Goal: Task Accomplishment & Management: Complete application form

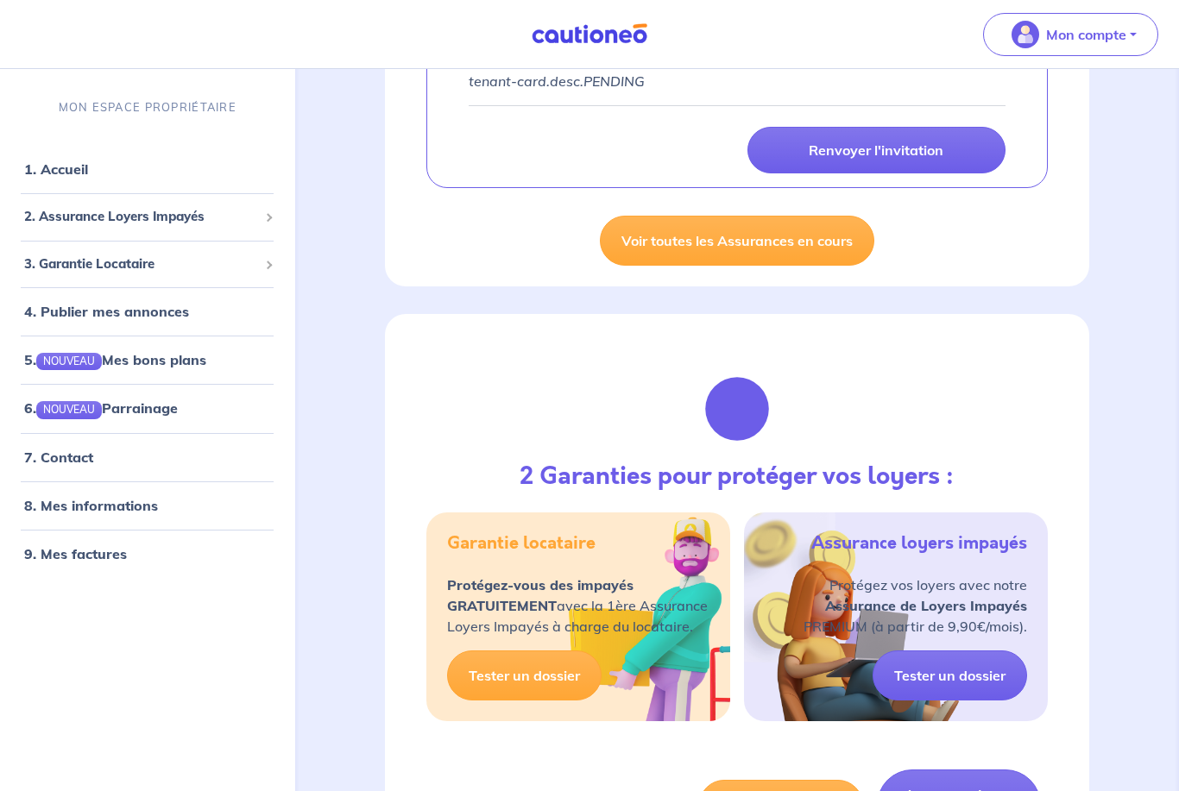
scroll to position [727, 0]
click at [67, 466] on link "7. Contact" at bounding box center [58, 457] width 69 height 17
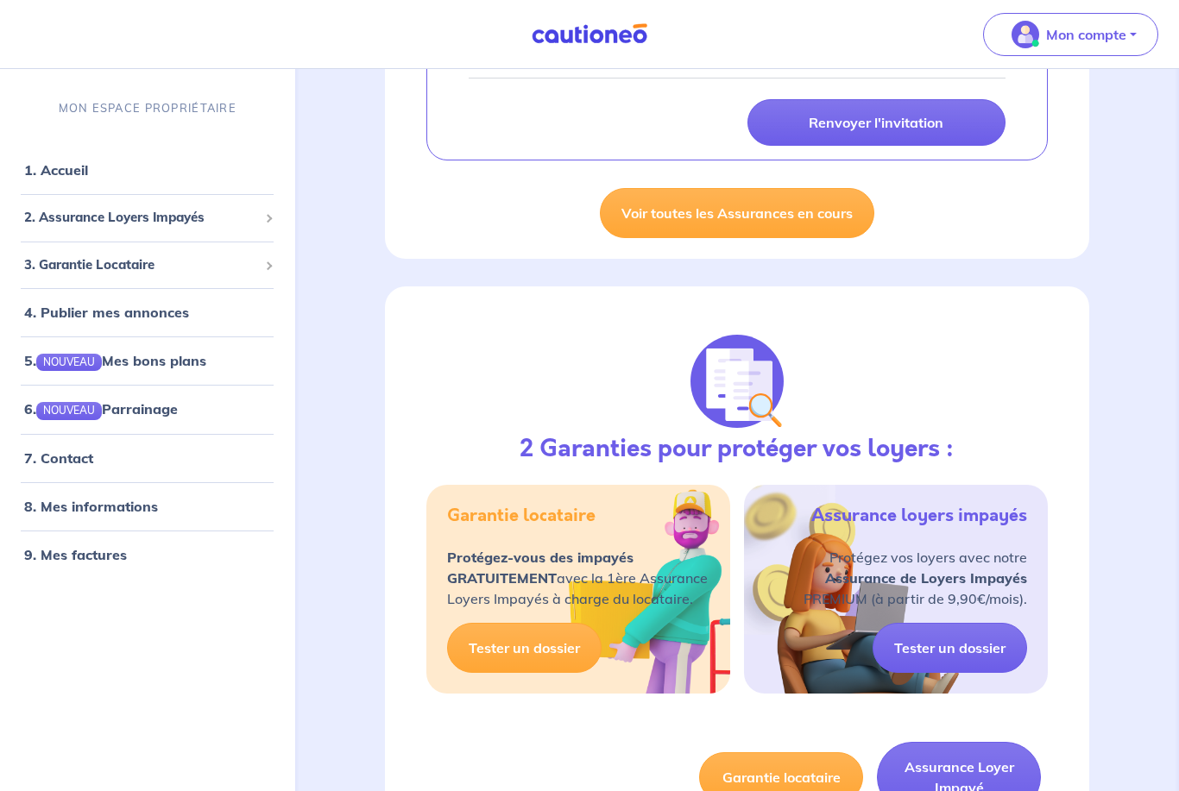
click at [161, 318] on link "4. Publier mes annonces" at bounding box center [106, 312] width 165 height 17
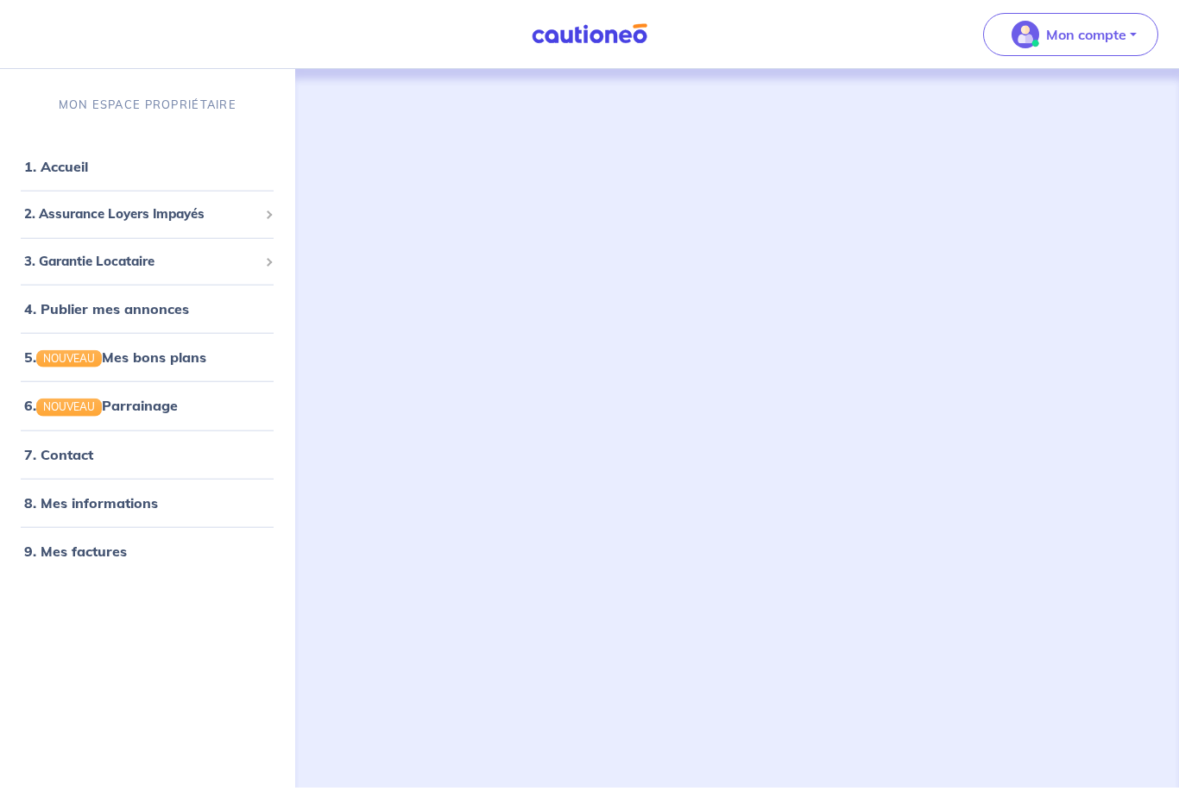
scroll to position [52, 0]
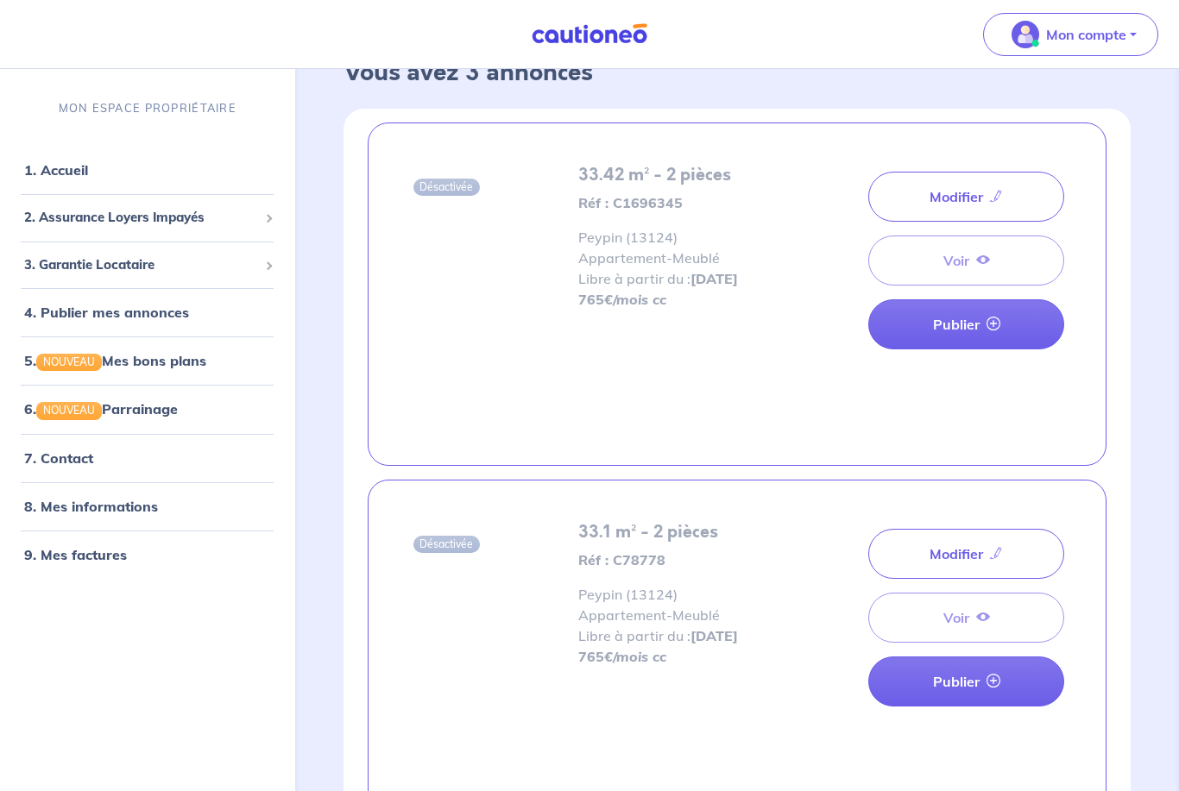
click at [986, 200] on link "Modifier" at bounding box center [966, 197] width 196 height 50
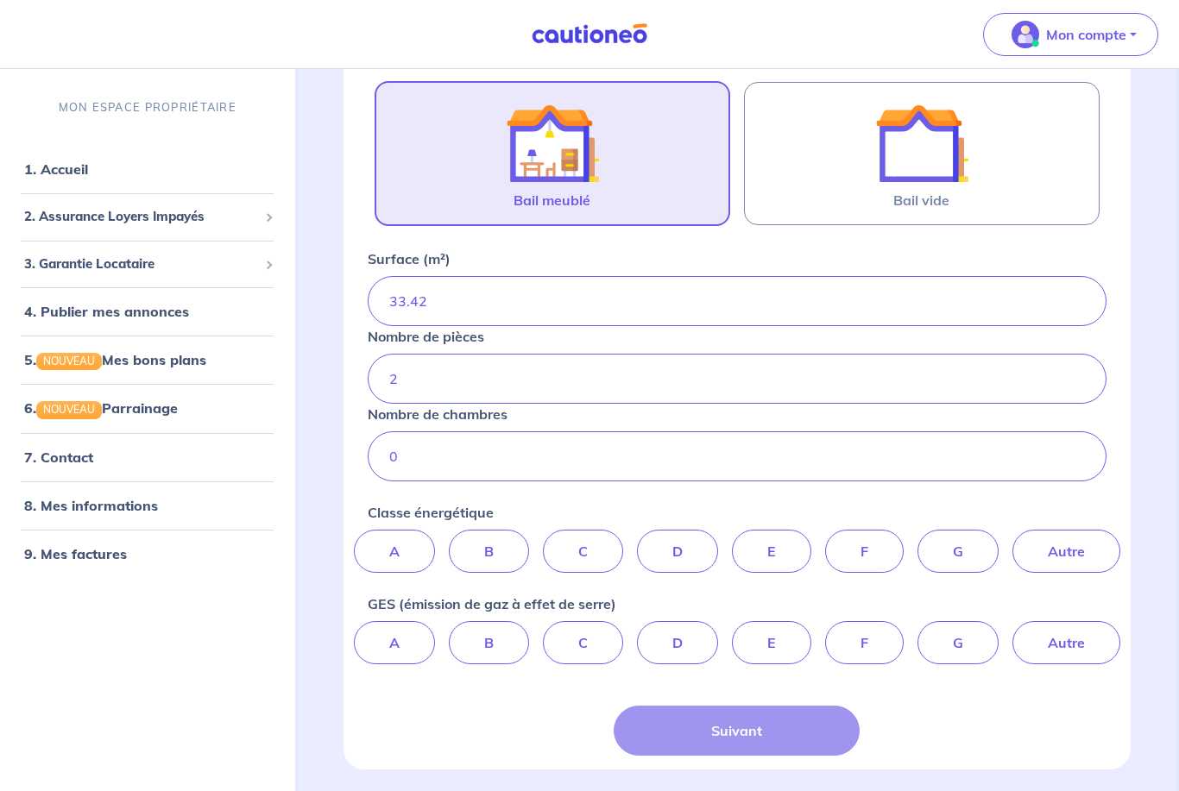
scroll to position [320, 0]
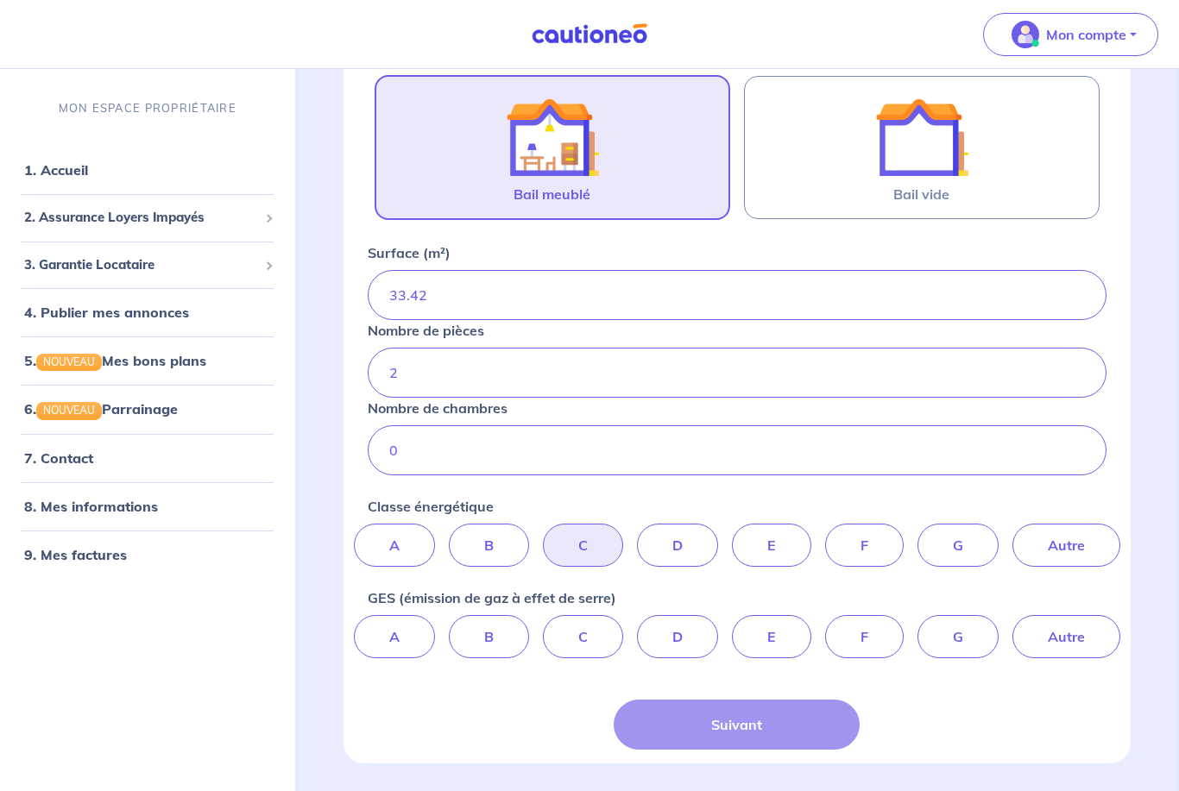
click at [592, 540] on label "C" at bounding box center [583, 545] width 80 height 43
click at [731, 535] on input "C" at bounding box center [736, 529] width 11 height 11
radio input "true"
click at [393, 652] on label "A" at bounding box center [394, 636] width 81 height 43
click at [731, 627] on input "A" at bounding box center [736, 620] width 11 height 11
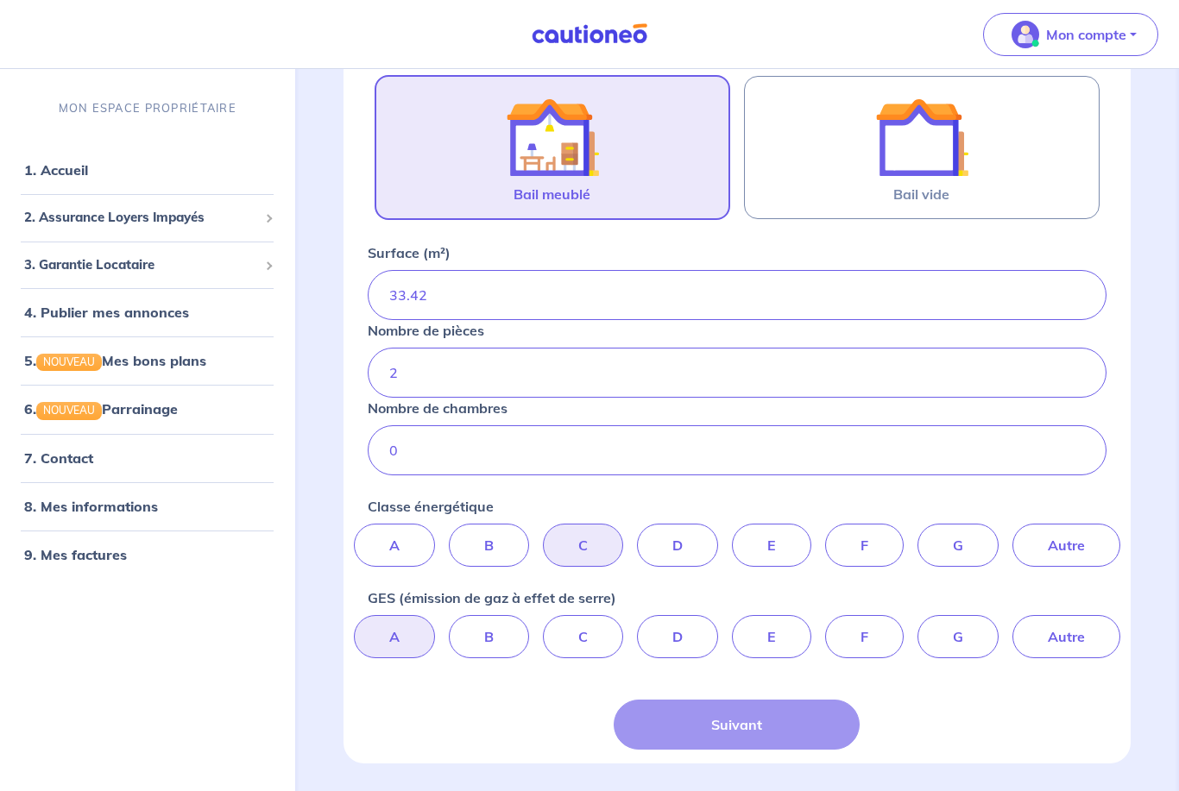
radio input "true"
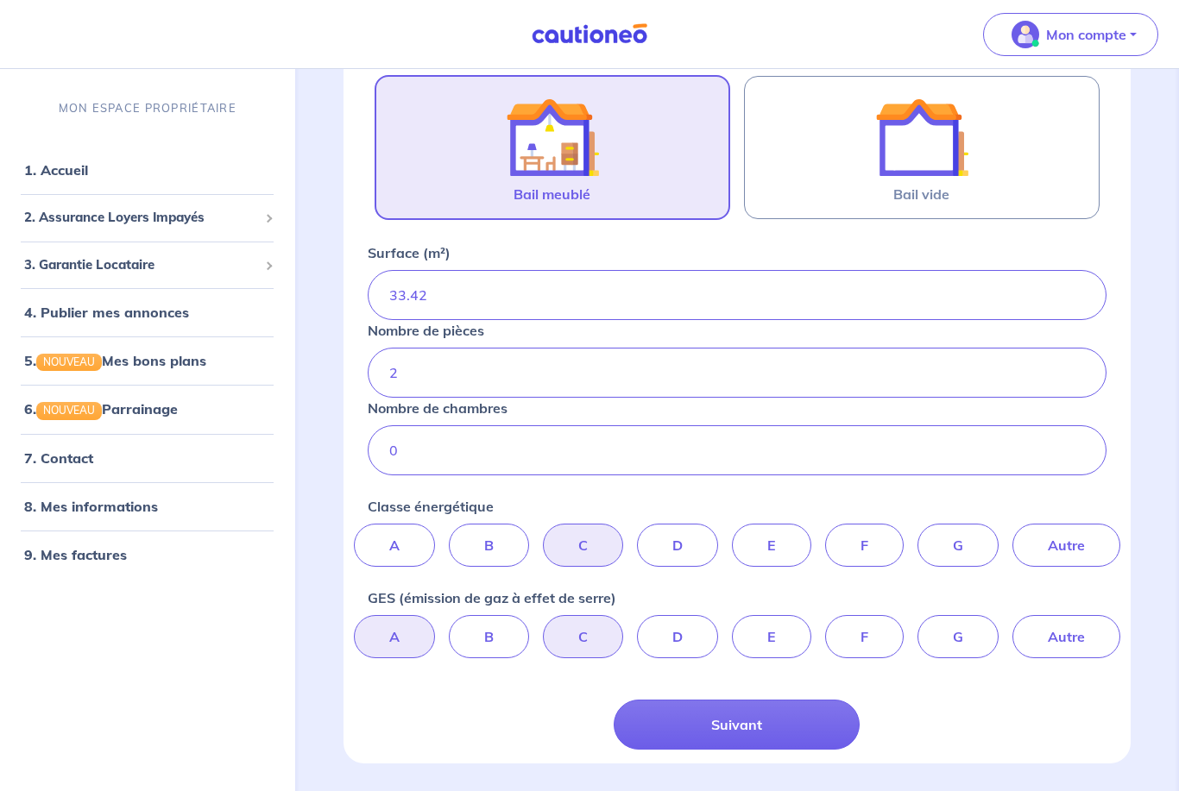
click at [593, 637] on label "C" at bounding box center [583, 636] width 80 height 43
click at [731, 627] on input "C" at bounding box center [736, 620] width 11 height 11
radio input "true"
click at [718, 726] on button "Suivant" at bounding box center [737, 725] width 246 height 50
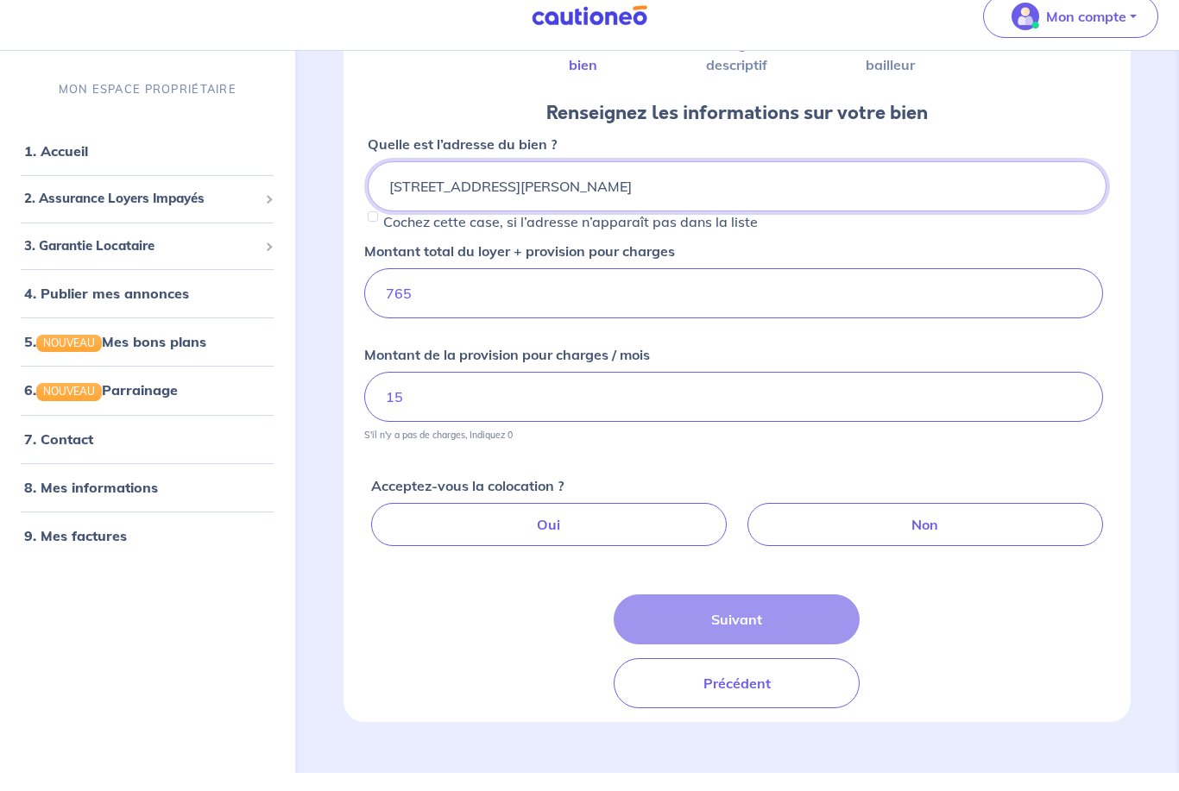
scroll to position [177, 0]
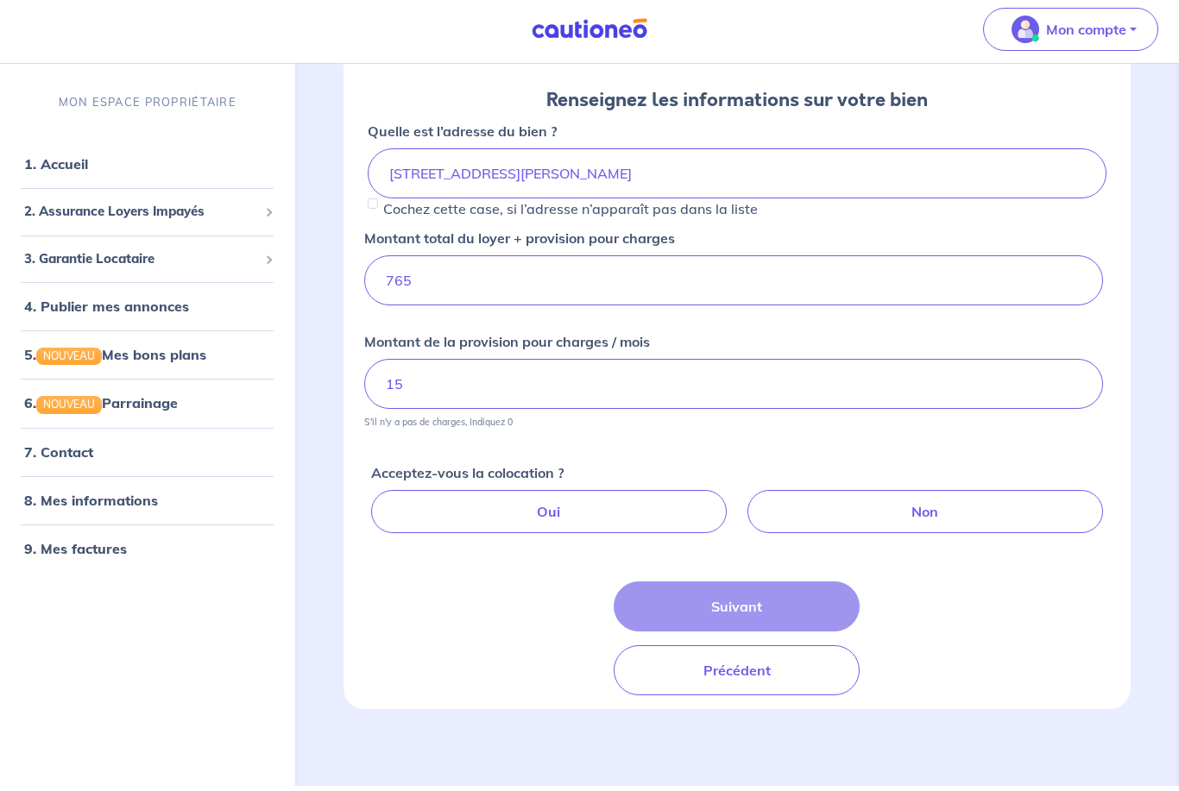
click at [709, 677] on button "Précédent" at bounding box center [737, 677] width 246 height 50
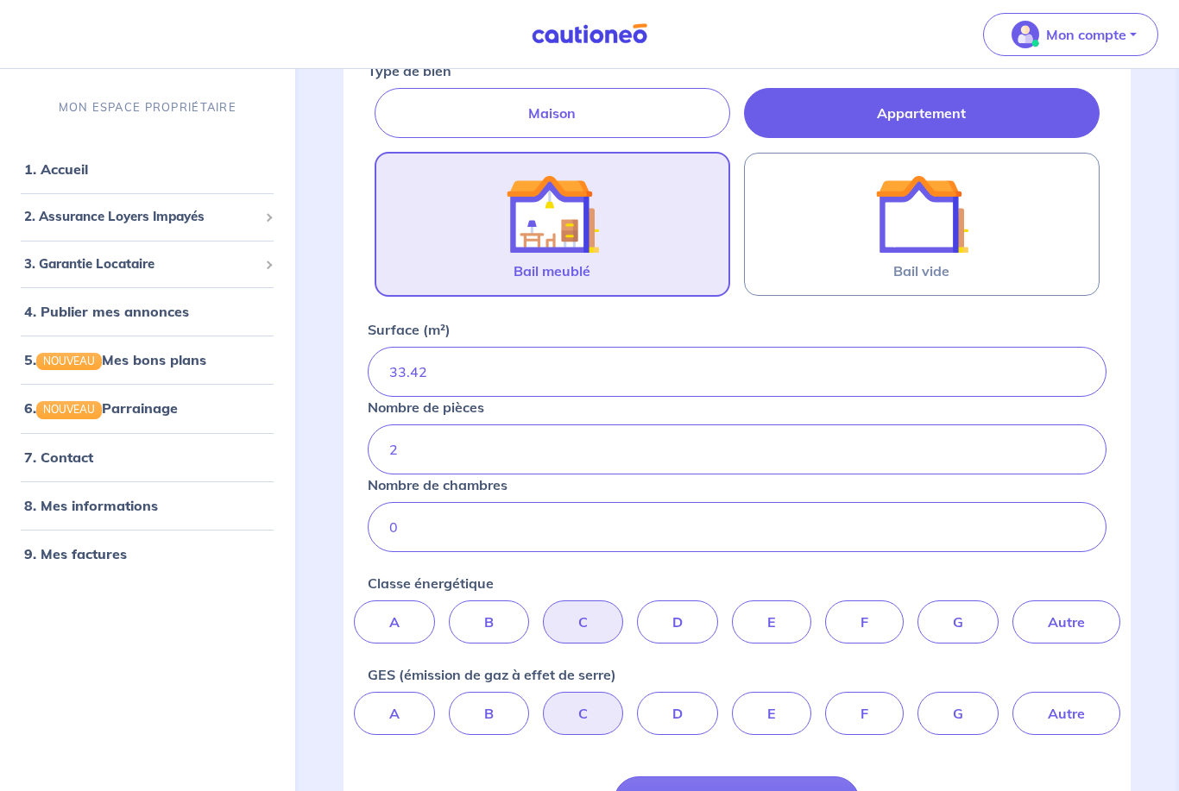
scroll to position [320, 0]
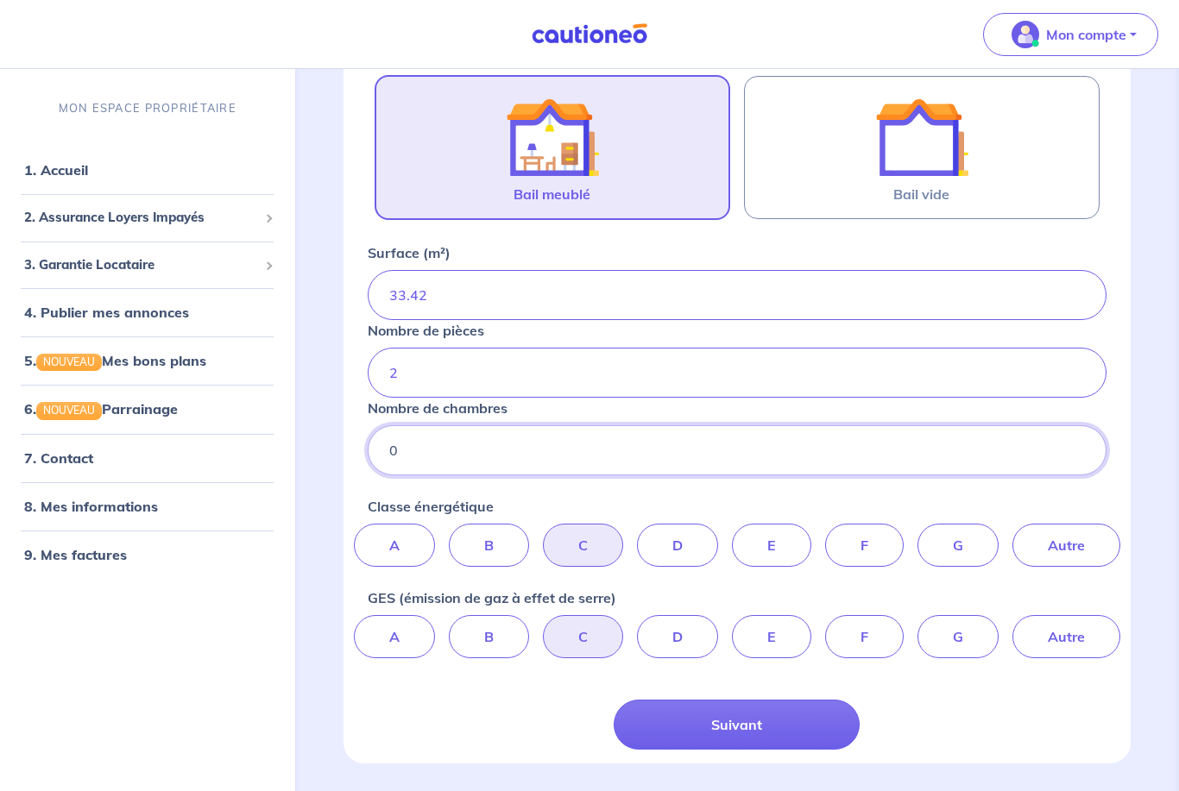
click at [469, 442] on input "0" at bounding box center [738, 450] width 740 height 50
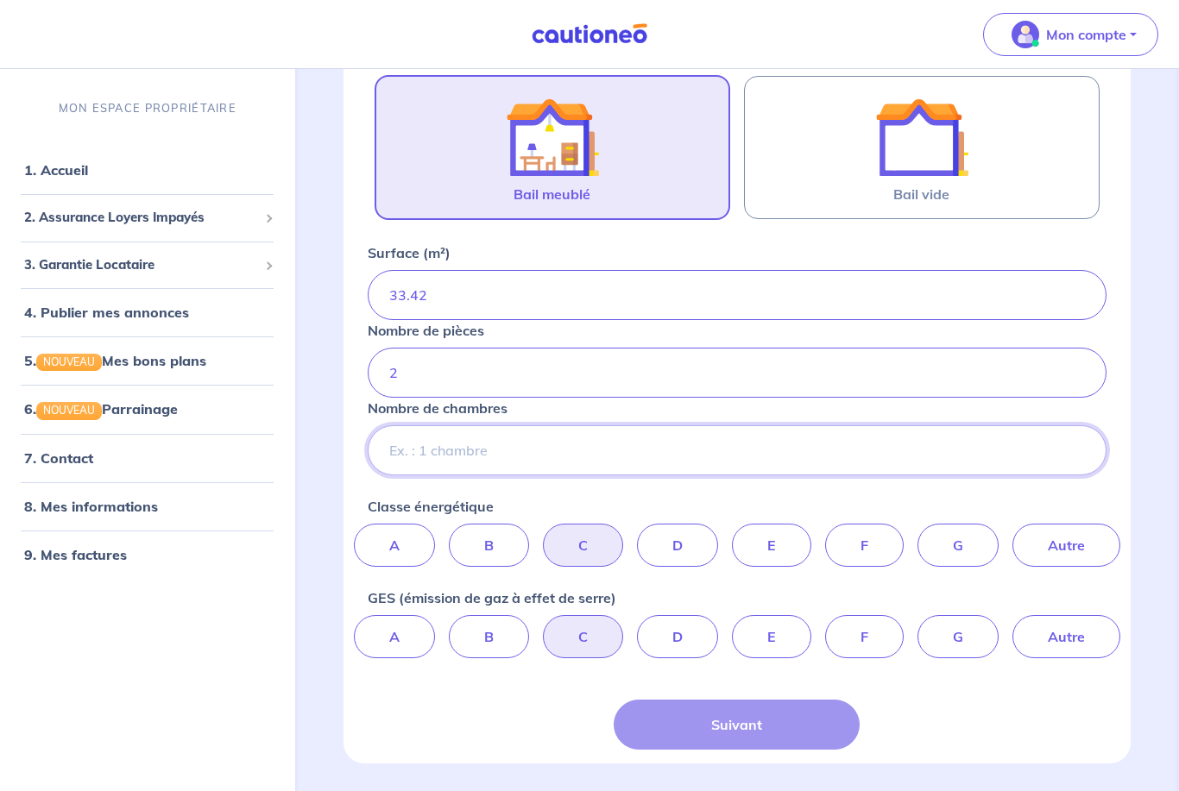
type input "1"
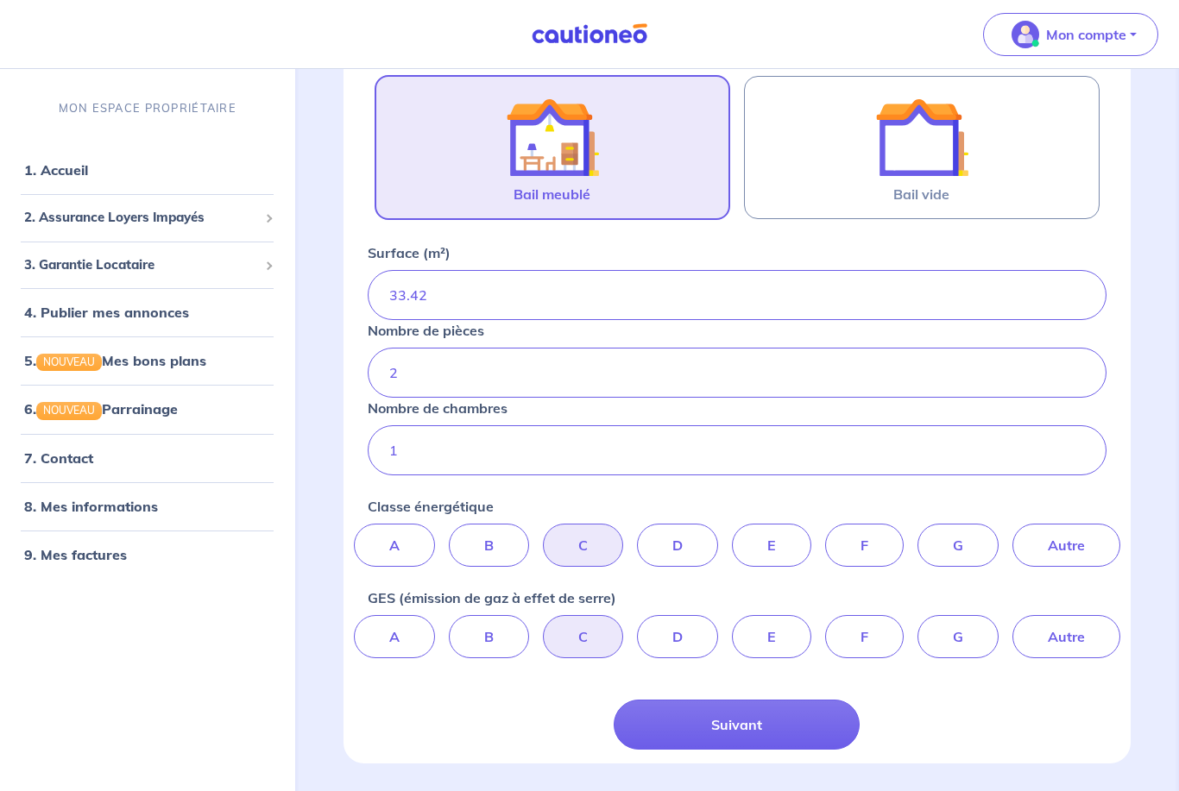
click at [774, 726] on button "Suivant" at bounding box center [737, 725] width 246 height 50
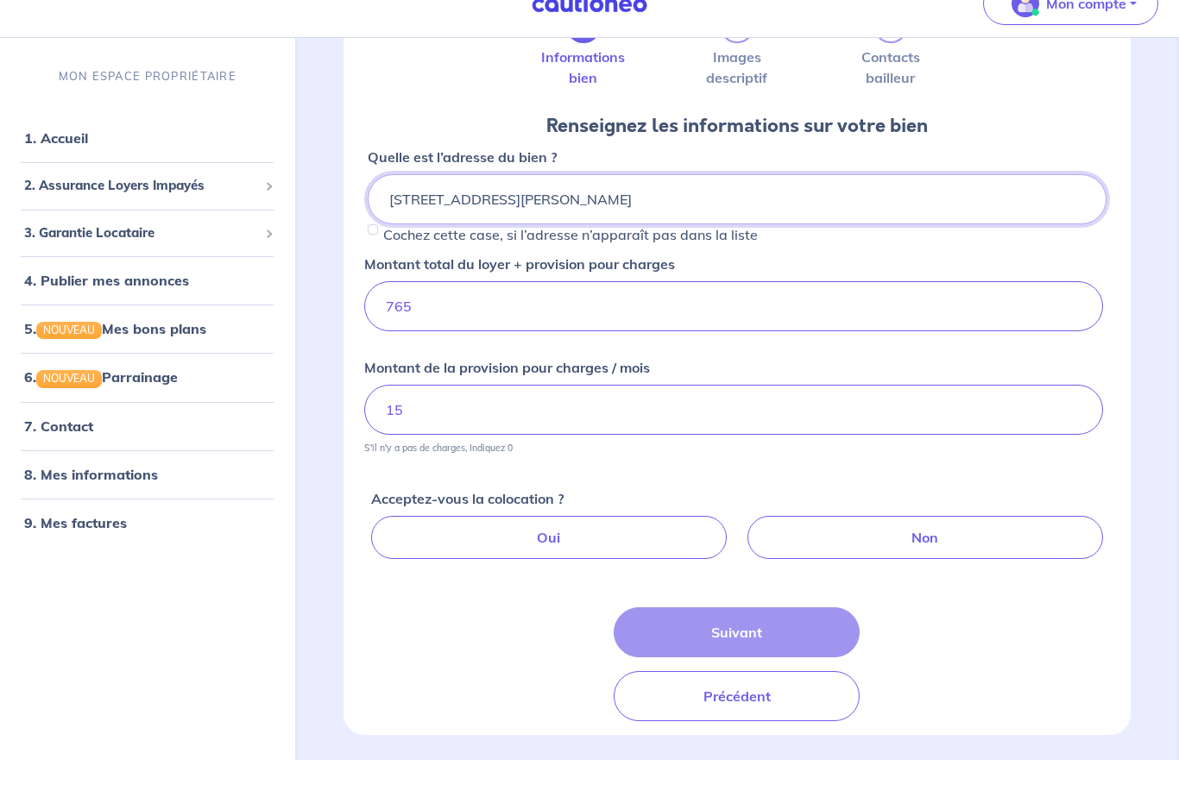
scroll to position [133, 0]
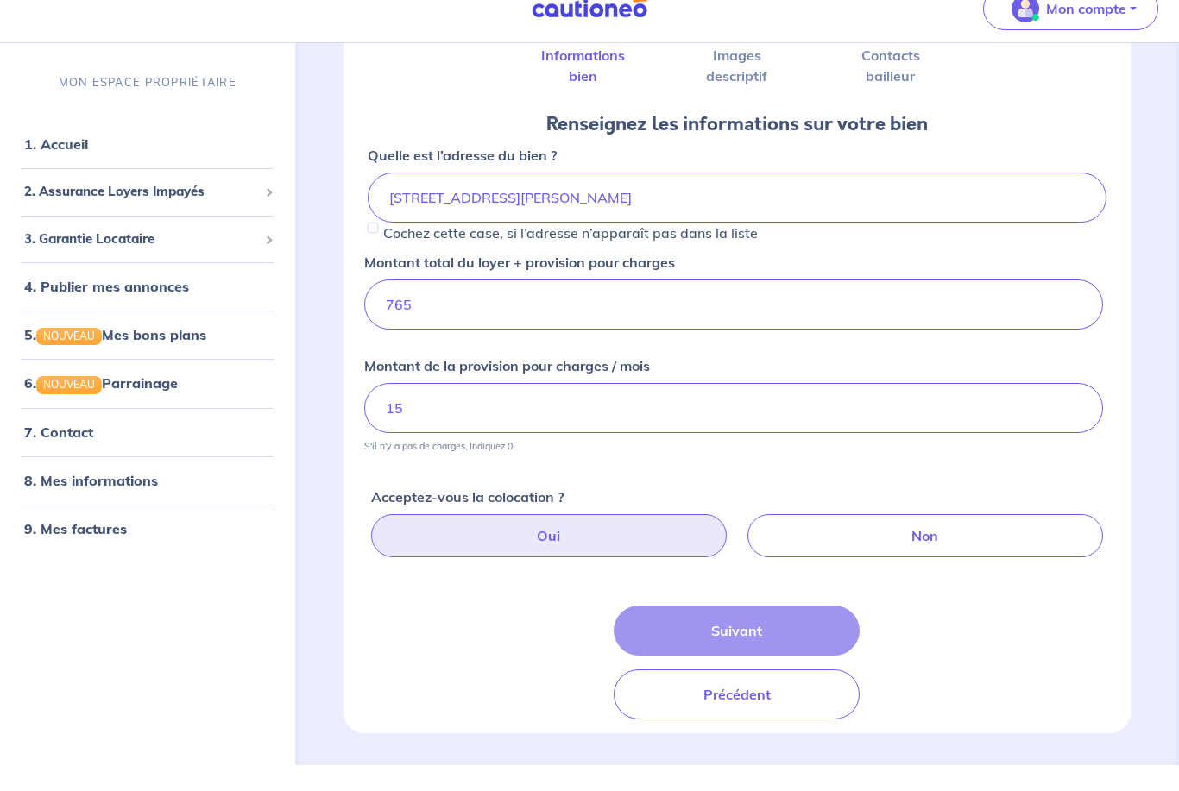
click at [619, 544] on label "Oui" at bounding box center [549, 561] width 356 height 43
click at [734, 544] on input "Oui" at bounding box center [739, 545] width 11 height 11
radio input "true"
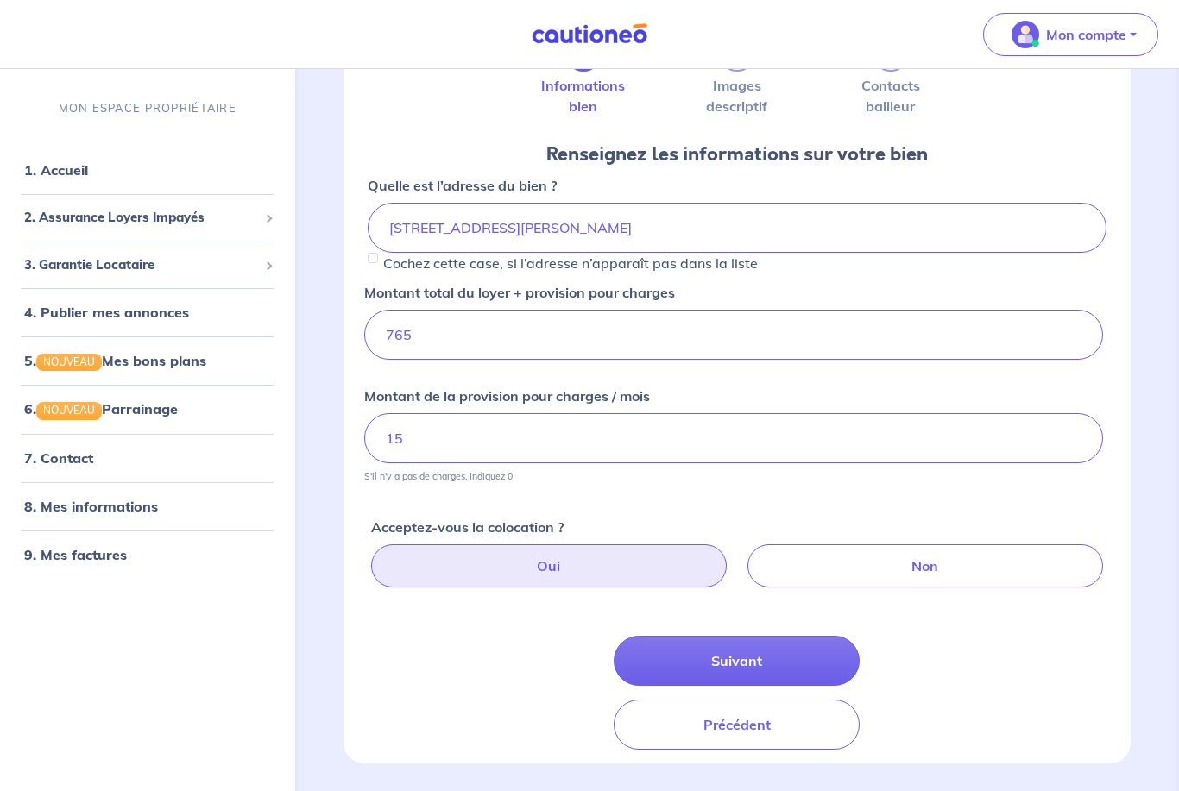
click at [753, 669] on button "Suivant" at bounding box center [737, 661] width 246 height 50
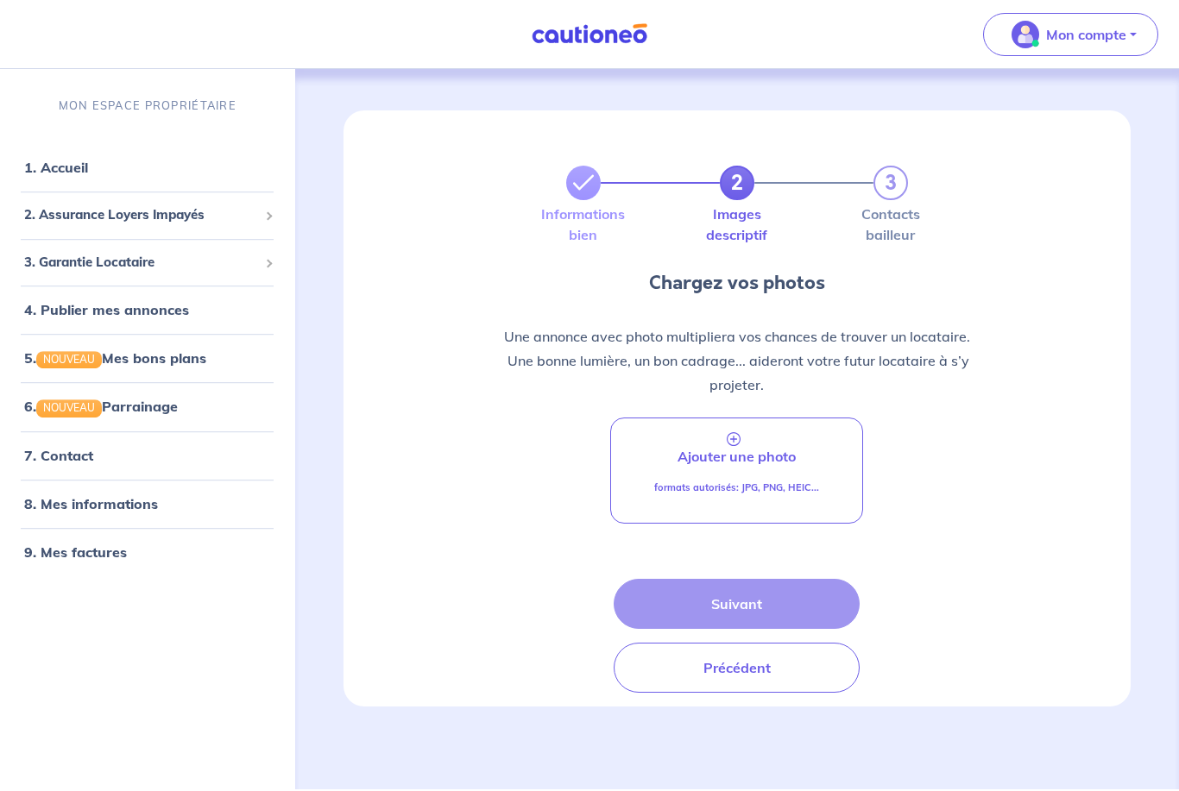
scroll to position [52, 0]
click at [740, 446] on p "Ajouter une photo" at bounding box center [736, 456] width 118 height 21
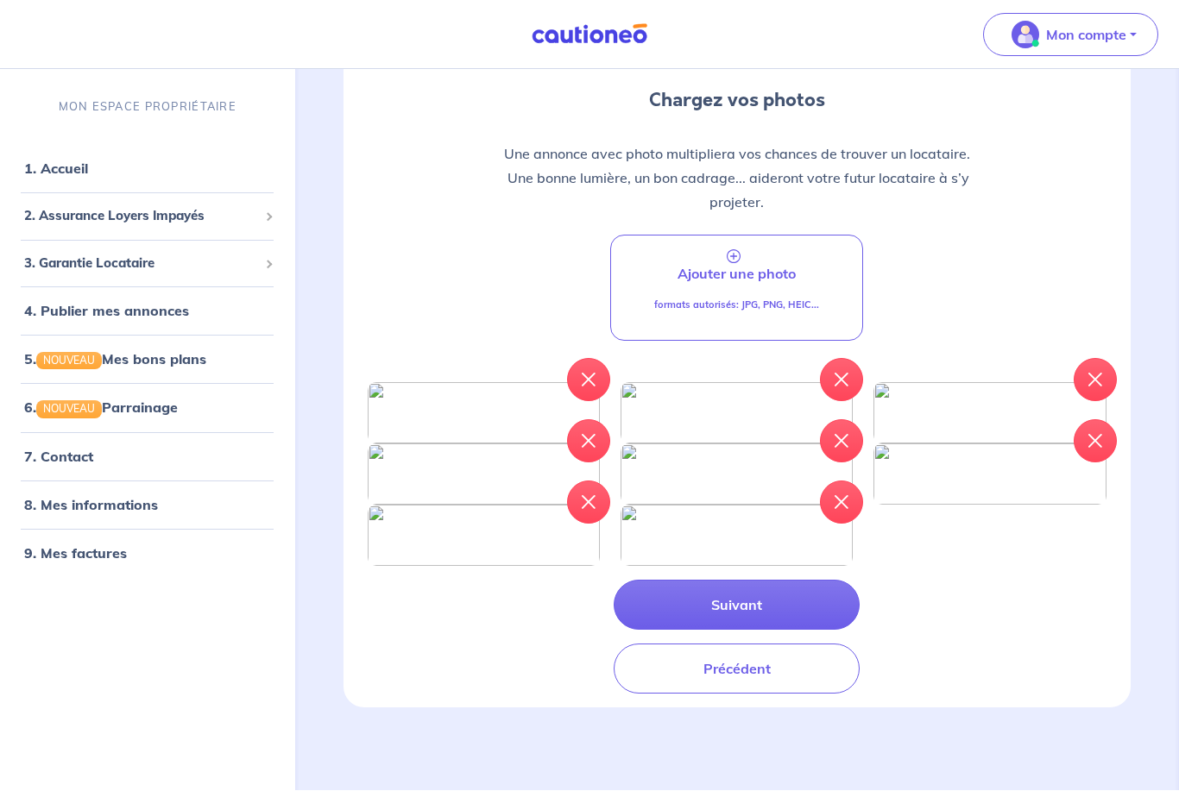
scroll to position [455, 0]
click at [806, 631] on button "Suivant" at bounding box center [737, 606] width 246 height 50
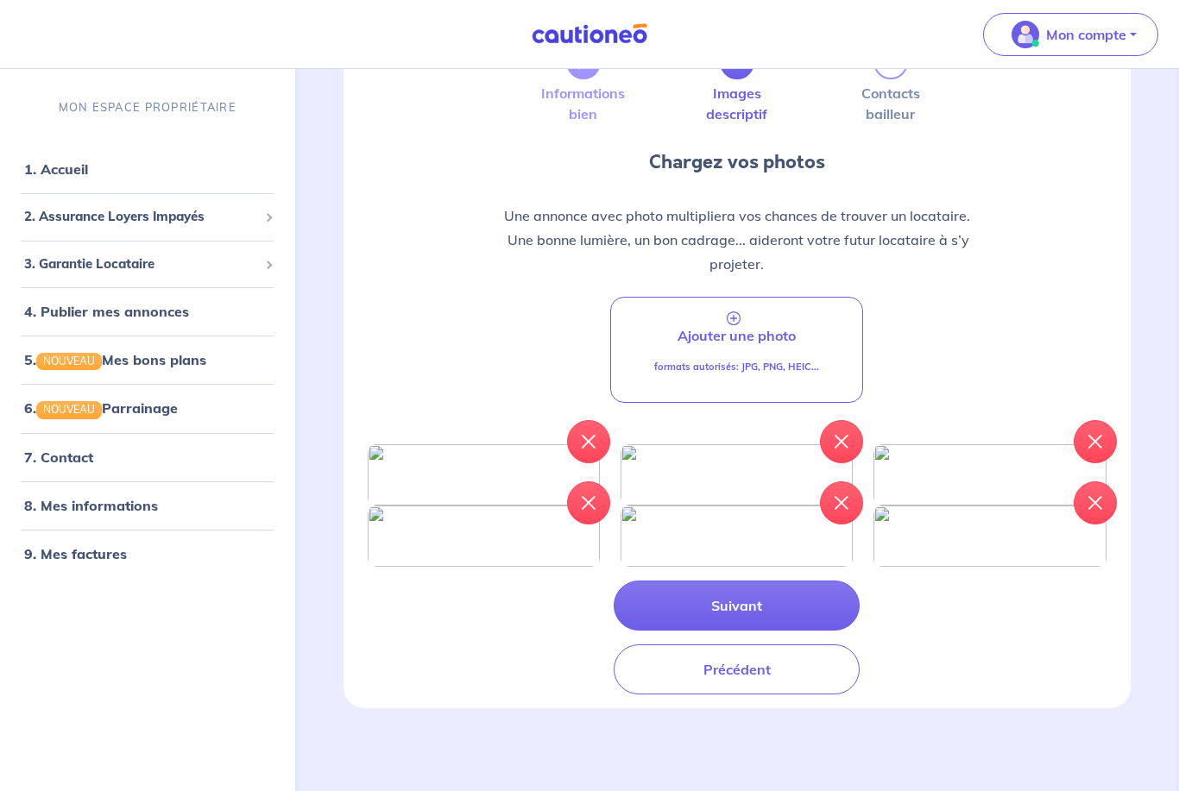
scroll to position [284, 0]
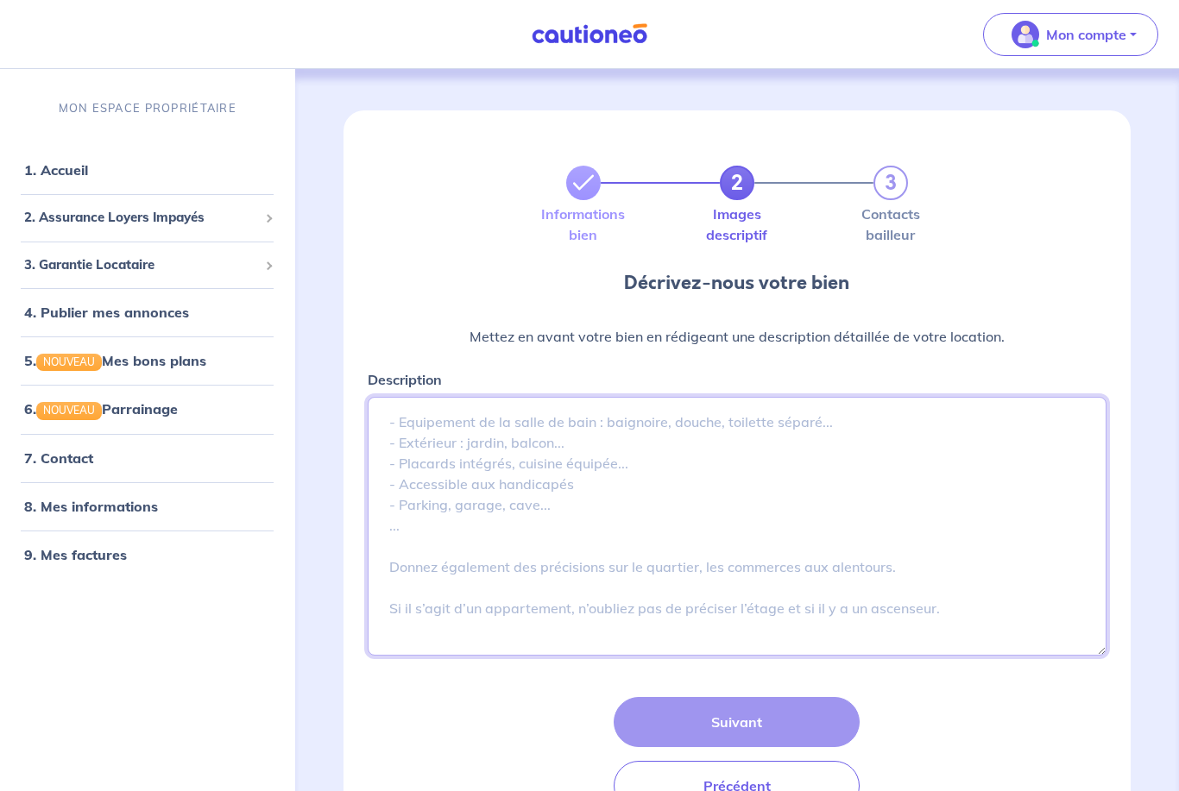
click at [537, 414] on textarea "Description" at bounding box center [738, 526] width 740 height 259
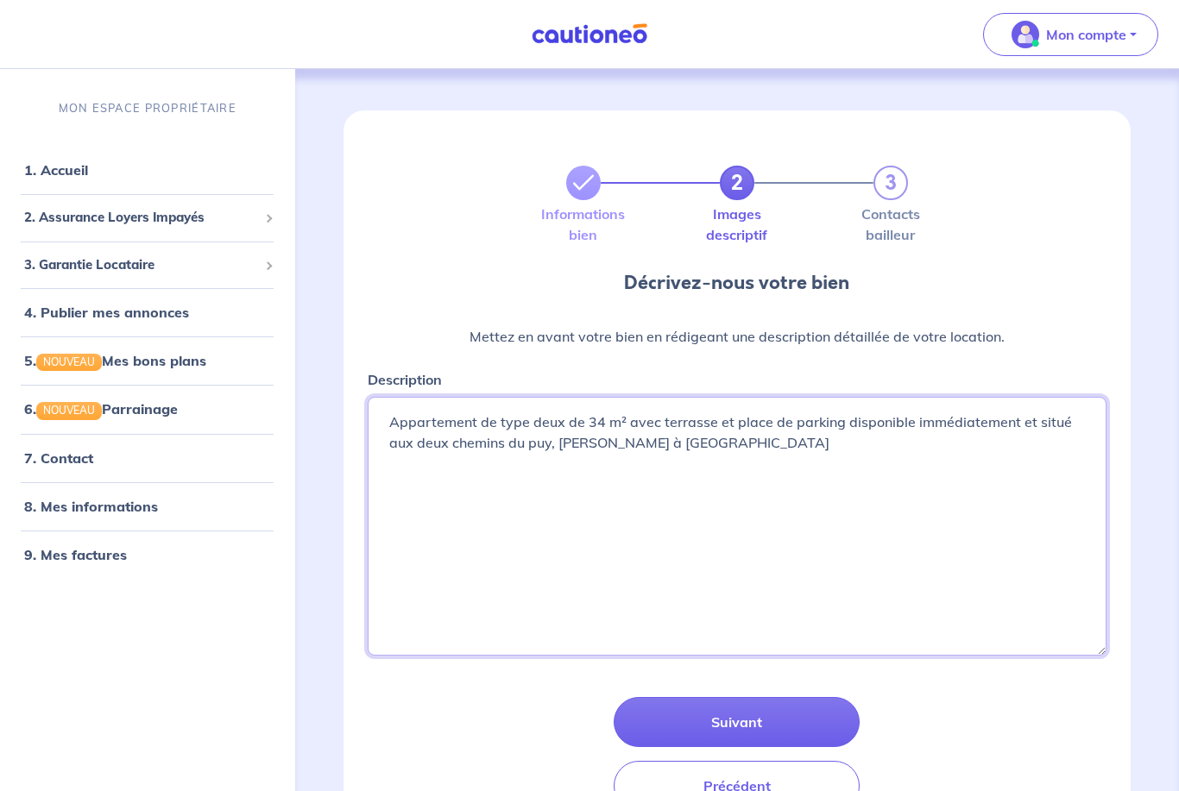
click at [443, 444] on textarea "Ap" at bounding box center [738, 526] width 740 height 259
click at [481, 443] on textarea "Ap" at bounding box center [738, 526] width 740 height 259
click at [503, 444] on textarea "Ap" at bounding box center [738, 526] width 740 height 259
click at [638, 443] on textarea "Ap" at bounding box center [738, 526] width 740 height 259
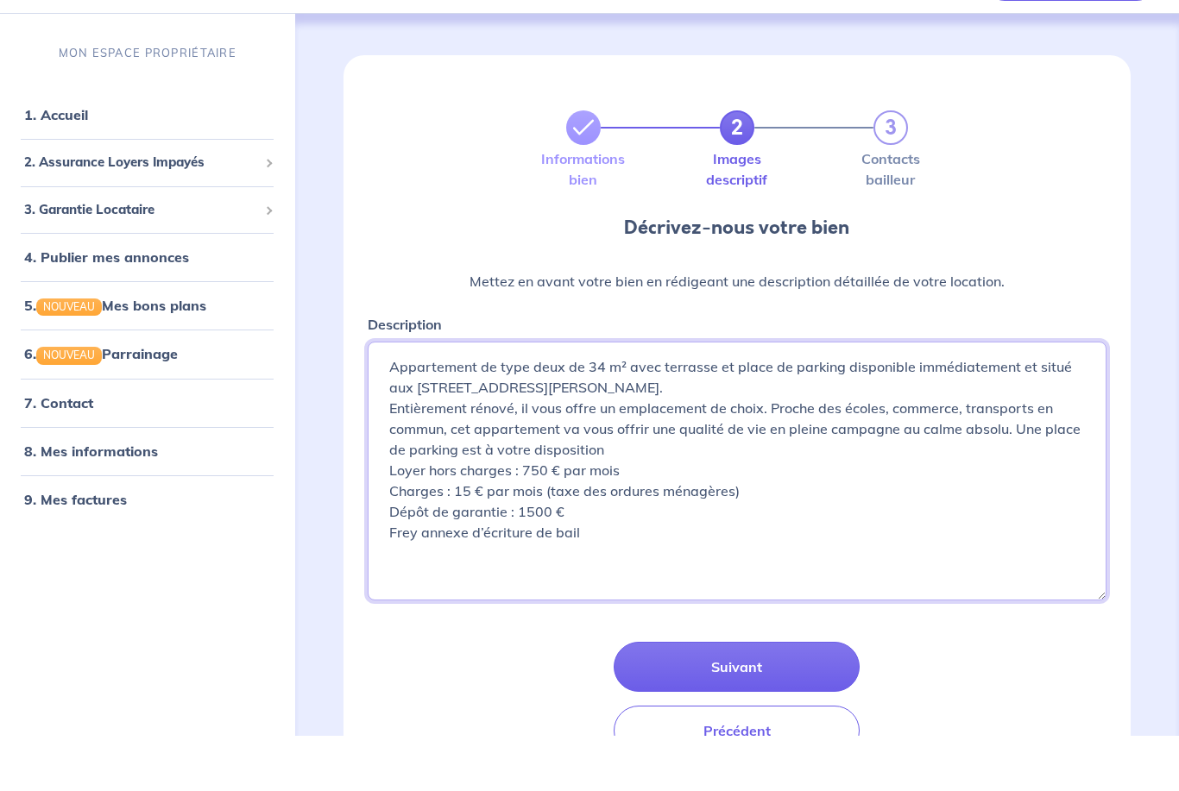
click at [410, 538] on textarea "Ap" at bounding box center [738, 526] width 740 height 259
click at [615, 533] on textarea "Ap" at bounding box center [738, 526] width 740 height 259
click at [545, 537] on textarea "Ap" at bounding box center [738, 526] width 740 height 259
type textarea "Appartement de type deux de 34 m² avec terrasse et place de parking disponible …"
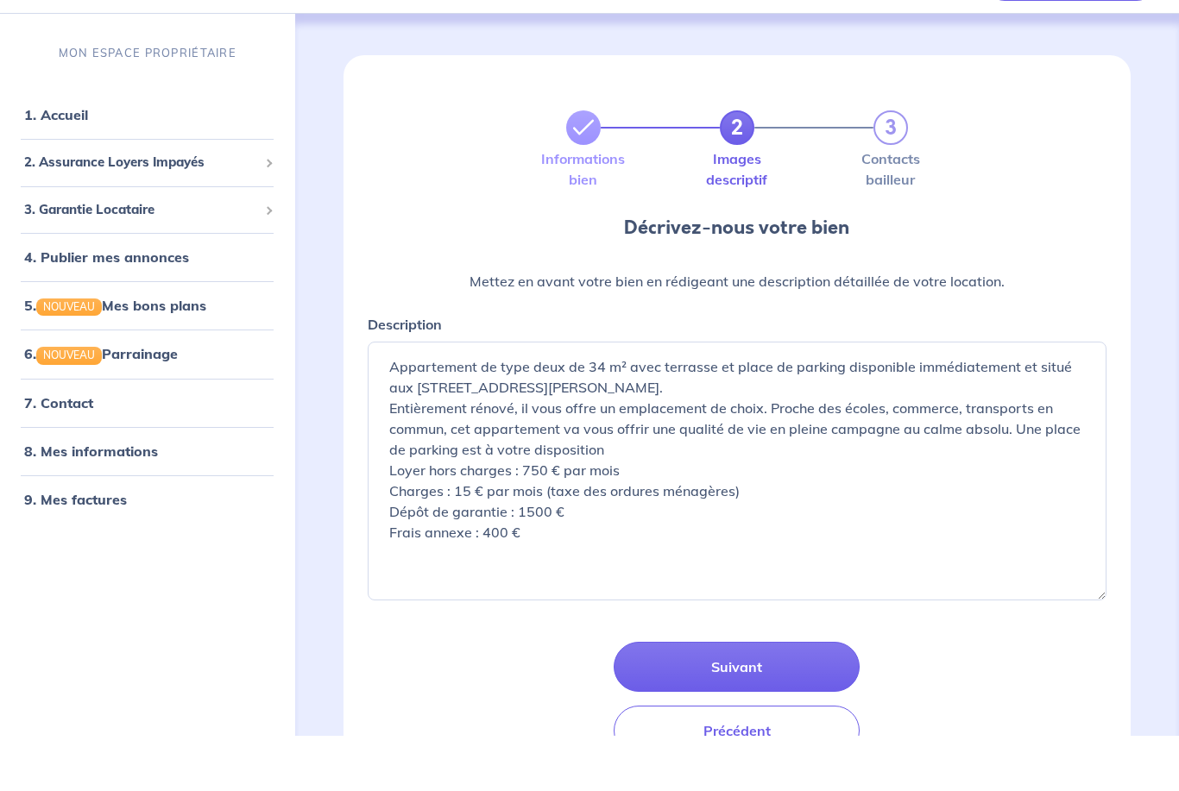
click at [763, 697] on button "Suivant" at bounding box center [737, 722] width 246 height 50
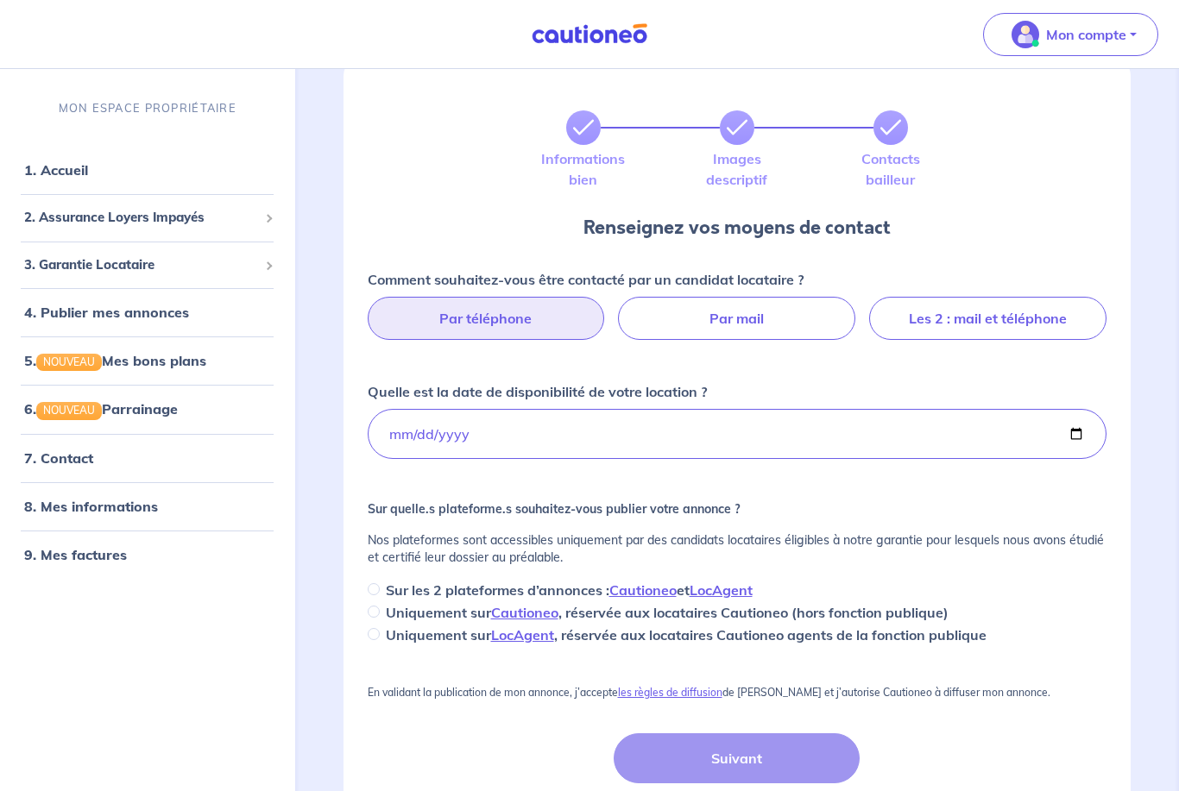
click at [547, 310] on label "Par téléphone" at bounding box center [486, 318] width 237 height 43
click at [731, 308] on input "Par téléphone" at bounding box center [736, 302] width 11 height 11
radio input "true"
select select "FR"
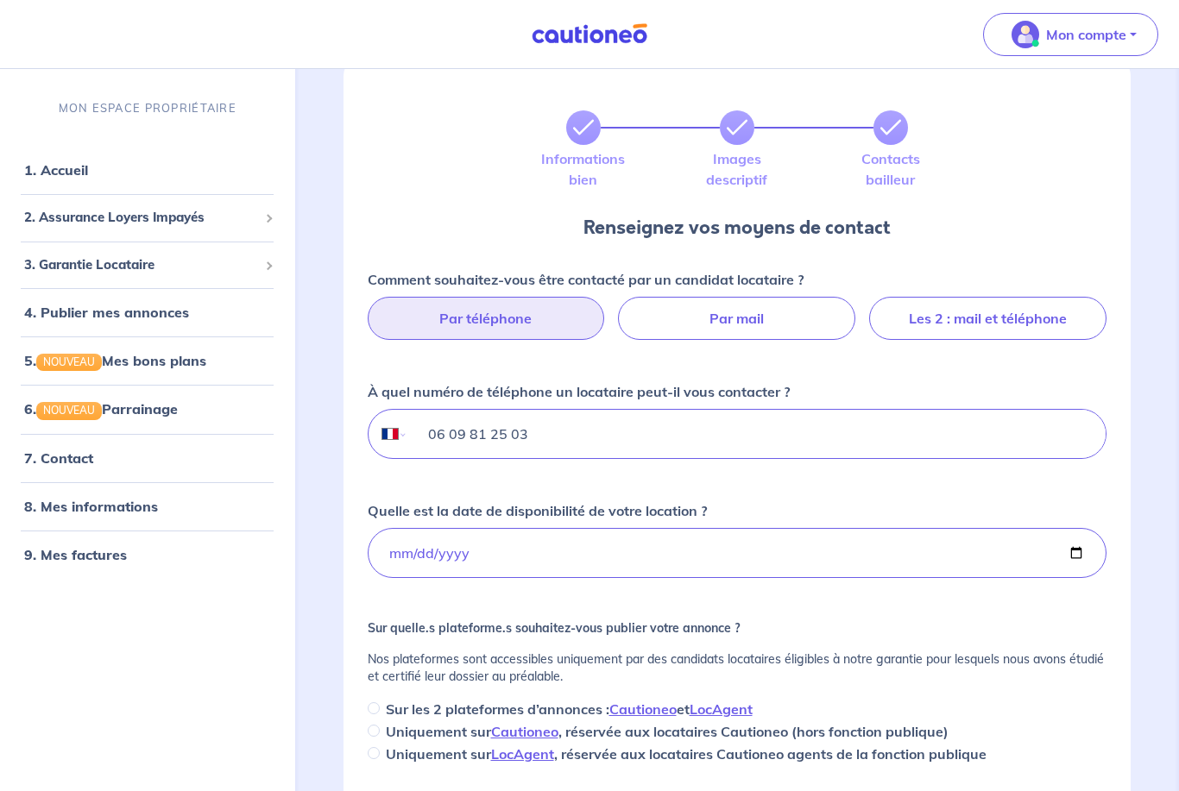
click at [570, 433] on input "06 09 81 25 03" at bounding box center [756, 434] width 698 height 48
type input "0"
type input "06 71 39 14 35"
click at [807, 553] on input "[DATE]" at bounding box center [738, 553] width 740 height 50
type input "[DATE]"
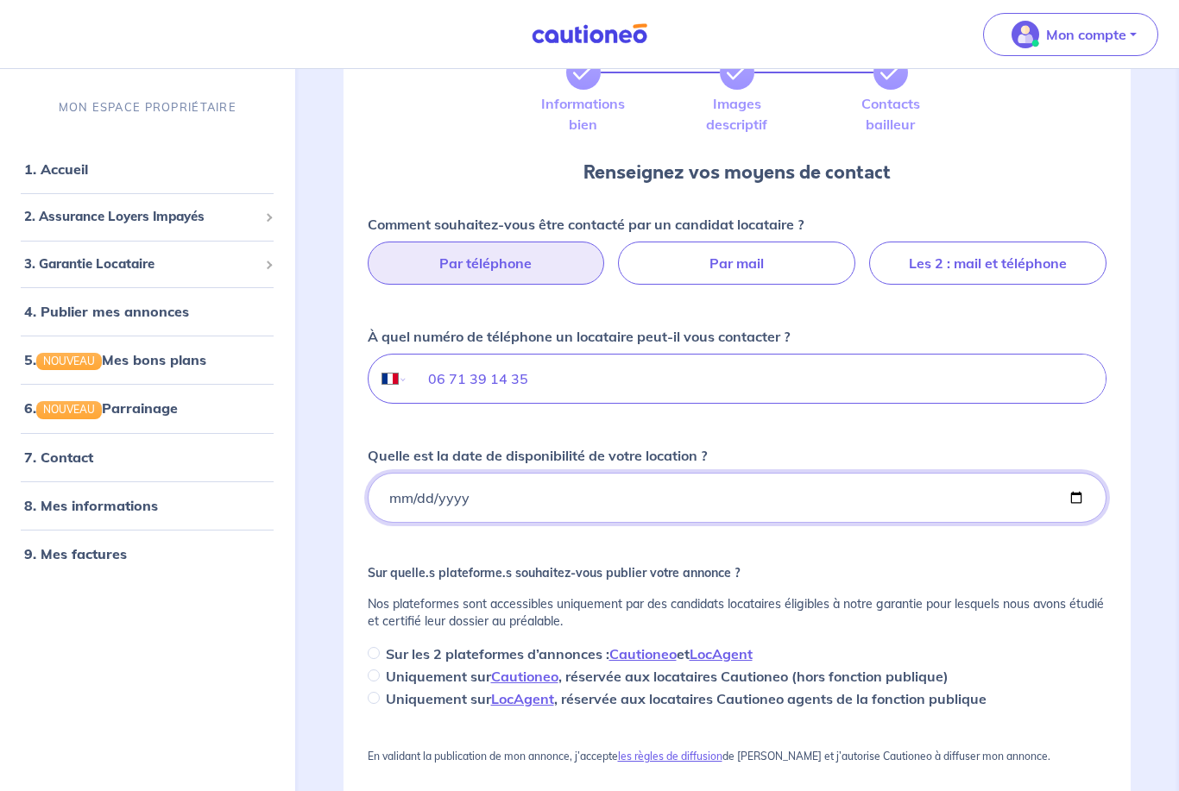
scroll to position [110, 0]
click at [379, 654] on input "Sur les 2 plateformes d’annonces : Cautioneo et LocAgent" at bounding box center [374, 653] width 12 height 12
radio input "true"
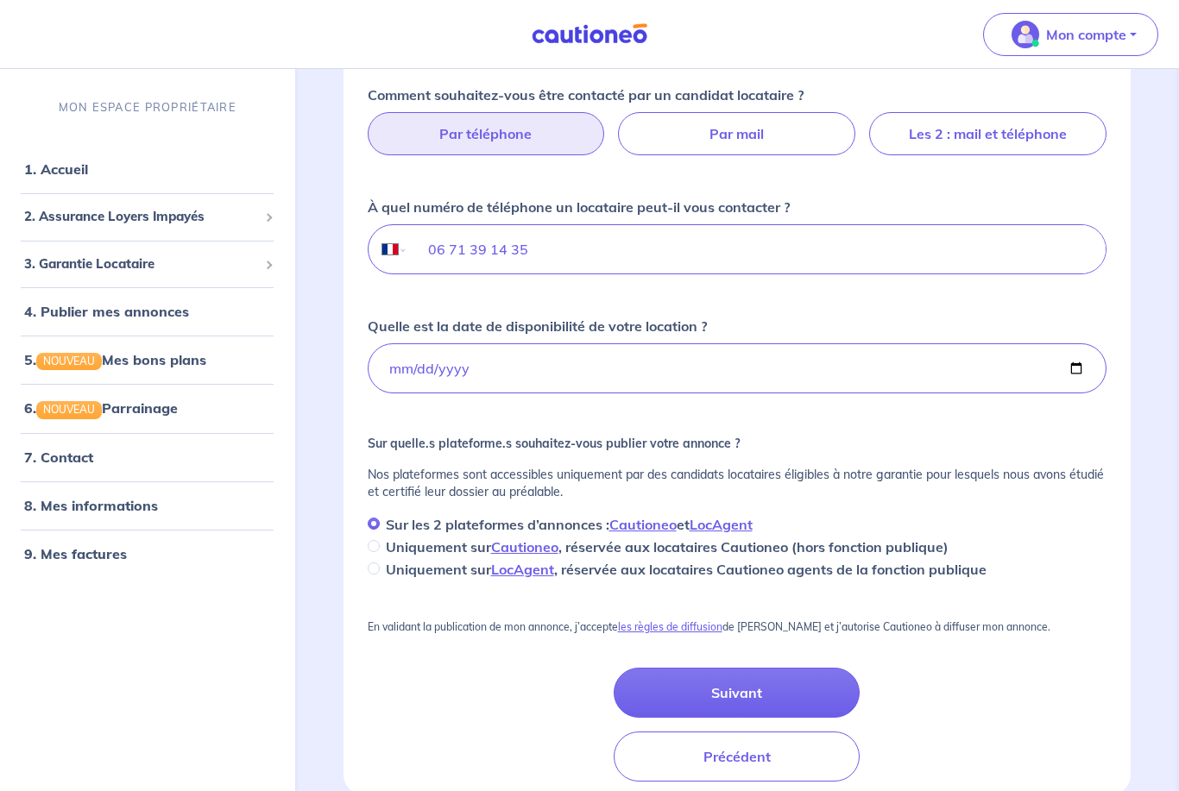
scroll to position [238, 0]
click at [766, 697] on button "Suivant" at bounding box center [737, 694] width 246 height 50
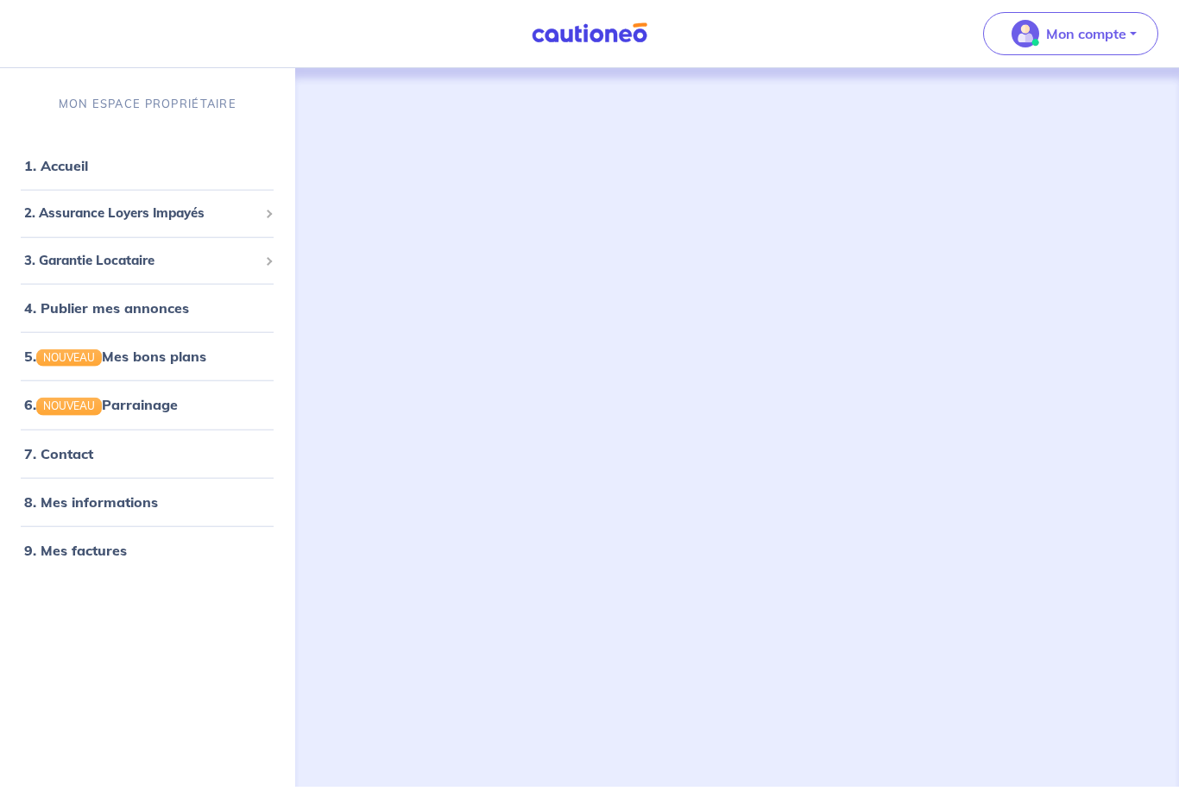
scroll to position [52, 0]
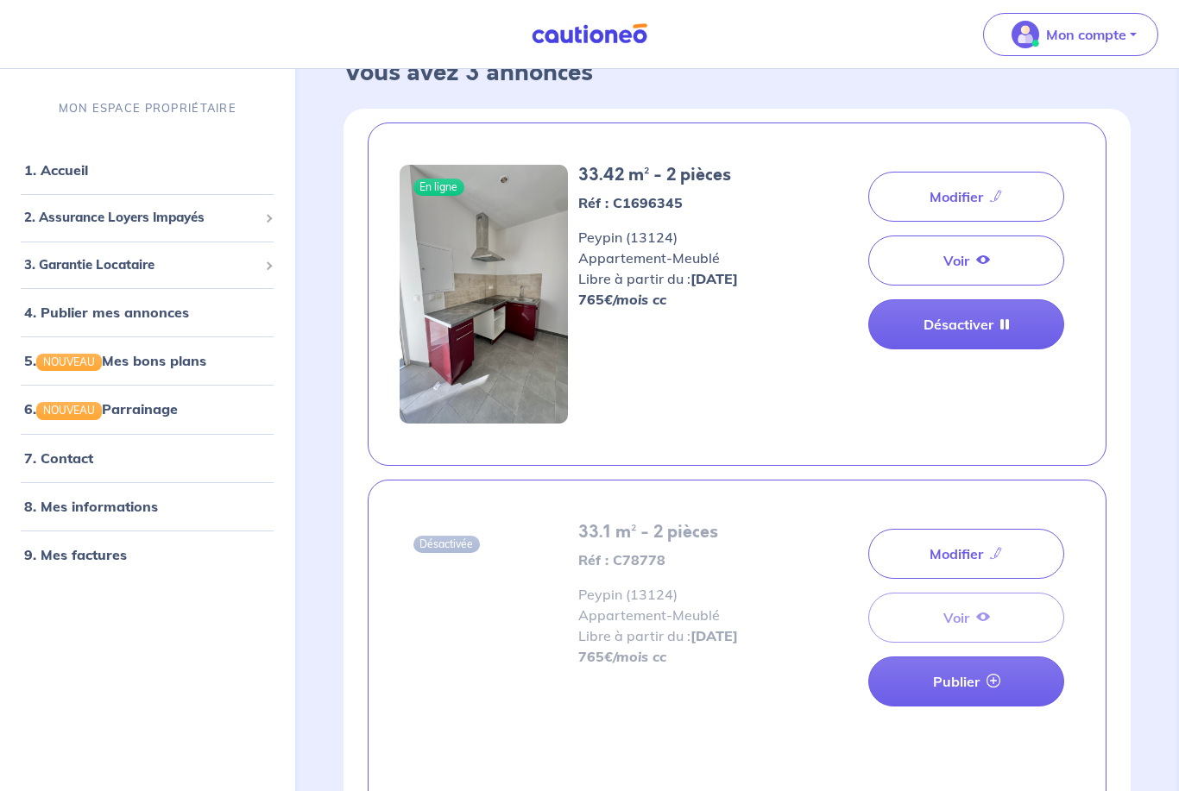
click at [971, 196] on link "Modifier" at bounding box center [966, 197] width 196 height 50
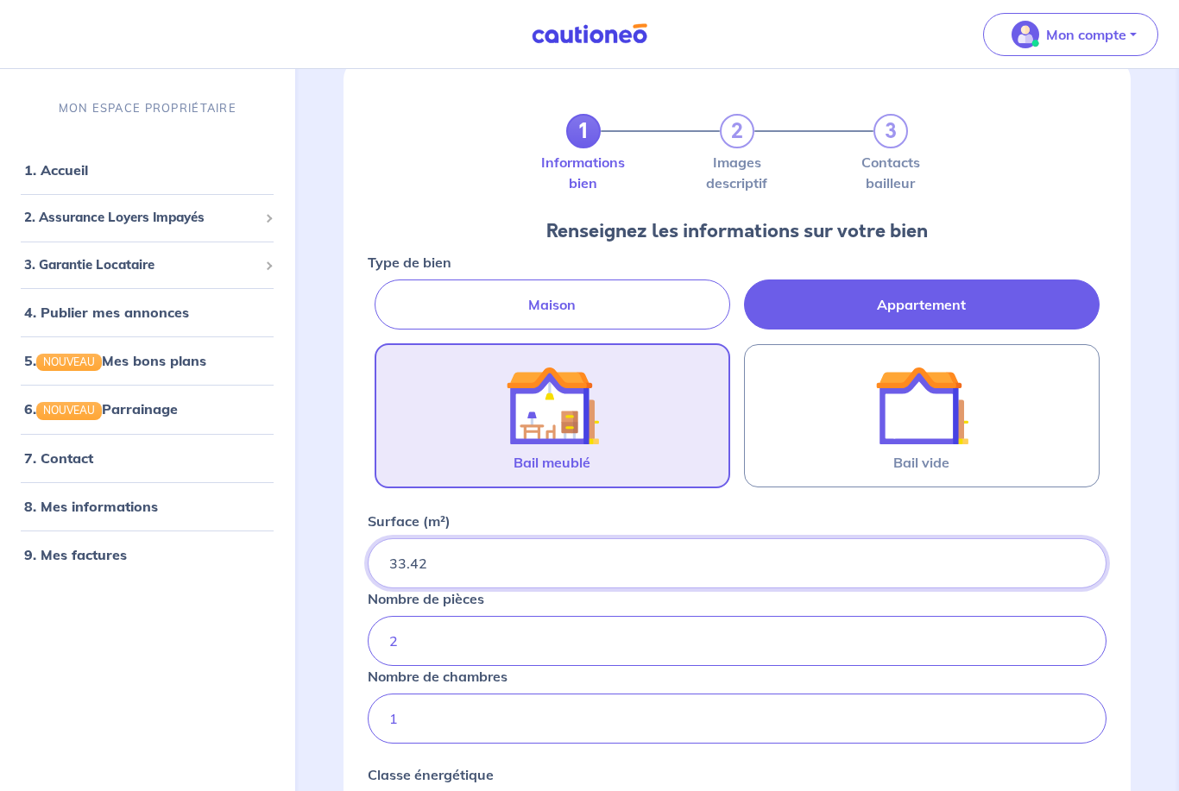
click at [515, 560] on input "33.42" at bounding box center [738, 563] width 740 height 50
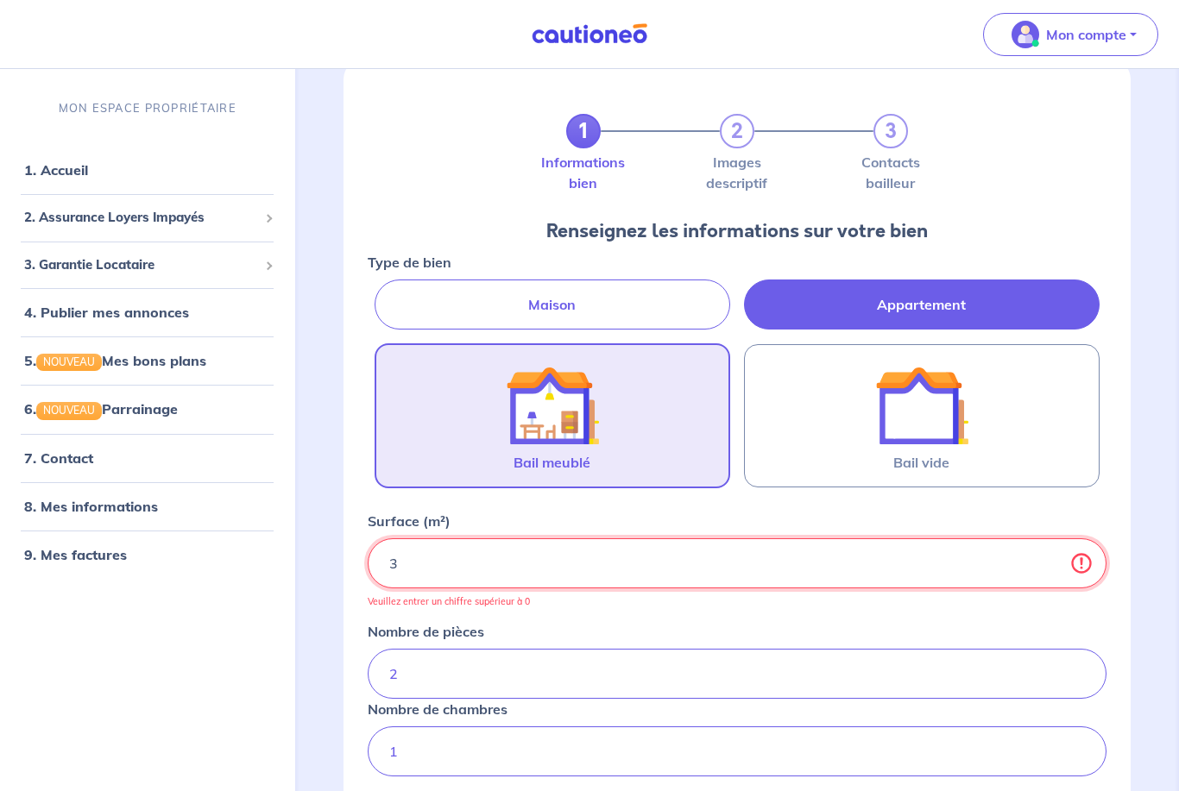
type input "34"
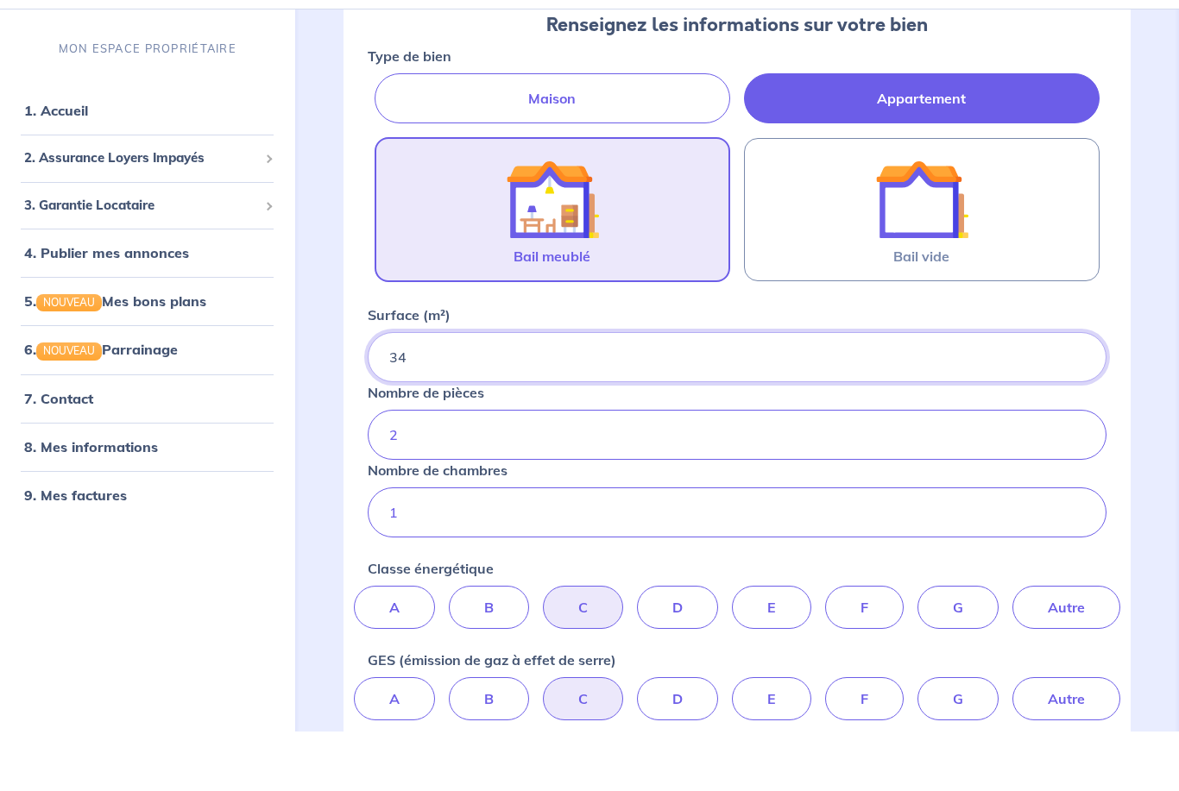
scroll to position [201, 0]
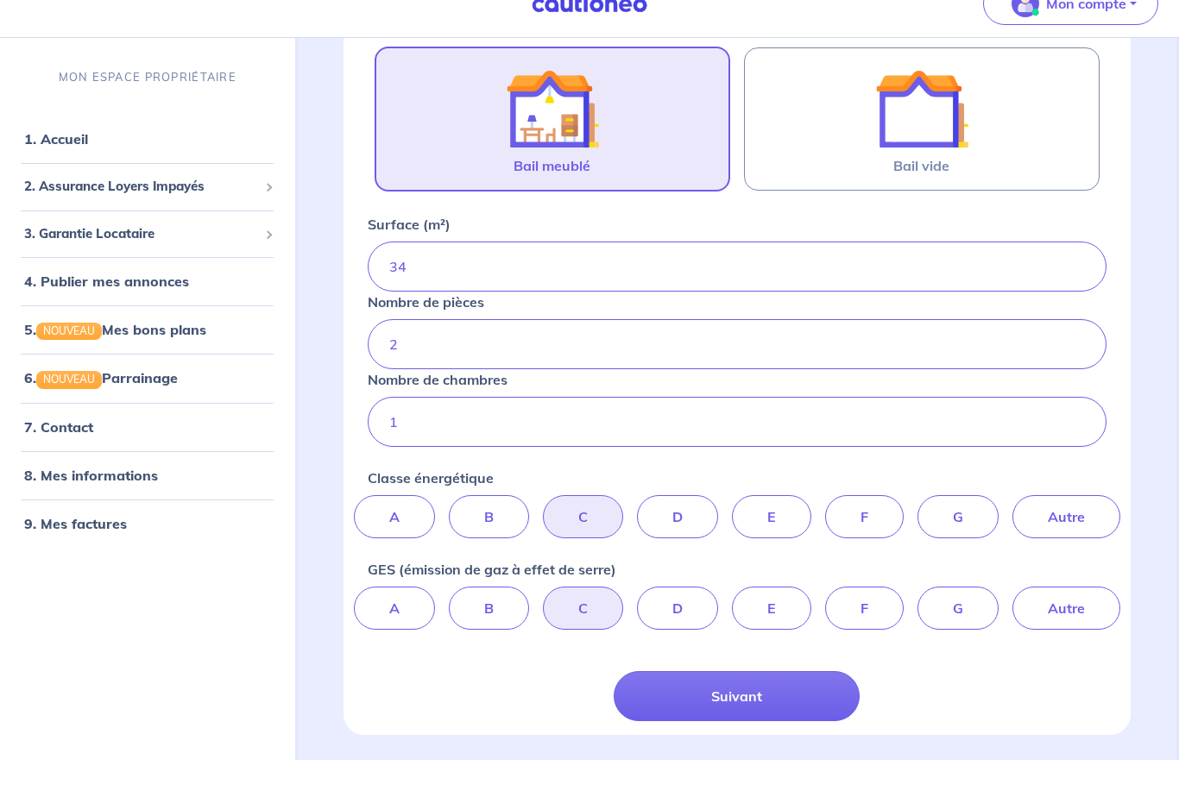
click at [807, 702] on button "Suivant" at bounding box center [737, 727] width 246 height 50
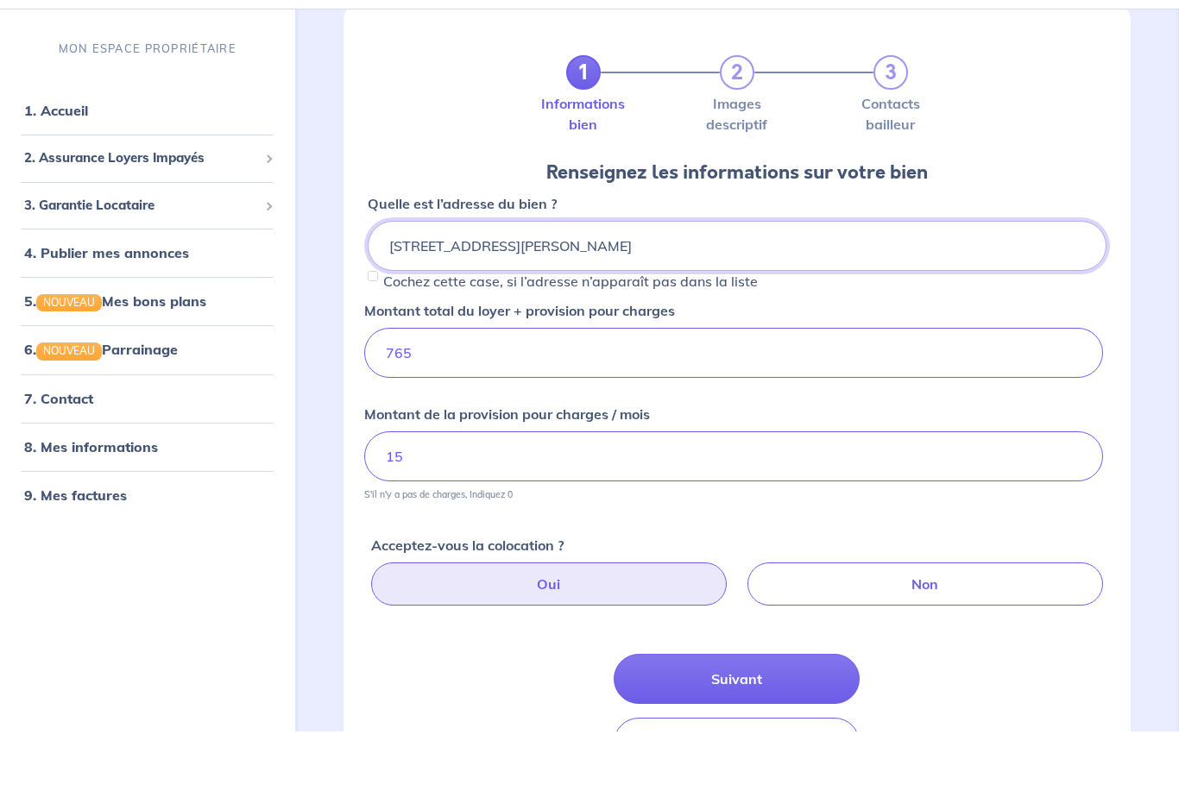
scroll to position [68, 0]
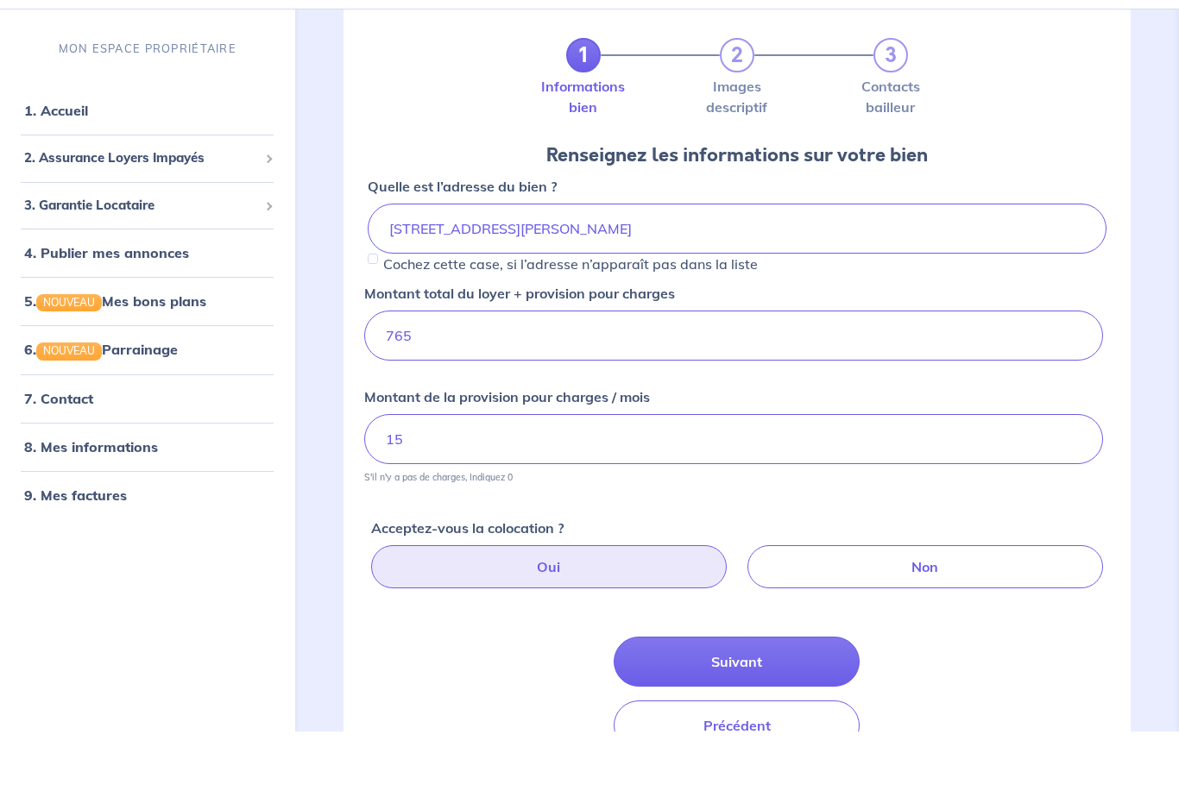
click at [790, 696] on button "Suivant" at bounding box center [737, 721] width 246 height 50
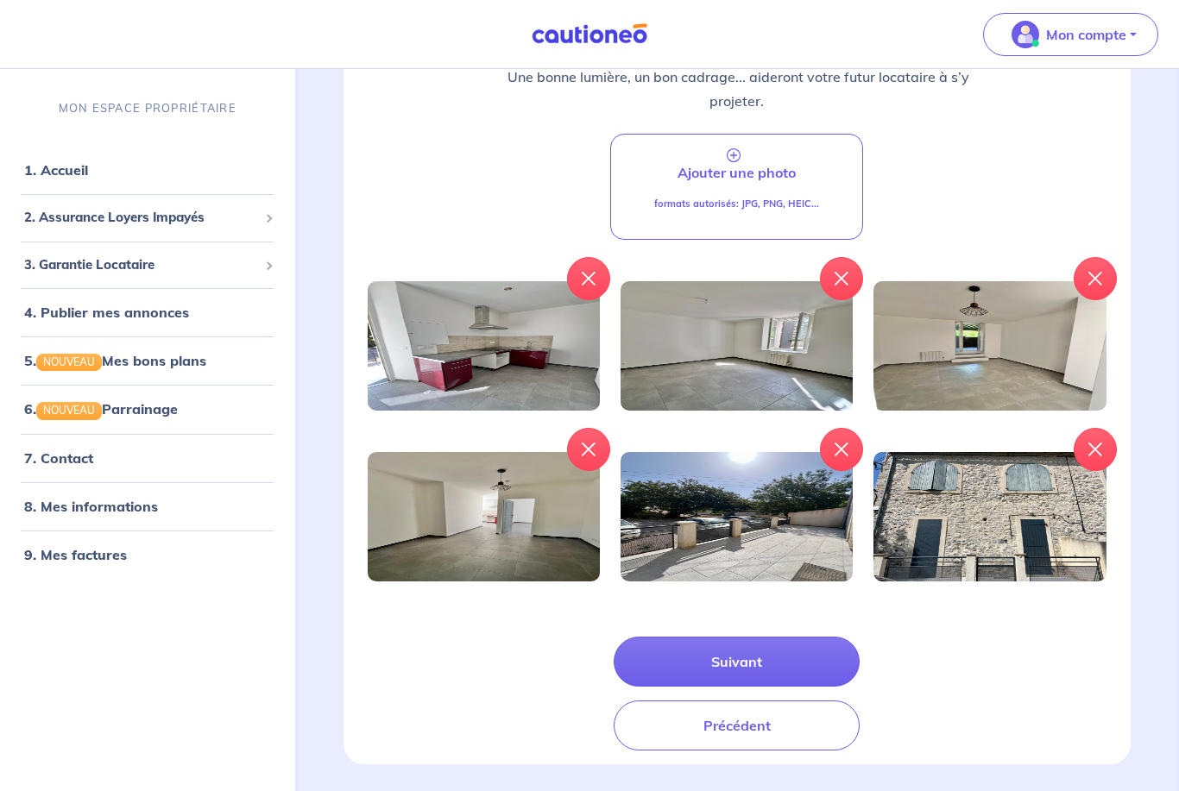
scroll to position [284, 0]
click at [803, 664] on button "Suivant" at bounding box center [737, 662] width 246 height 50
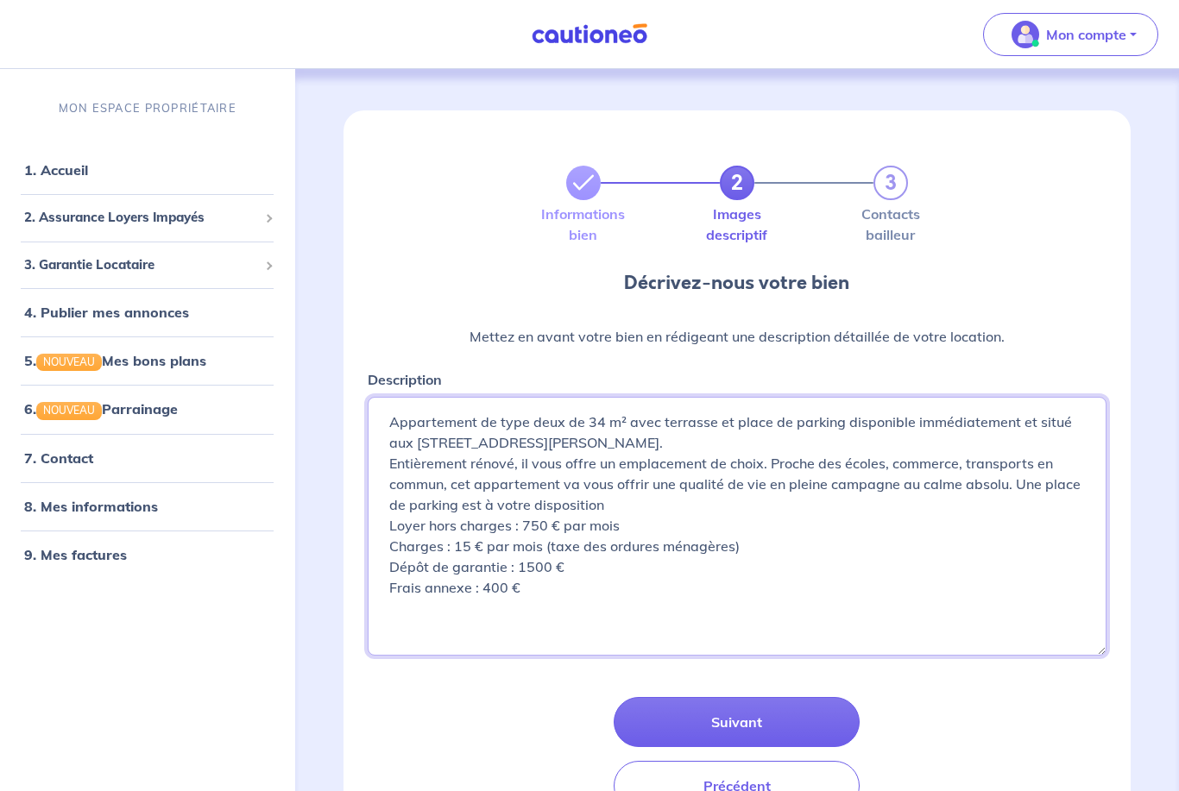
click at [790, 653] on textarea "Appartement de type deux de 34 m² avec terrasse et place de parking disponible …" at bounding box center [738, 526] width 740 height 259
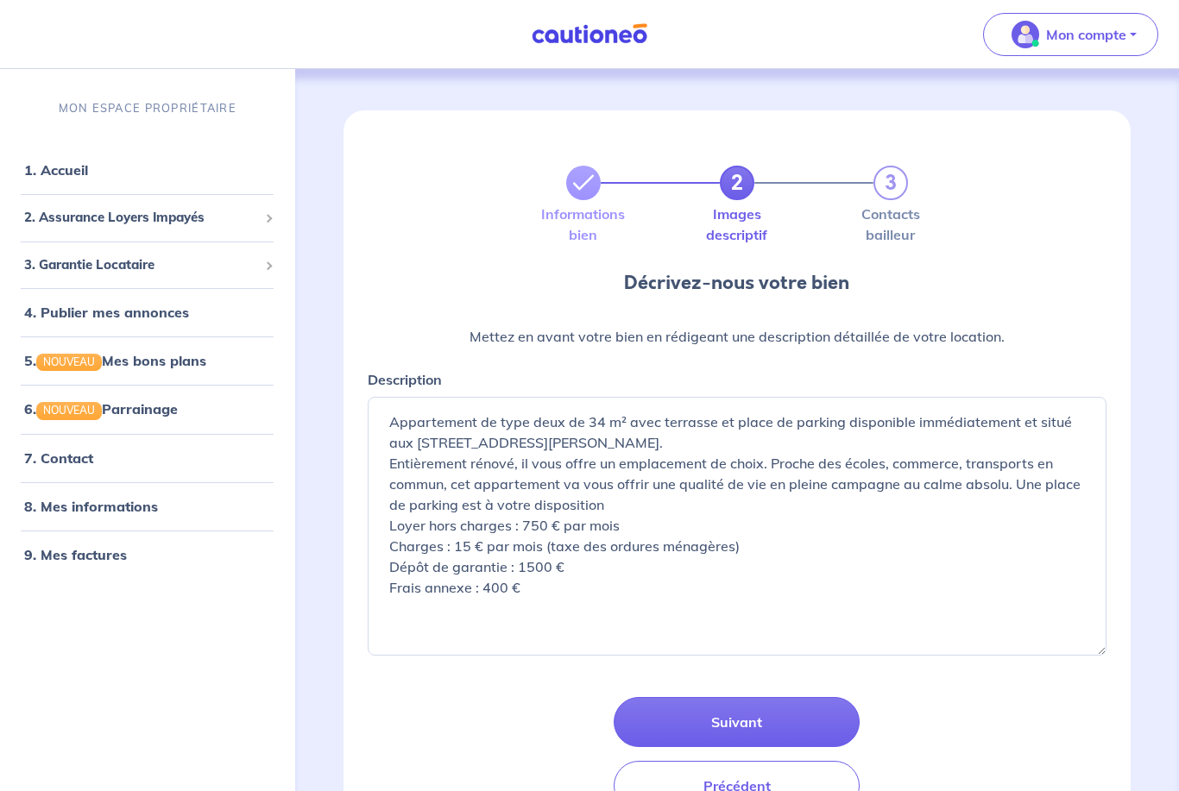
click at [778, 701] on button "Suivant" at bounding box center [737, 722] width 246 height 50
select select "FR"
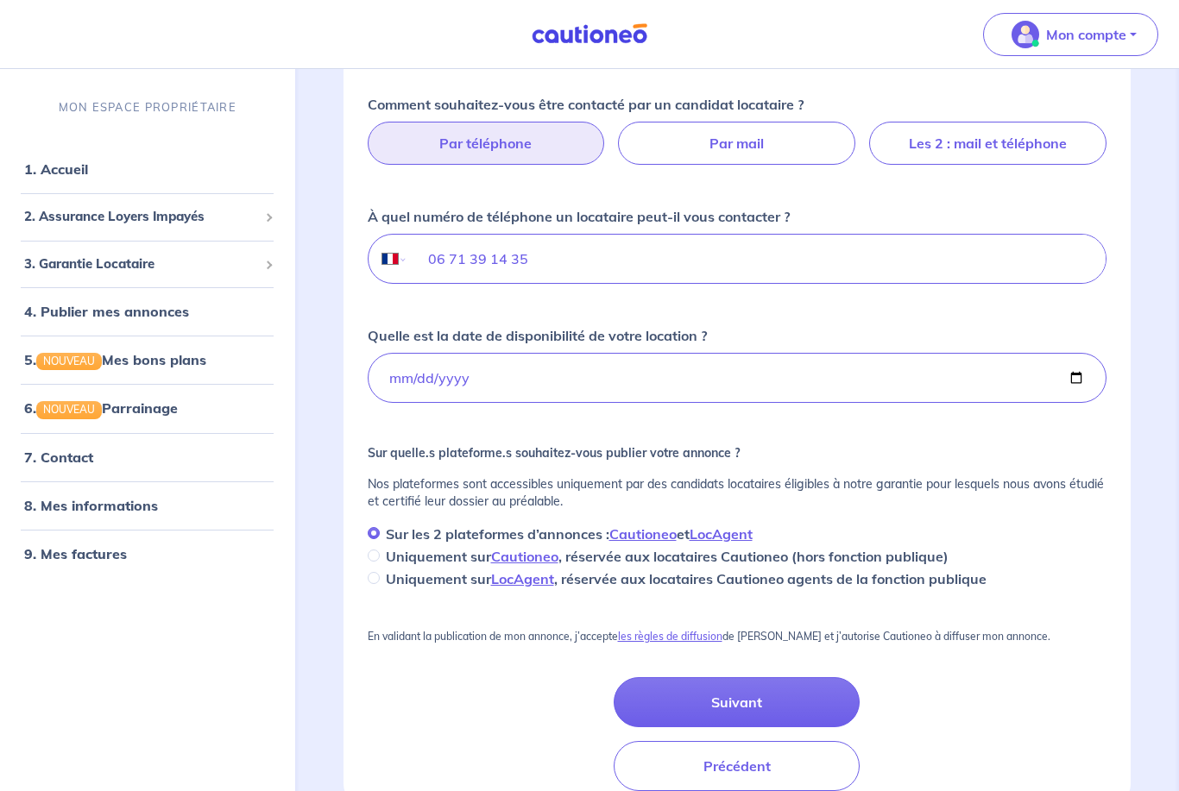
click at [818, 716] on button "Suivant" at bounding box center [737, 703] width 246 height 50
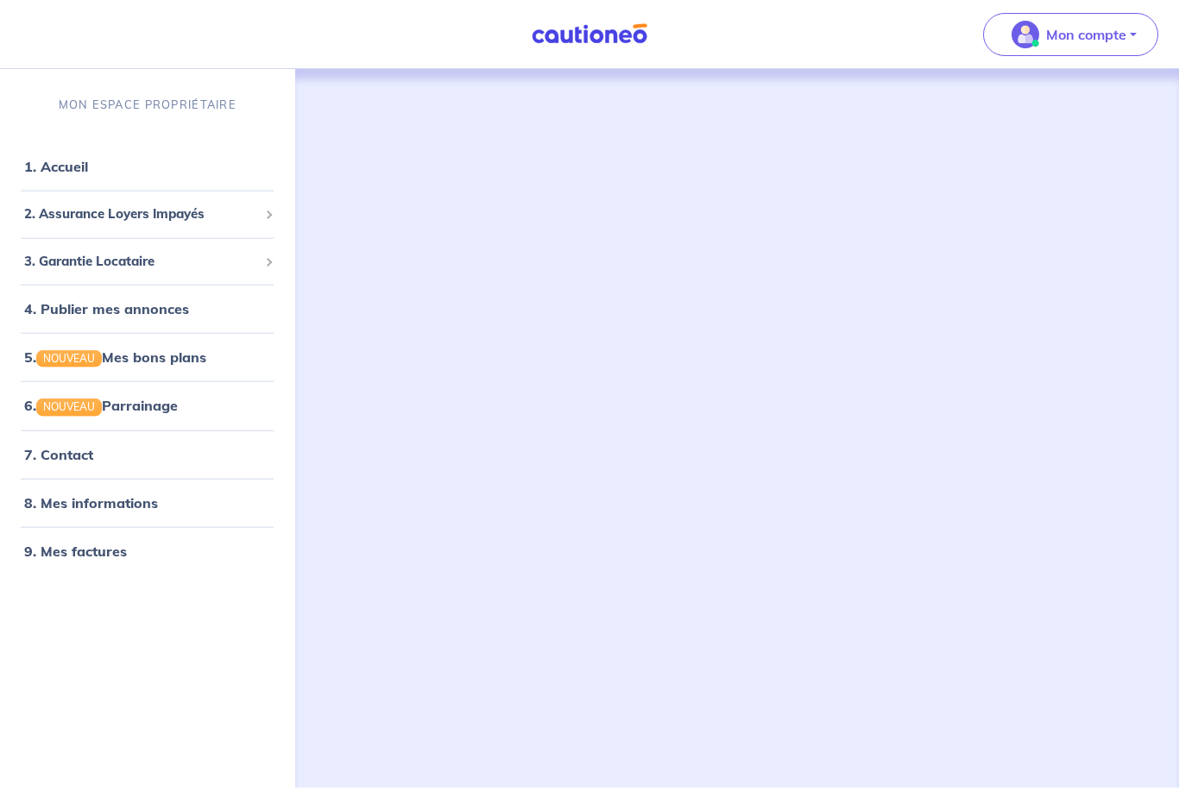
scroll to position [52, 0]
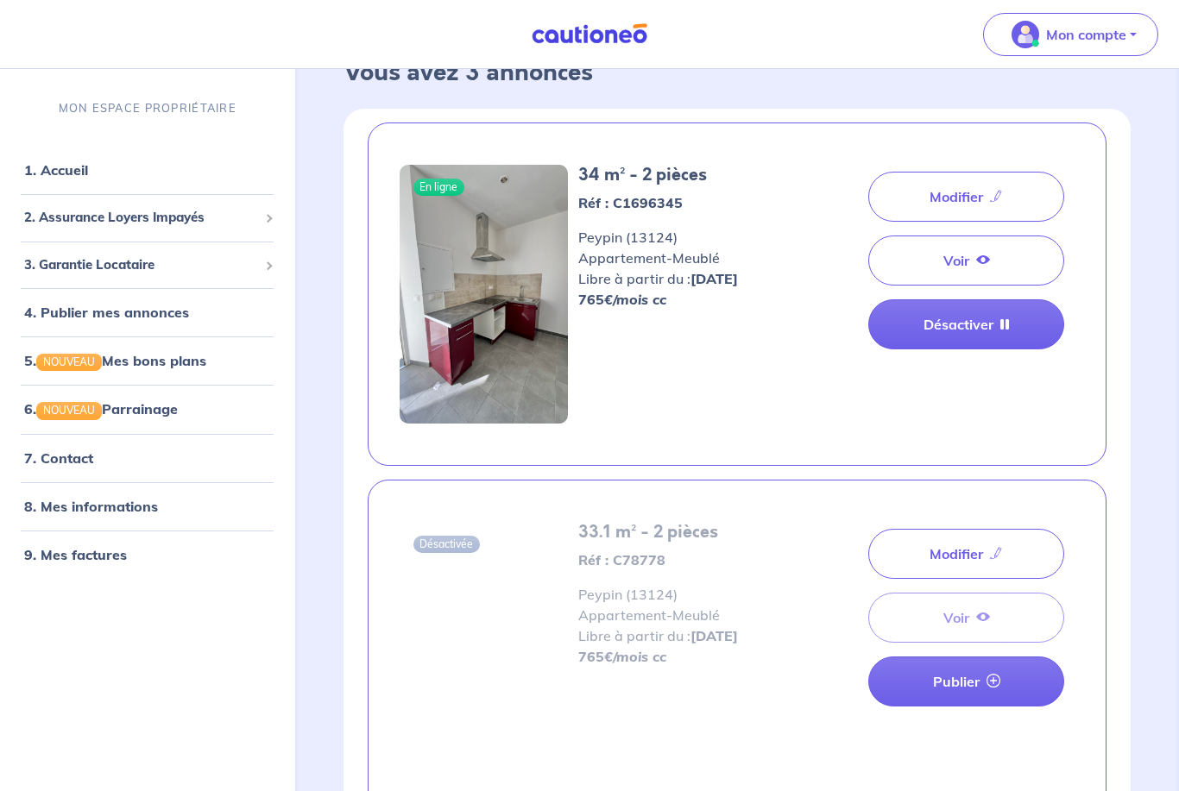
click at [240, 274] on span "3. Garantie Locataire" at bounding box center [141, 265] width 234 height 20
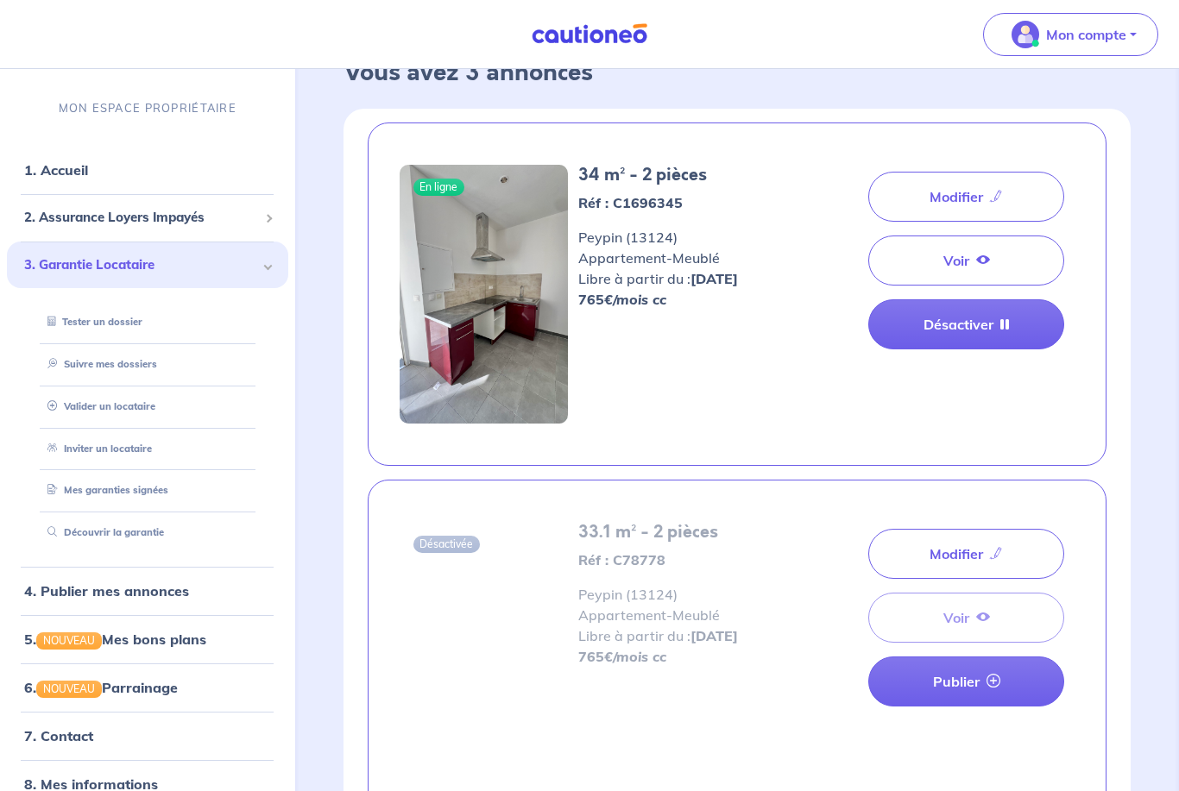
click at [142, 370] on link "Suivre mes dossiers" at bounding box center [99, 364] width 116 height 12
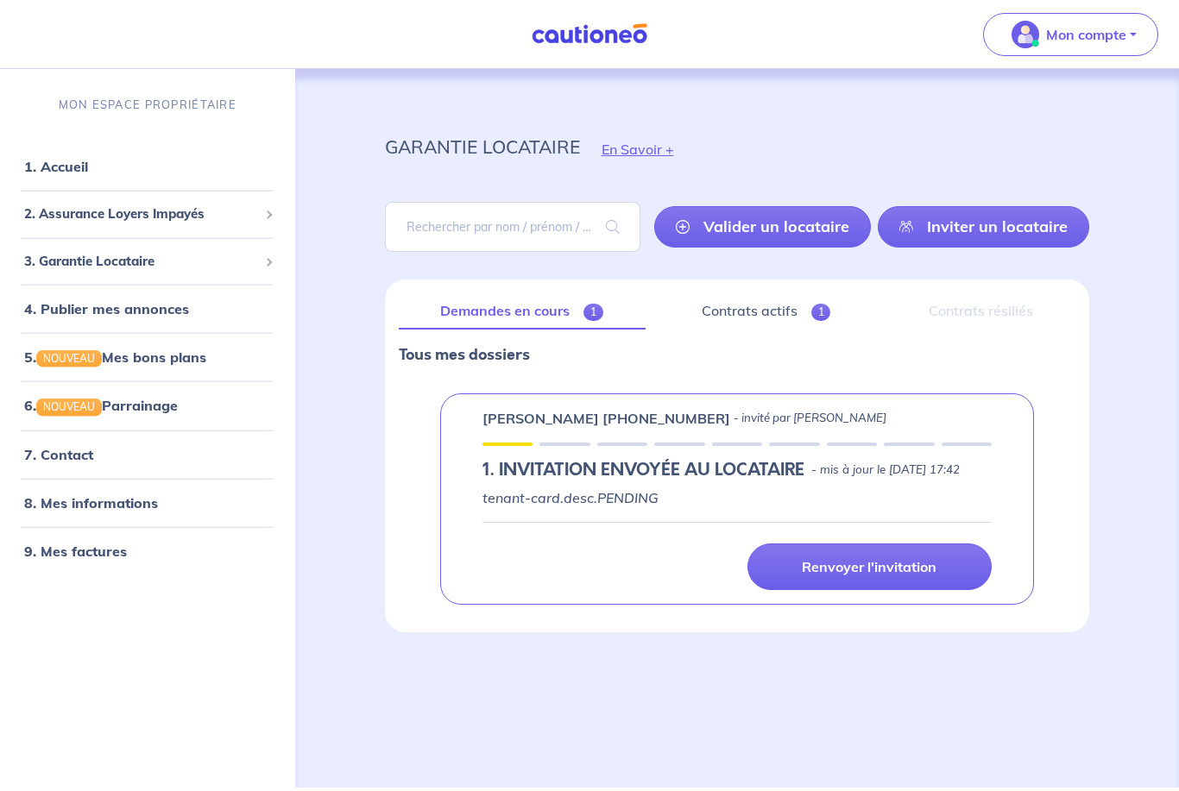
click at [758, 293] on link "Contrats actifs 1" at bounding box center [765, 311] width 213 height 36
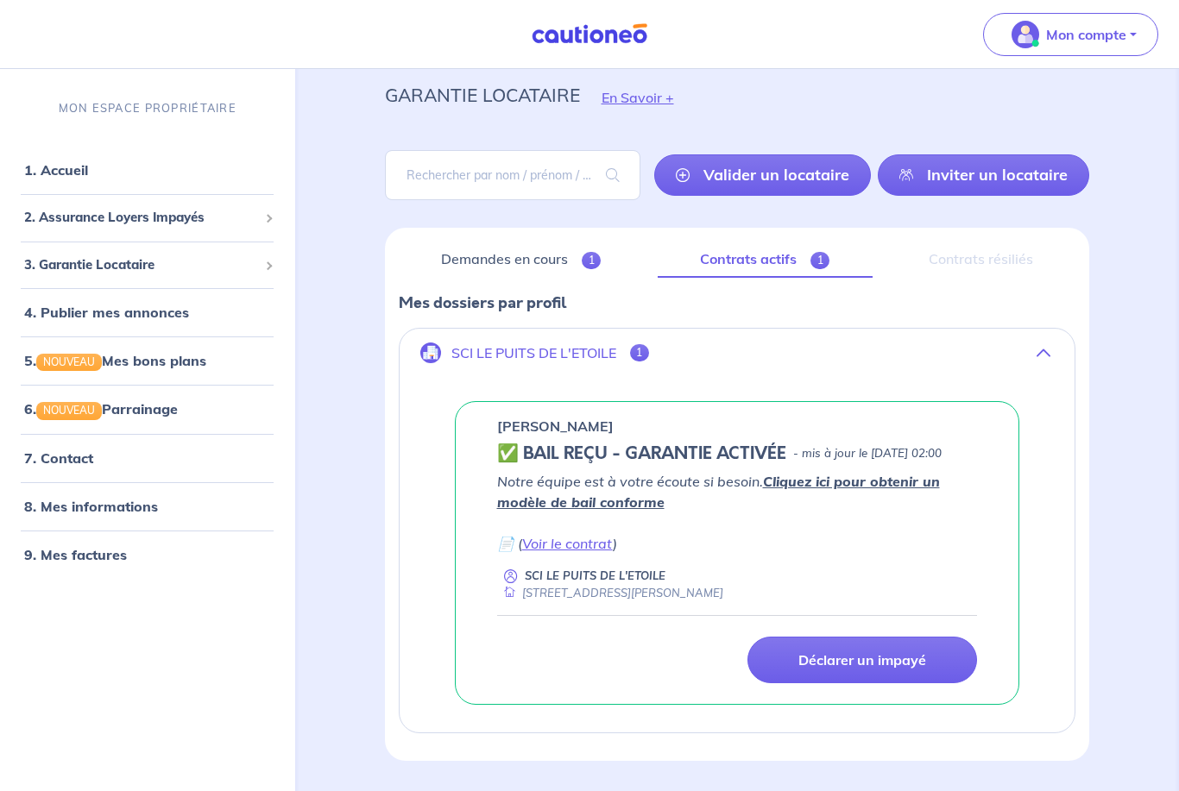
click at [524, 266] on link "Demandes en cours 1" at bounding box center [521, 260] width 245 height 36
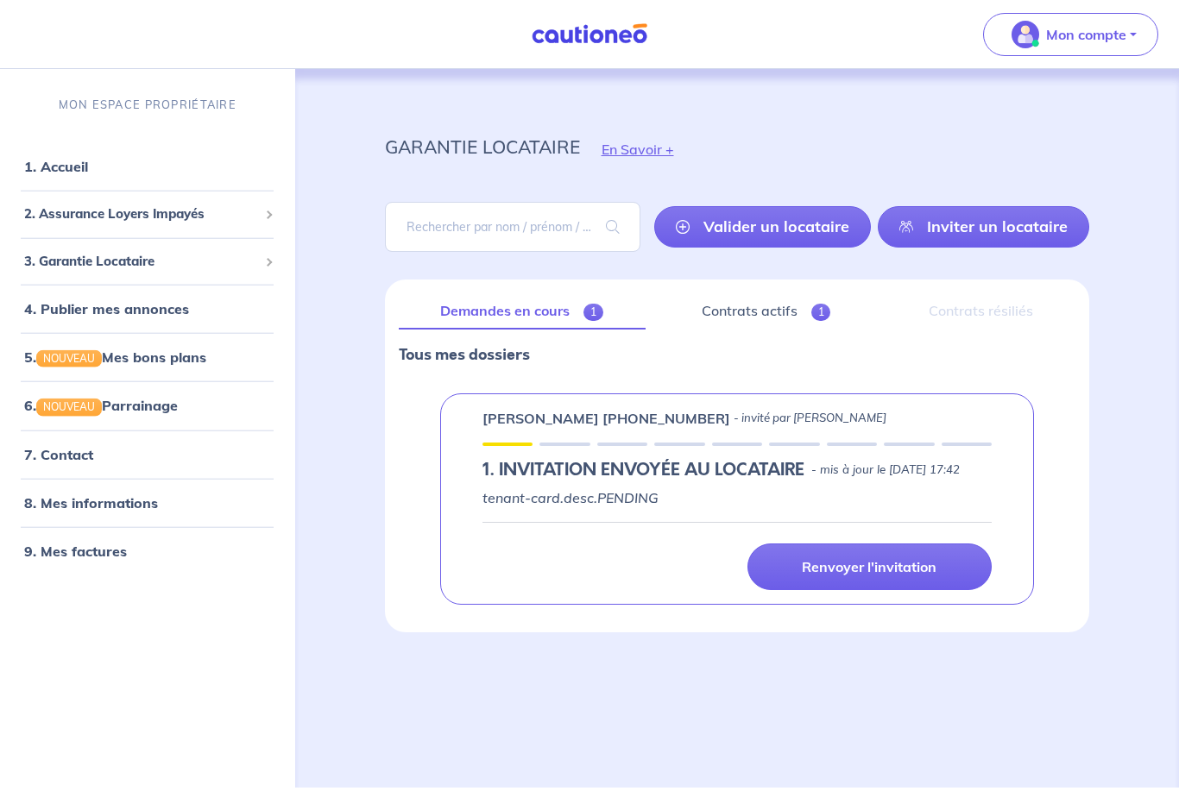
click at [159, 300] on link "4. Publier mes annonces" at bounding box center [106, 308] width 165 height 17
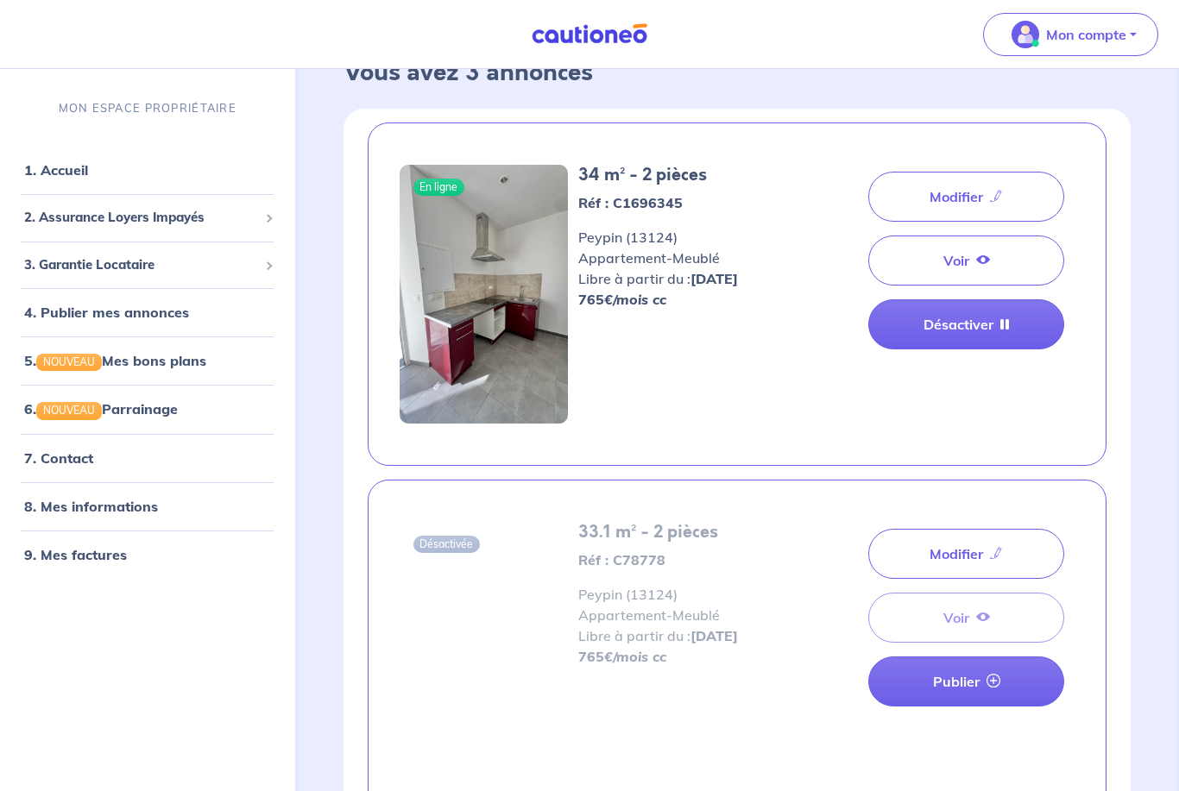
click at [969, 627] on div "Modifier Voir Publier" at bounding box center [966, 618] width 196 height 192
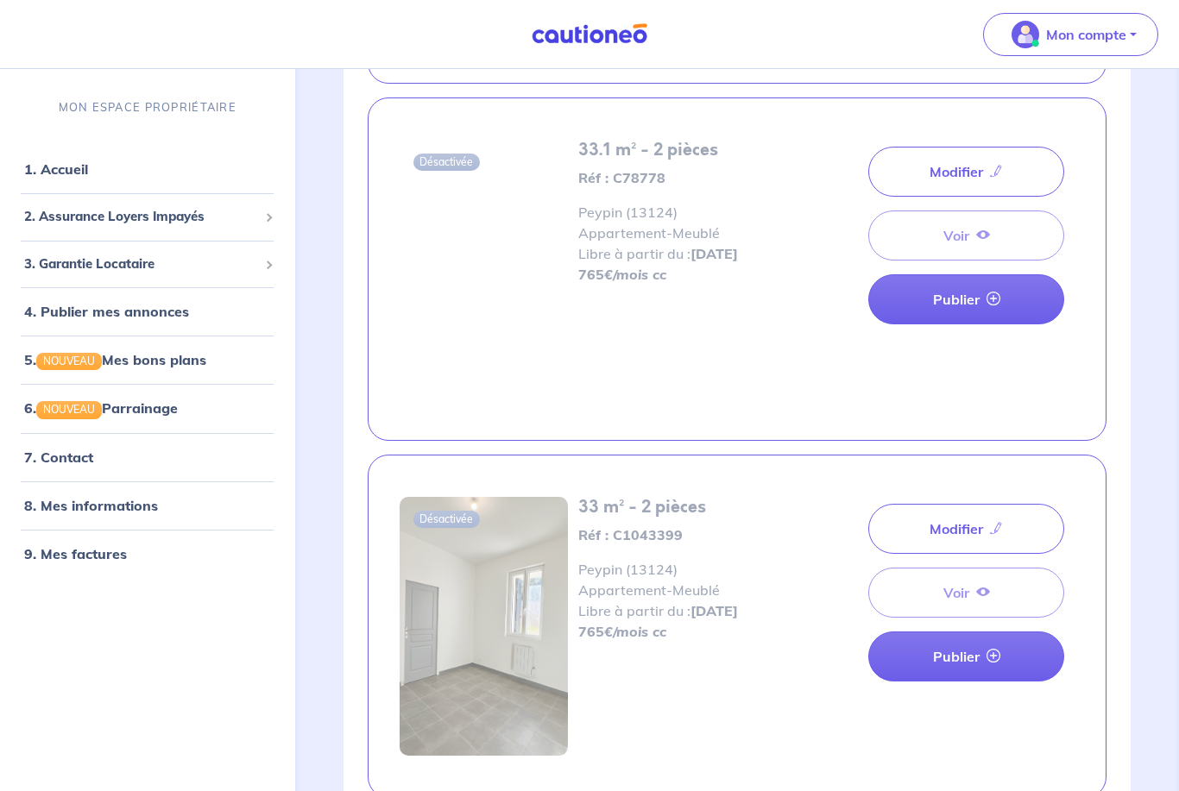
scroll to position [412, 0]
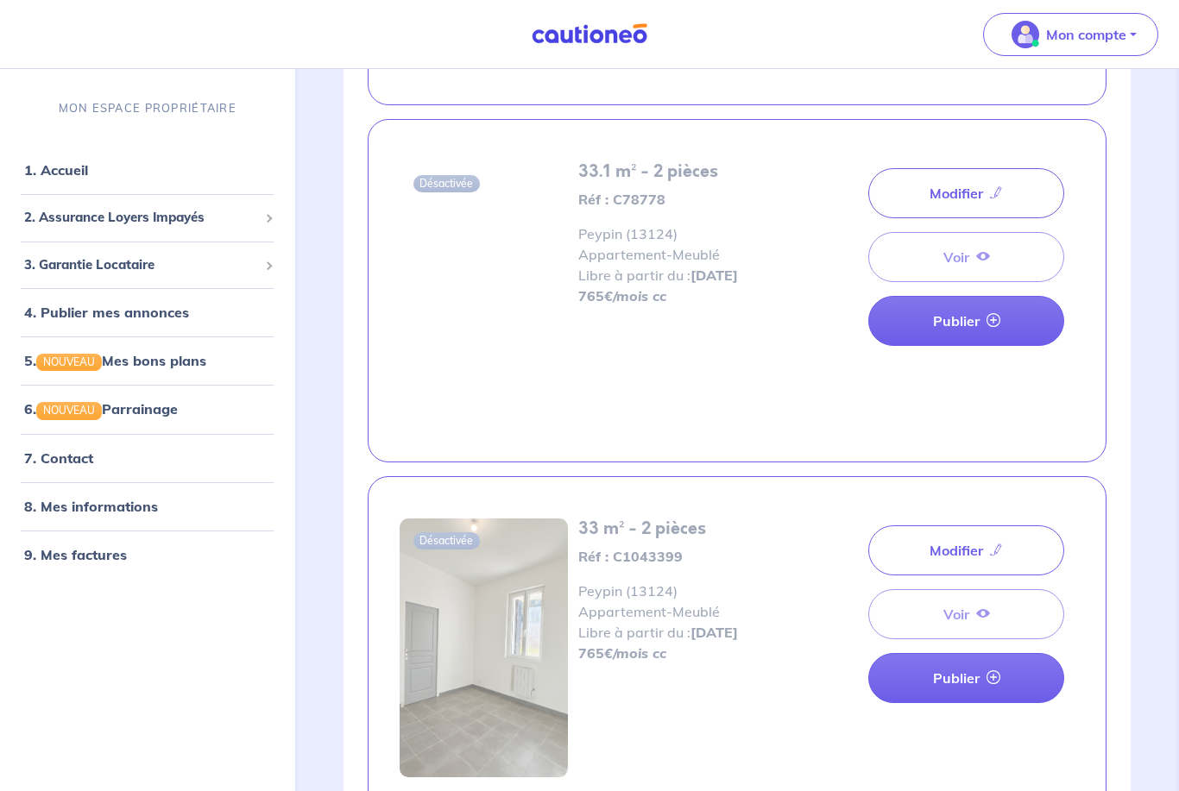
click at [985, 540] on link "Modifier" at bounding box center [966, 551] width 196 height 50
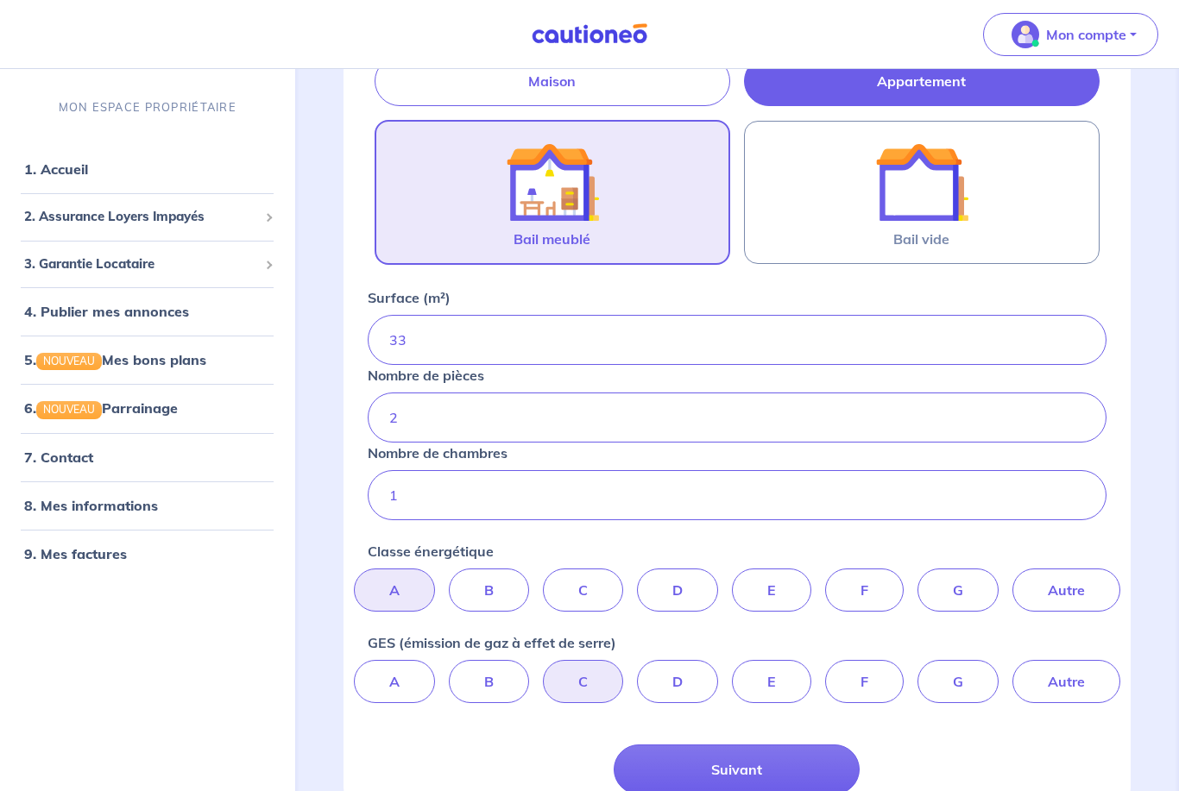
scroll to position [320, 0]
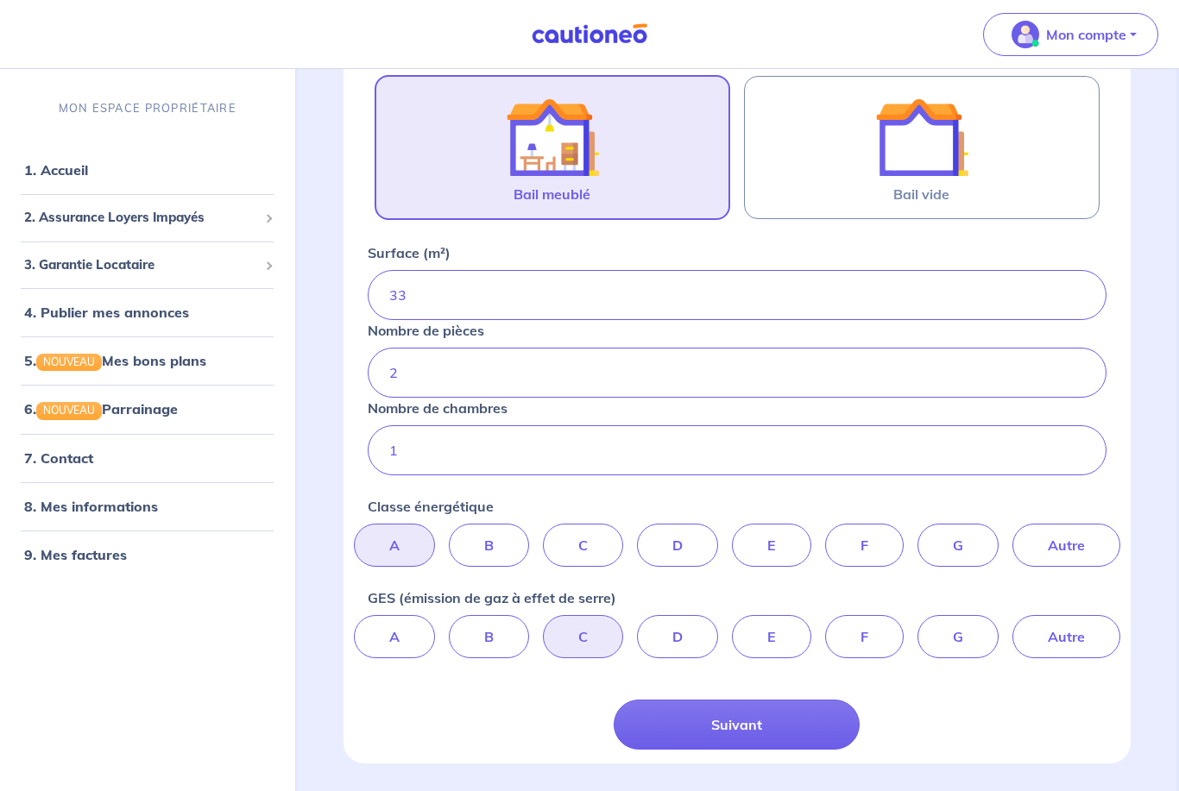
click at [759, 721] on button "Suivant" at bounding box center [737, 725] width 246 height 50
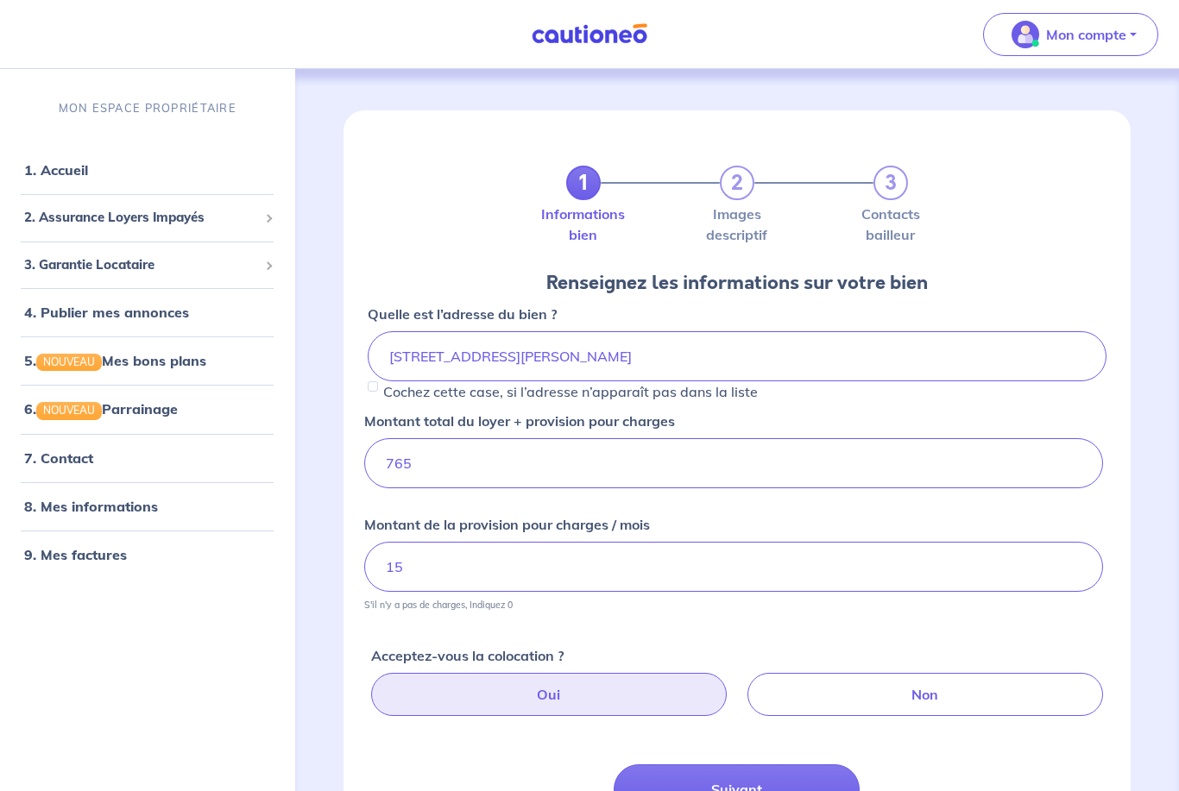
click at [757, 778] on button "Suivant" at bounding box center [737, 790] width 246 height 50
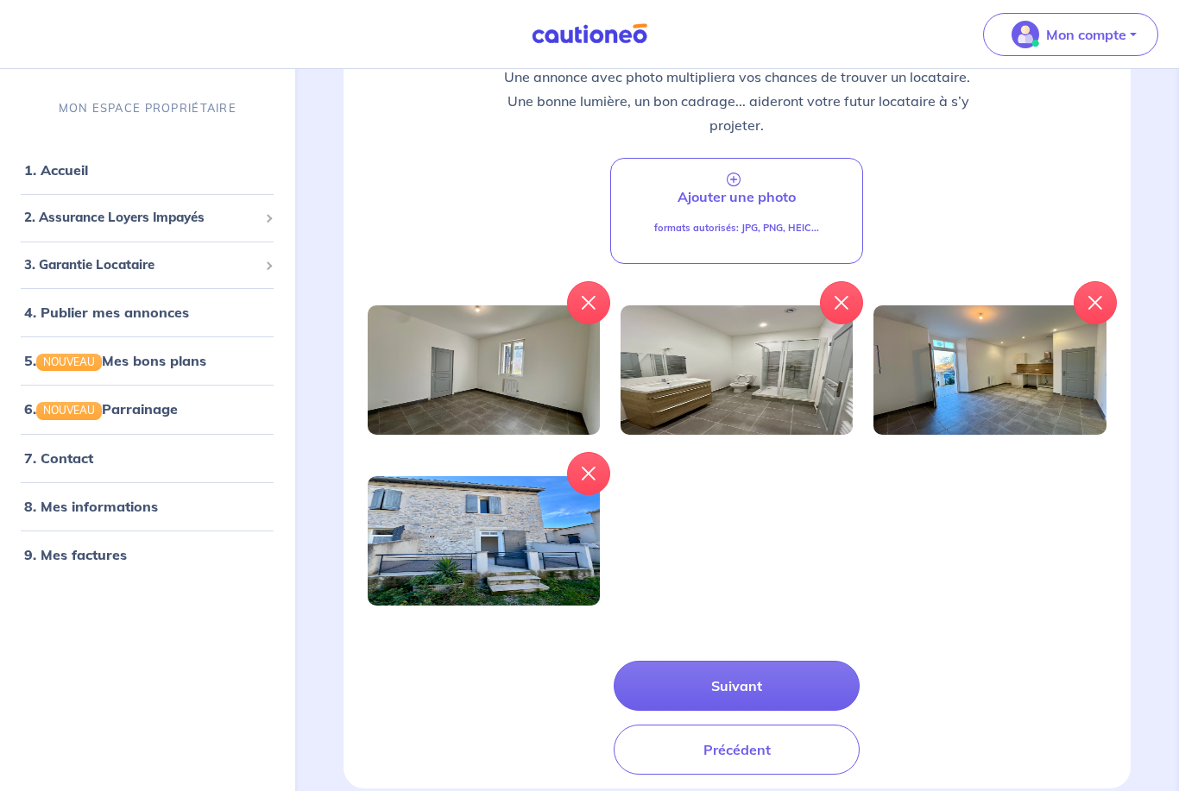
scroll to position [258, 0]
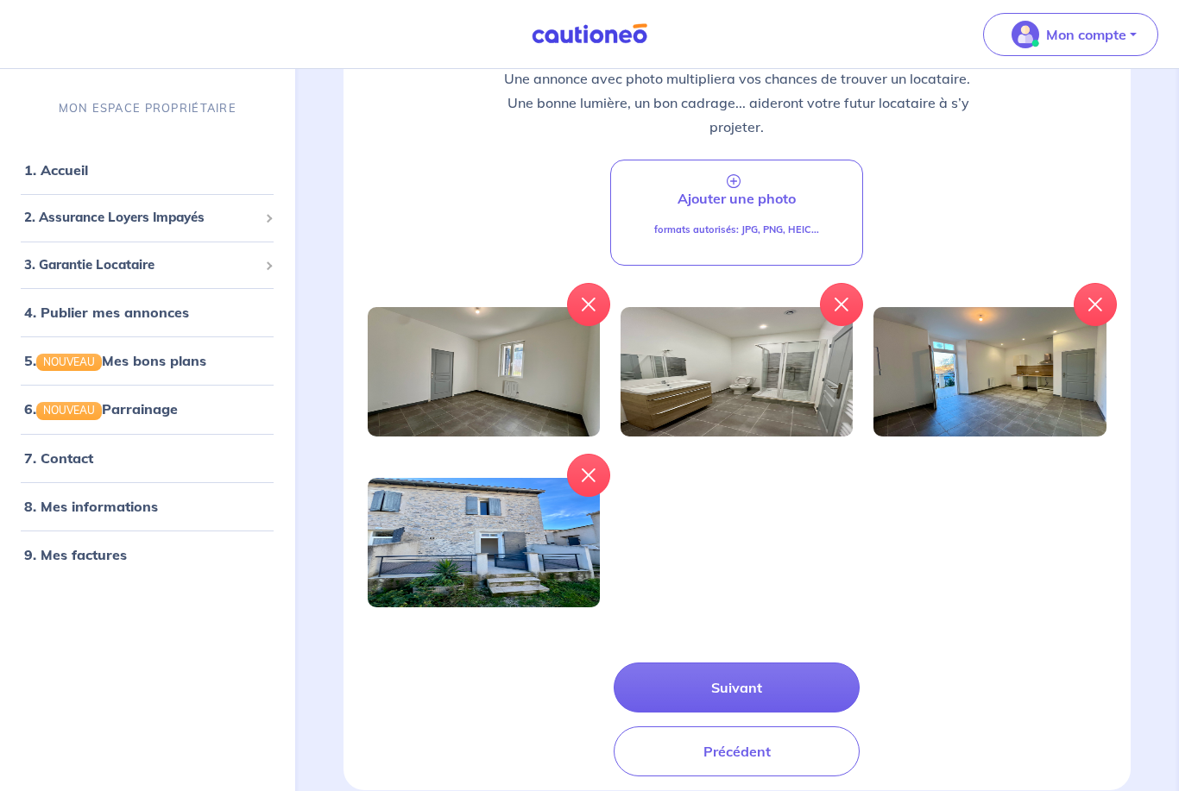
click at [780, 695] on button "Suivant" at bounding box center [737, 688] width 246 height 50
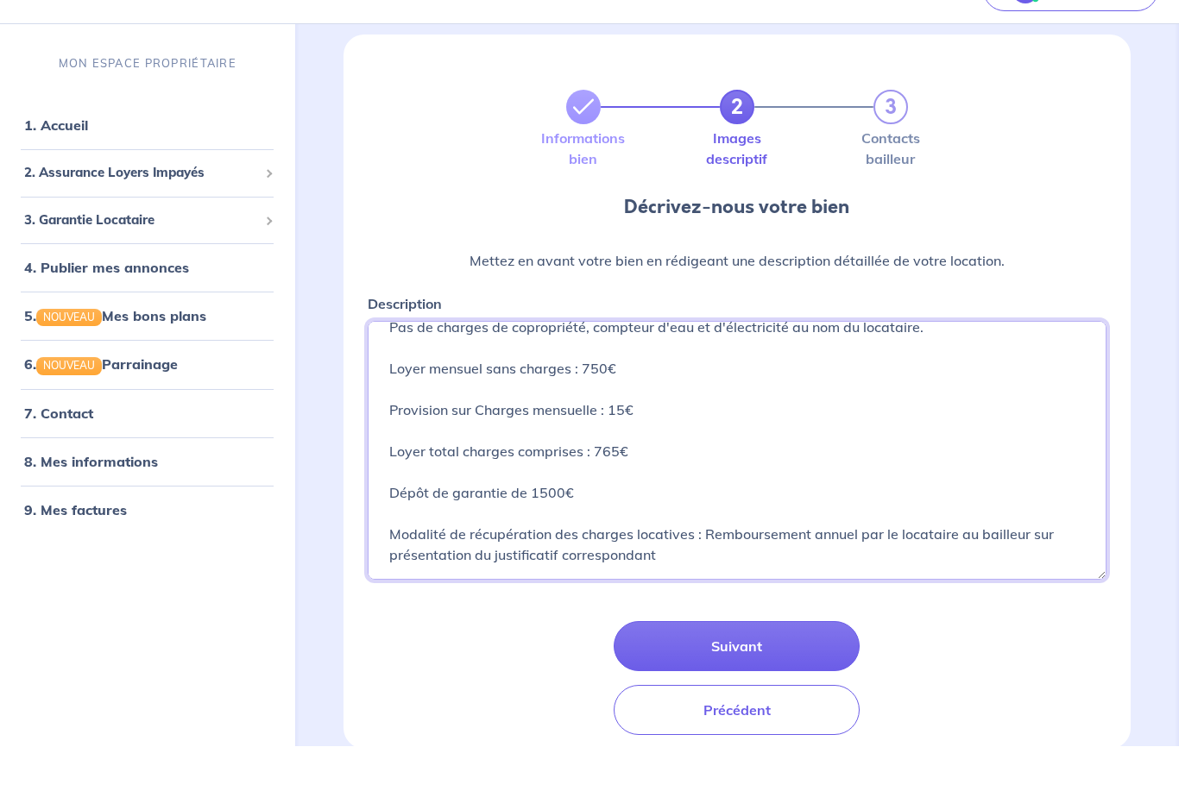
scroll to position [53, 0]
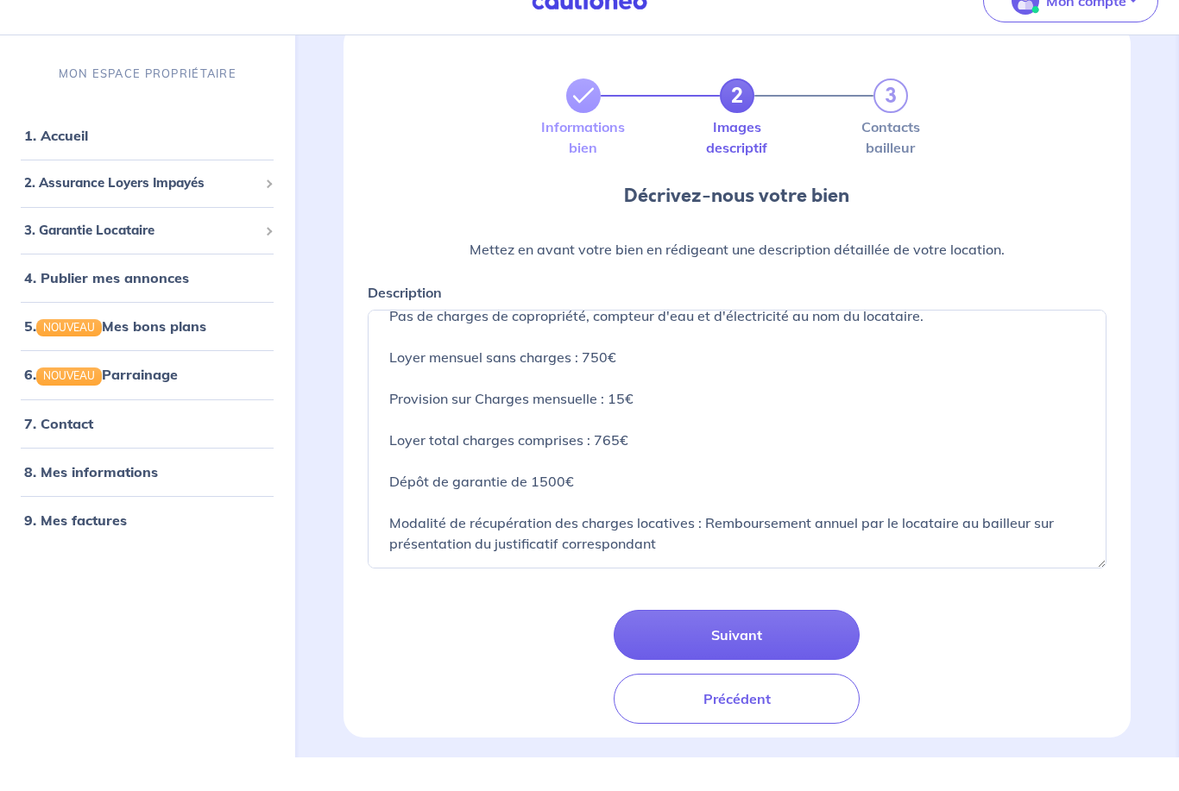
click at [696, 708] on button "Précédent" at bounding box center [737, 733] width 246 height 50
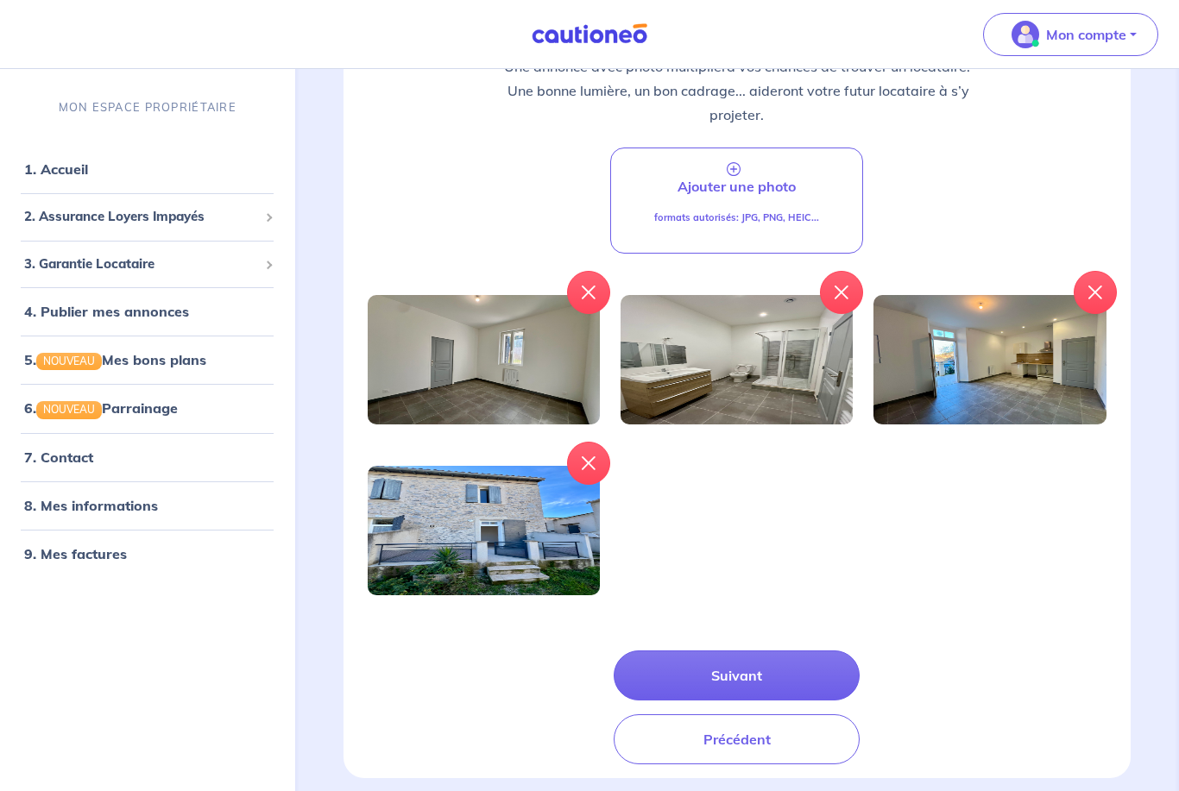
scroll to position [284, 0]
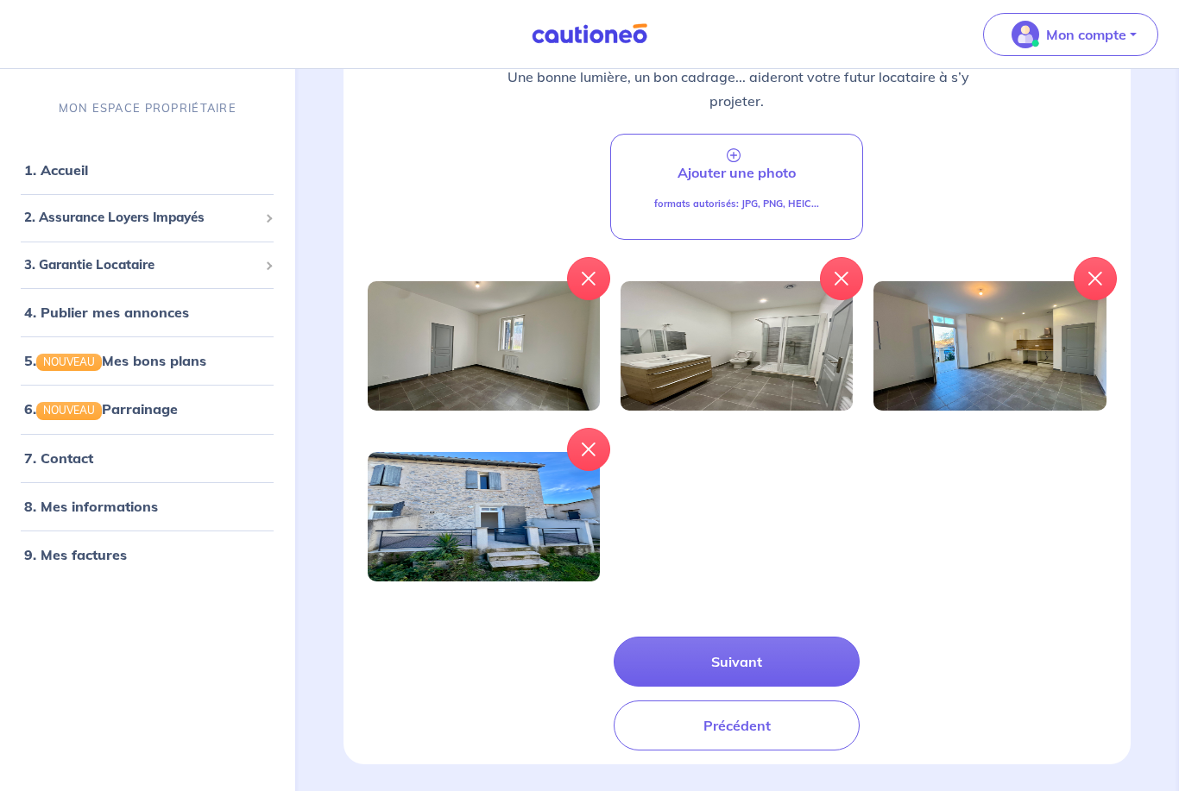
click at [808, 665] on button "Suivant" at bounding box center [737, 662] width 246 height 50
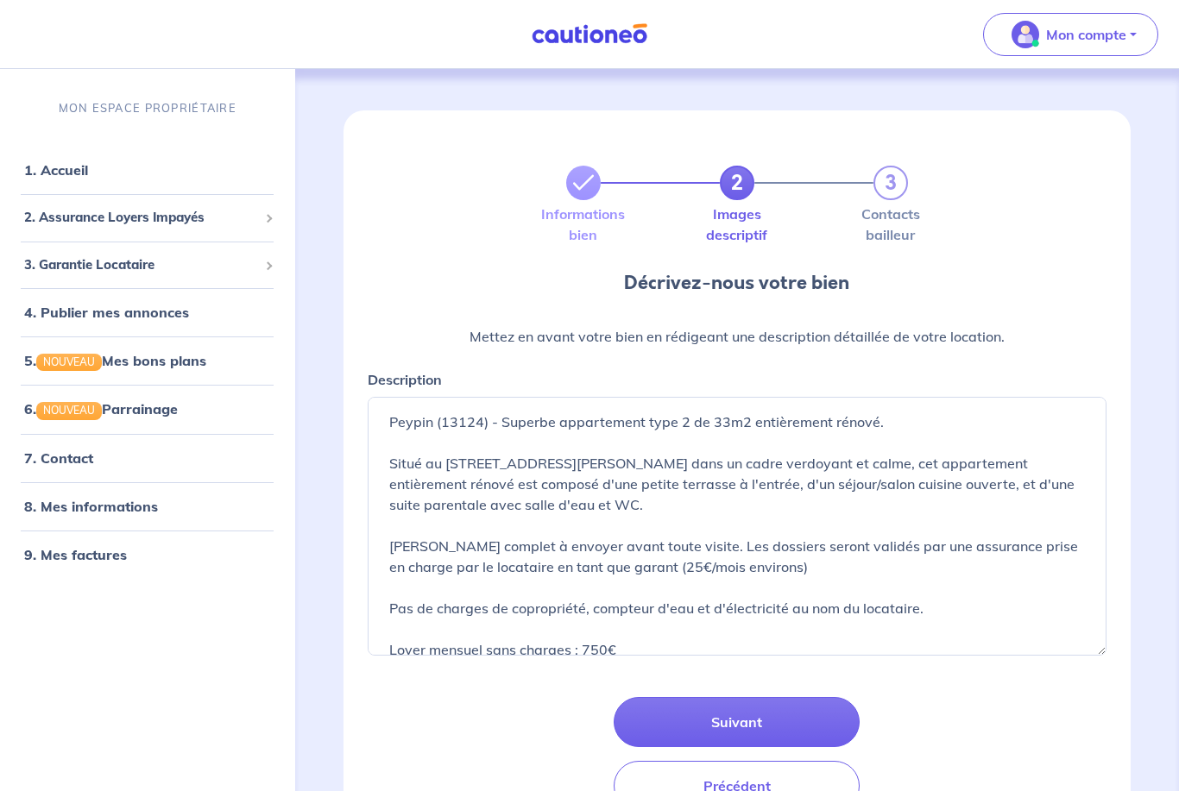
click at [788, 715] on button "Suivant" at bounding box center [737, 722] width 246 height 50
select select "FR"
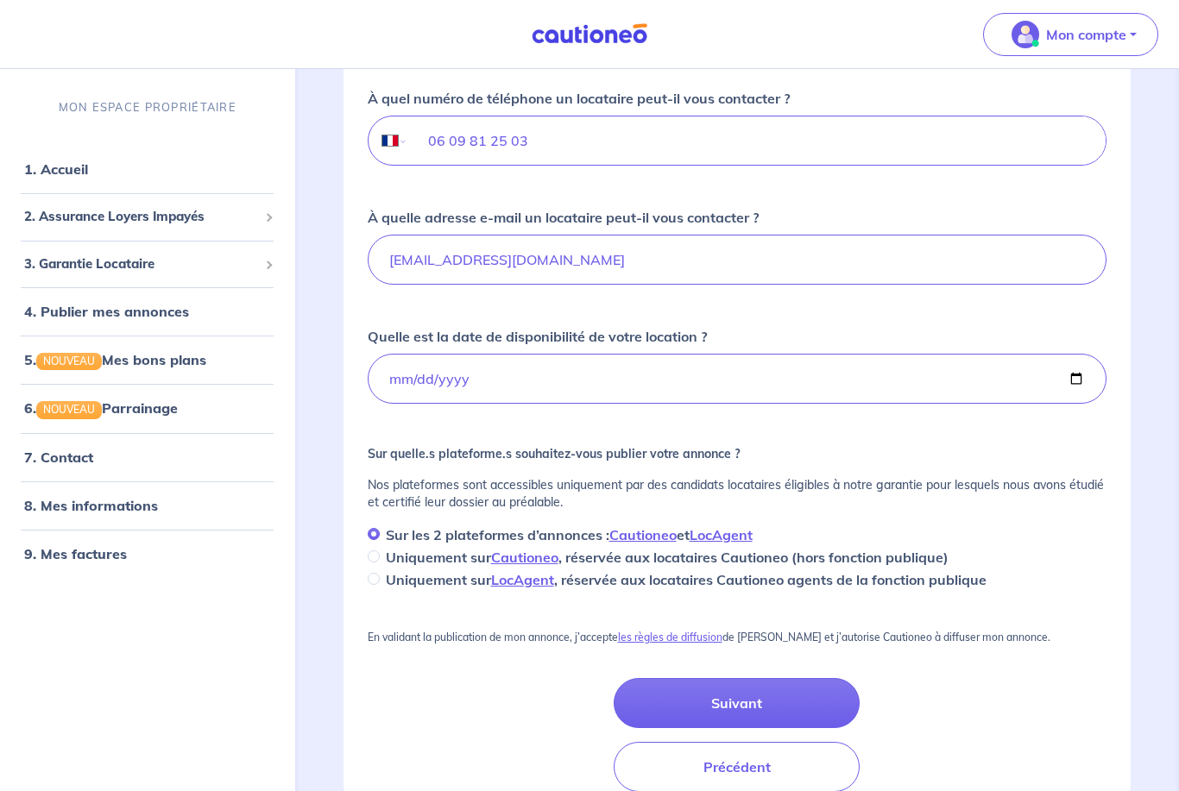
scroll to position [391, 0]
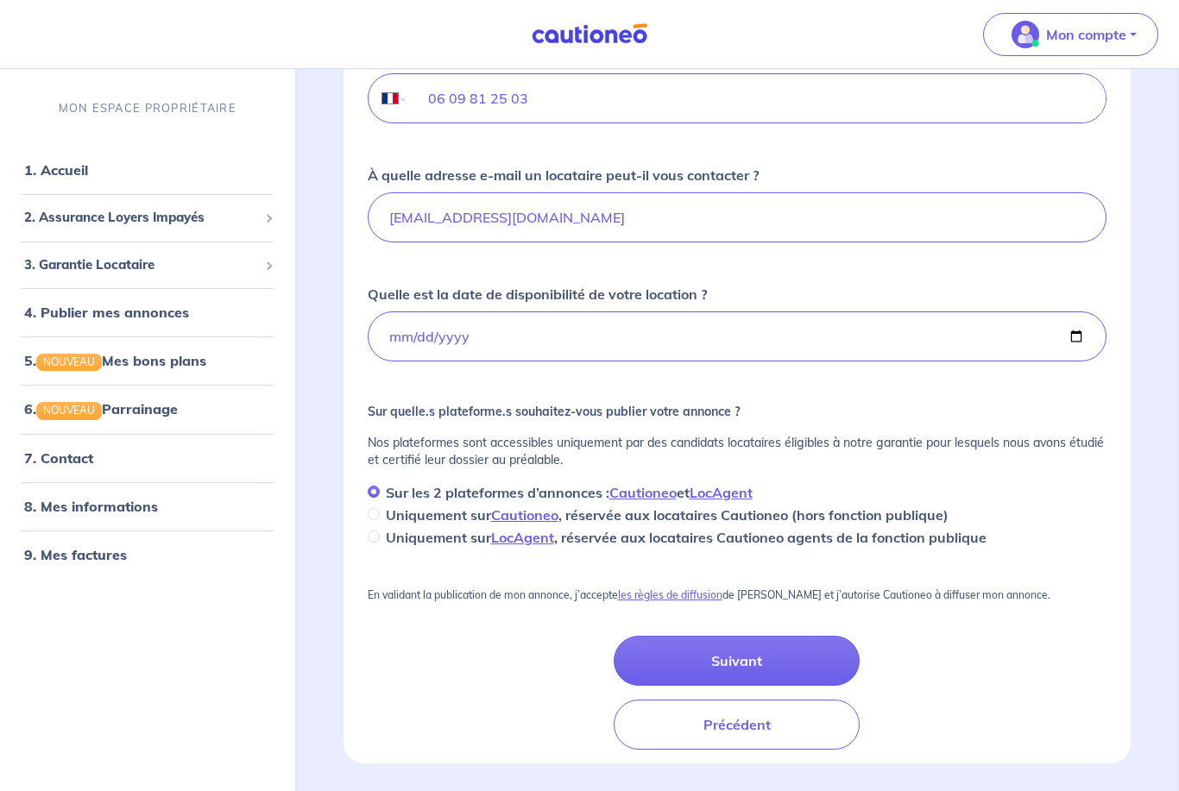
click at [764, 738] on button "Précédent" at bounding box center [737, 725] width 246 height 50
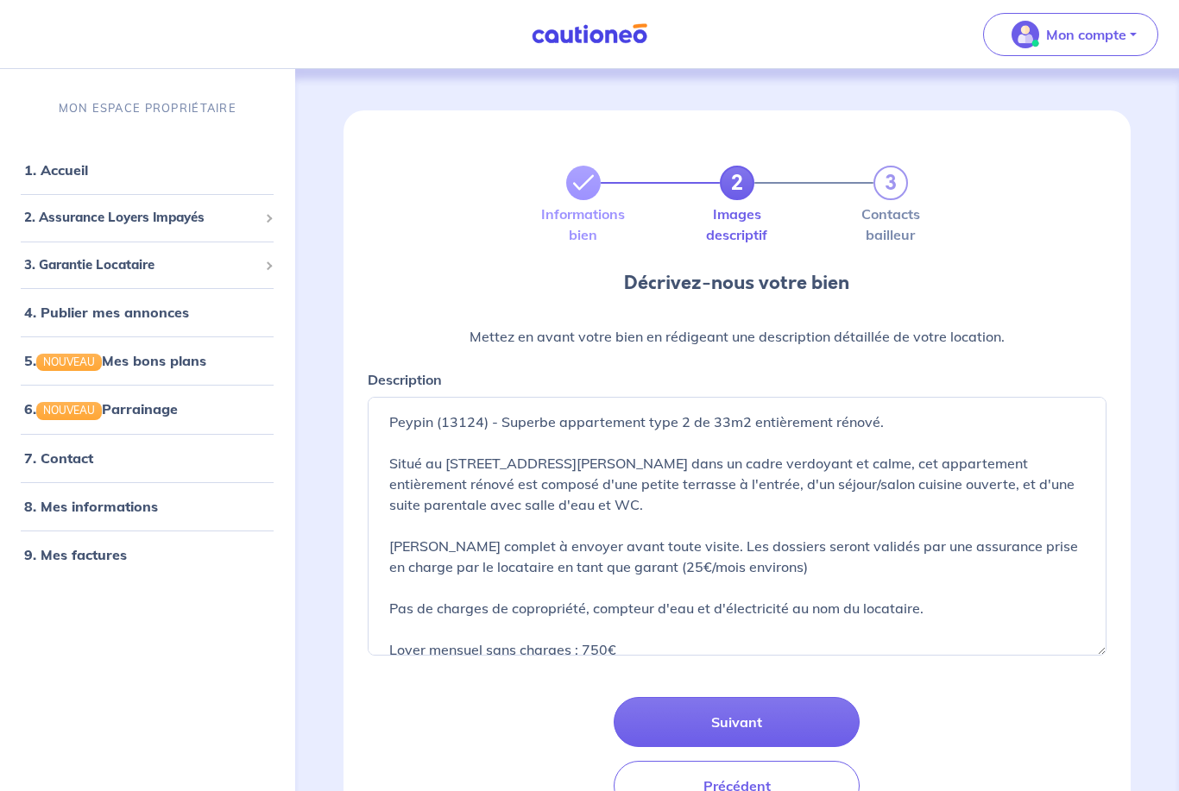
click at [750, 746] on button "Suivant" at bounding box center [737, 722] width 246 height 50
select select "FR"
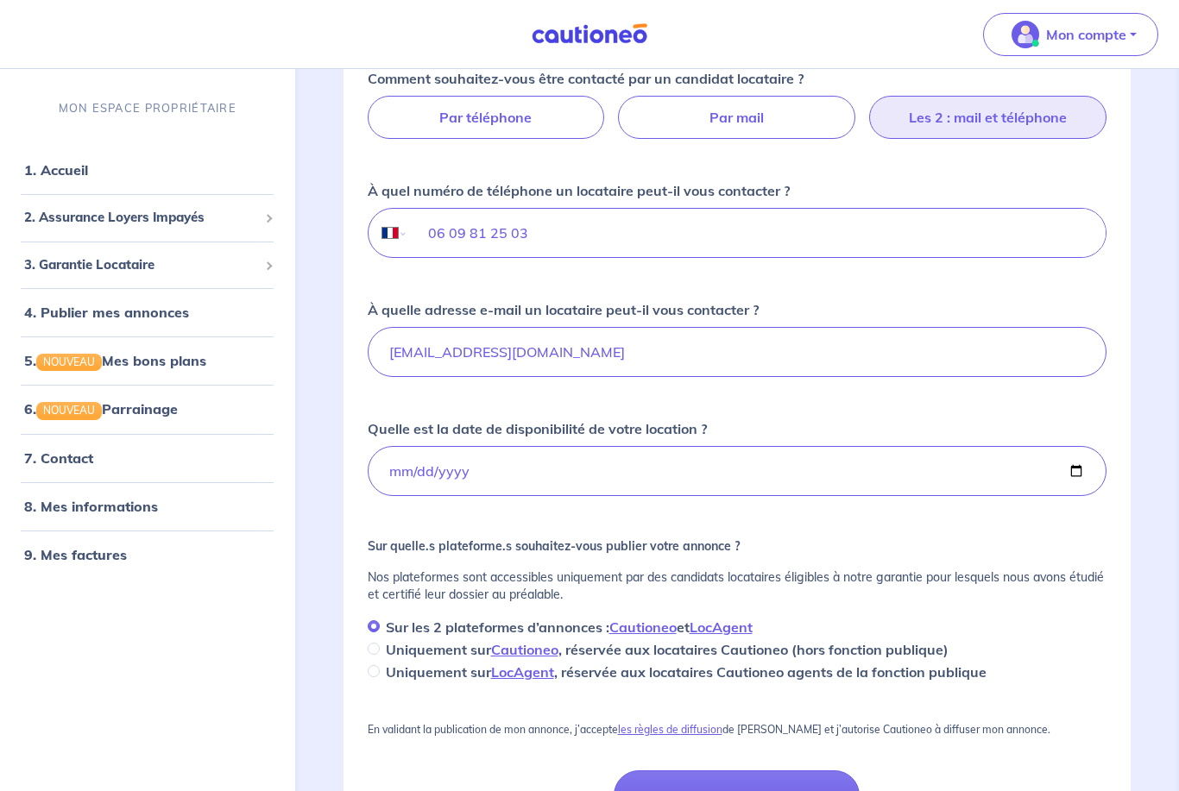
scroll to position [391, 0]
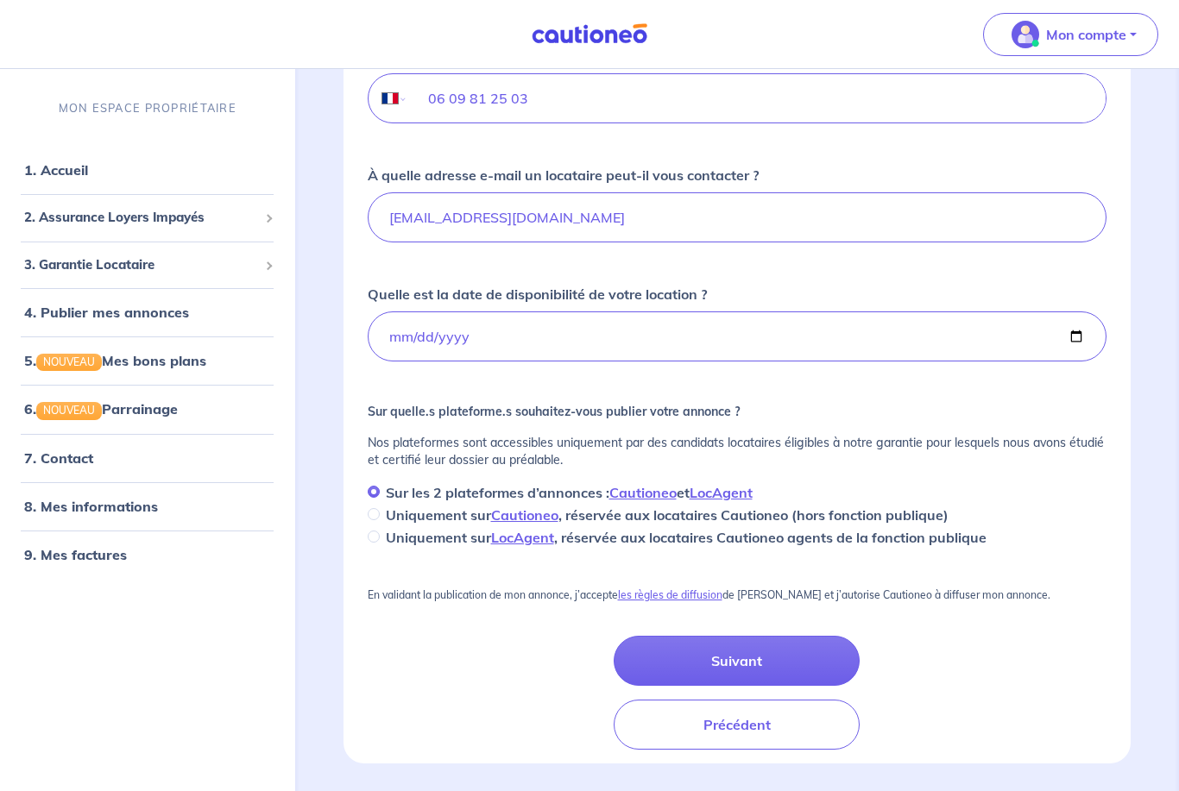
click at [92, 321] on link "4. Publier mes annonces" at bounding box center [106, 312] width 165 height 17
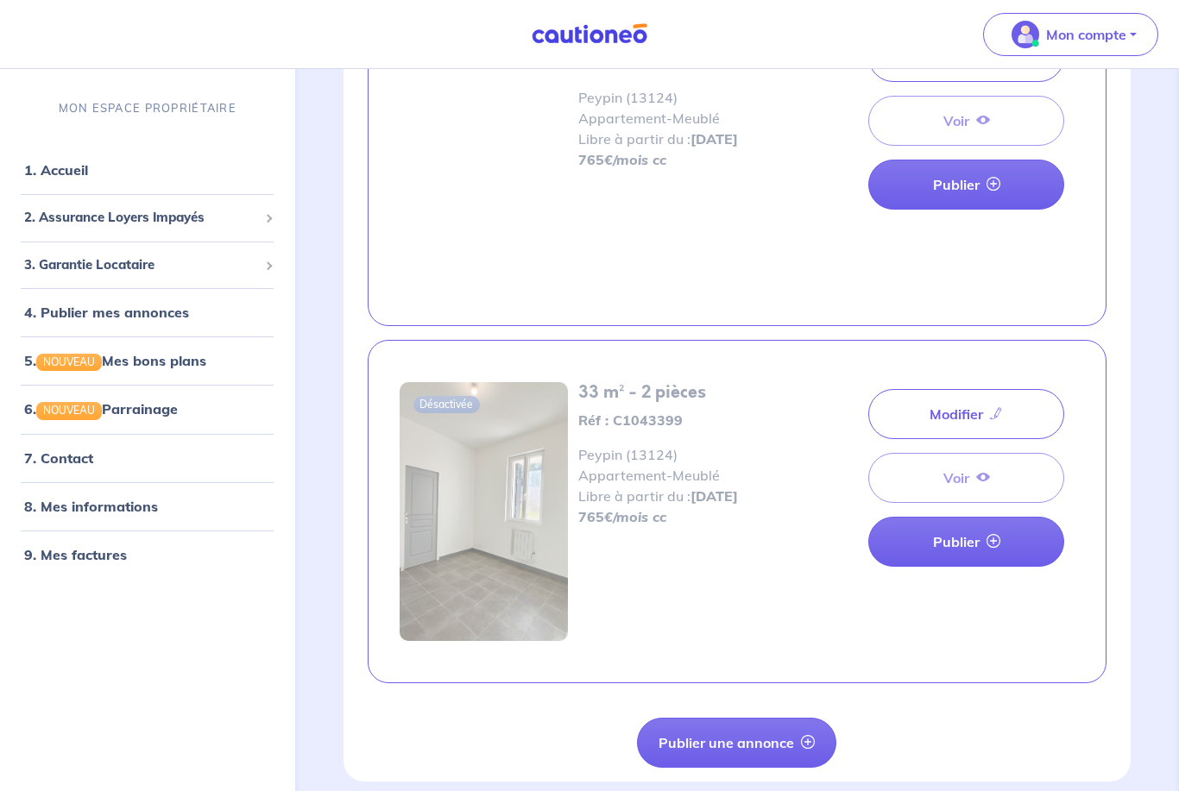
scroll to position [566, 0]
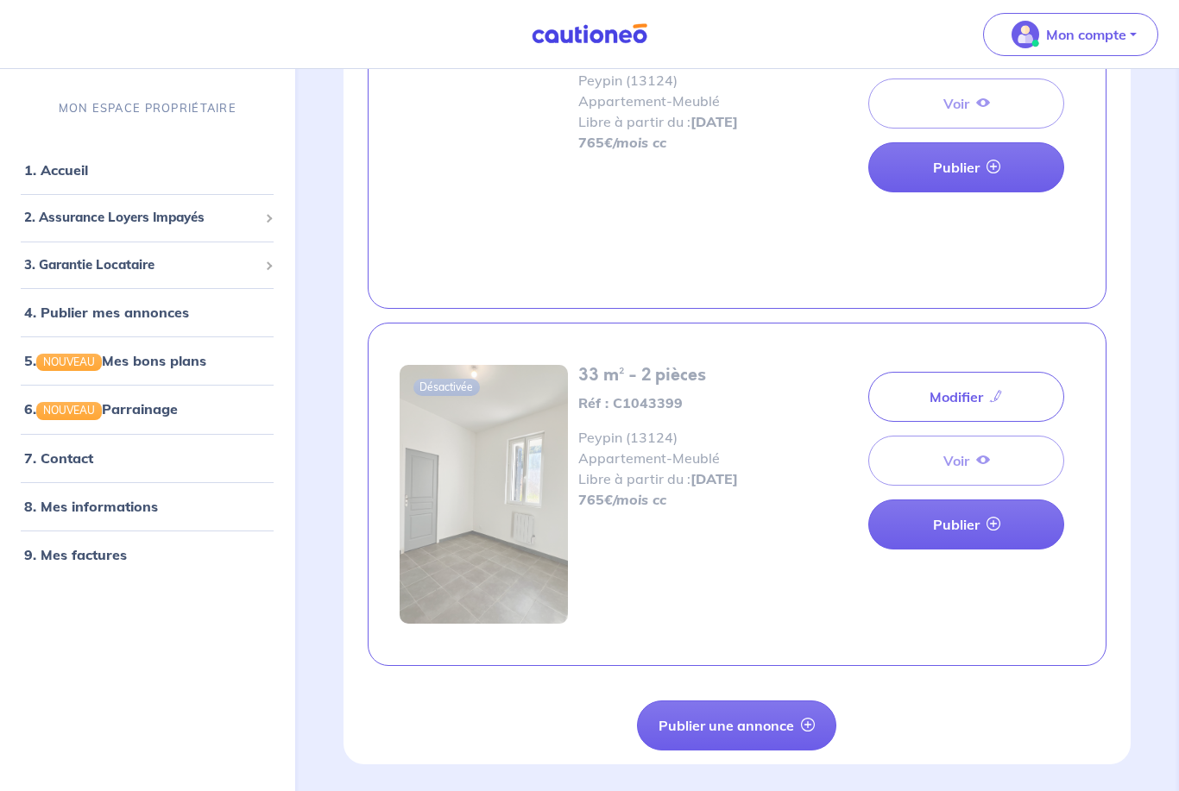
click at [670, 554] on div "33 m² - 2 pièces Réf : C1043399 Peypin (13124) Appartement - Meublé Libre à par…" at bounding box center [680, 494] width 225 height 259
click at [940, 406] on link "Modifier" at bounding box center [966, 397] width 196 height 50
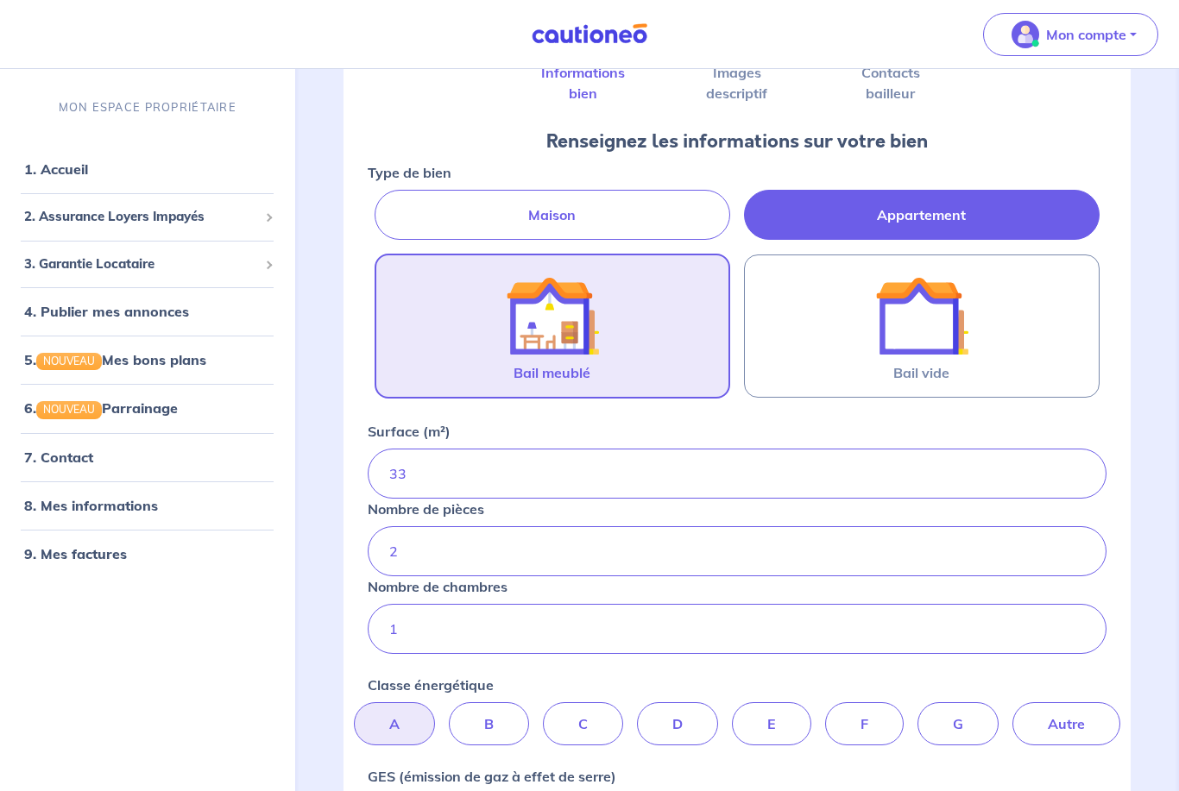
scroll to position [320, 0]
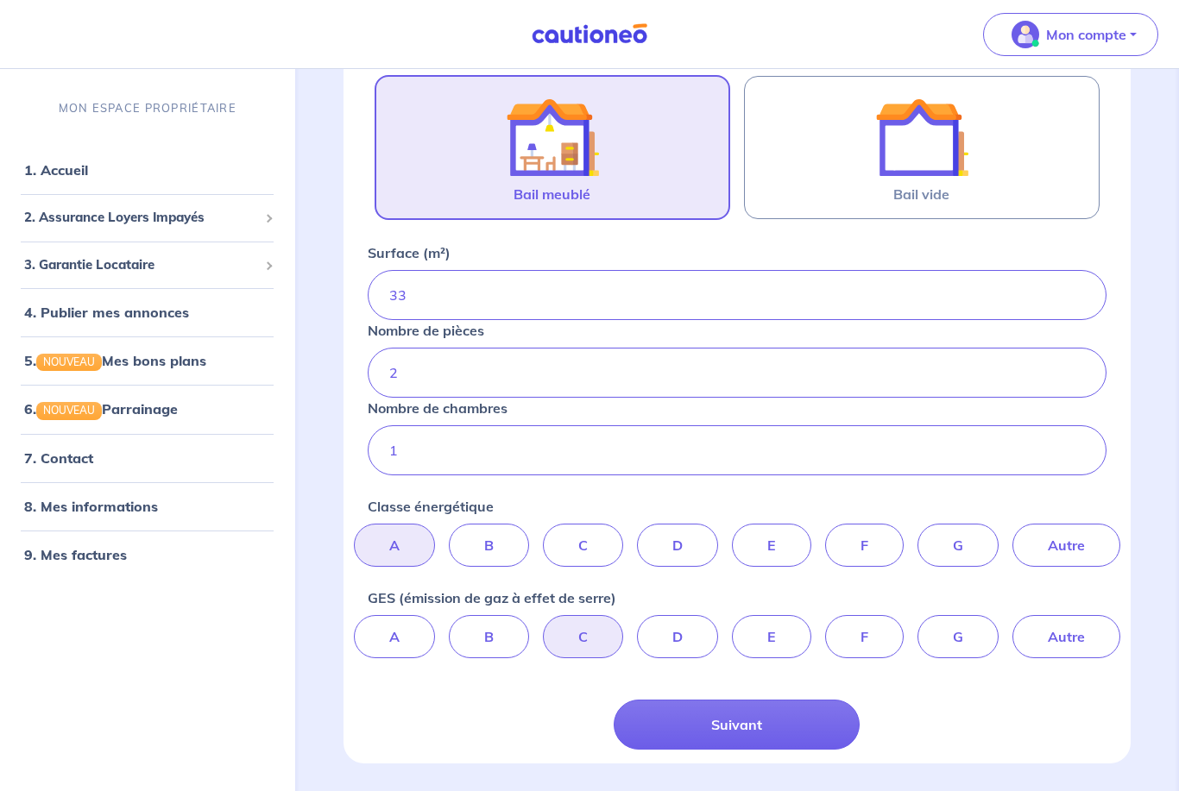
click at [749, 734] on button "Suivant" at bounding box center [737, 725] width 246 height 50
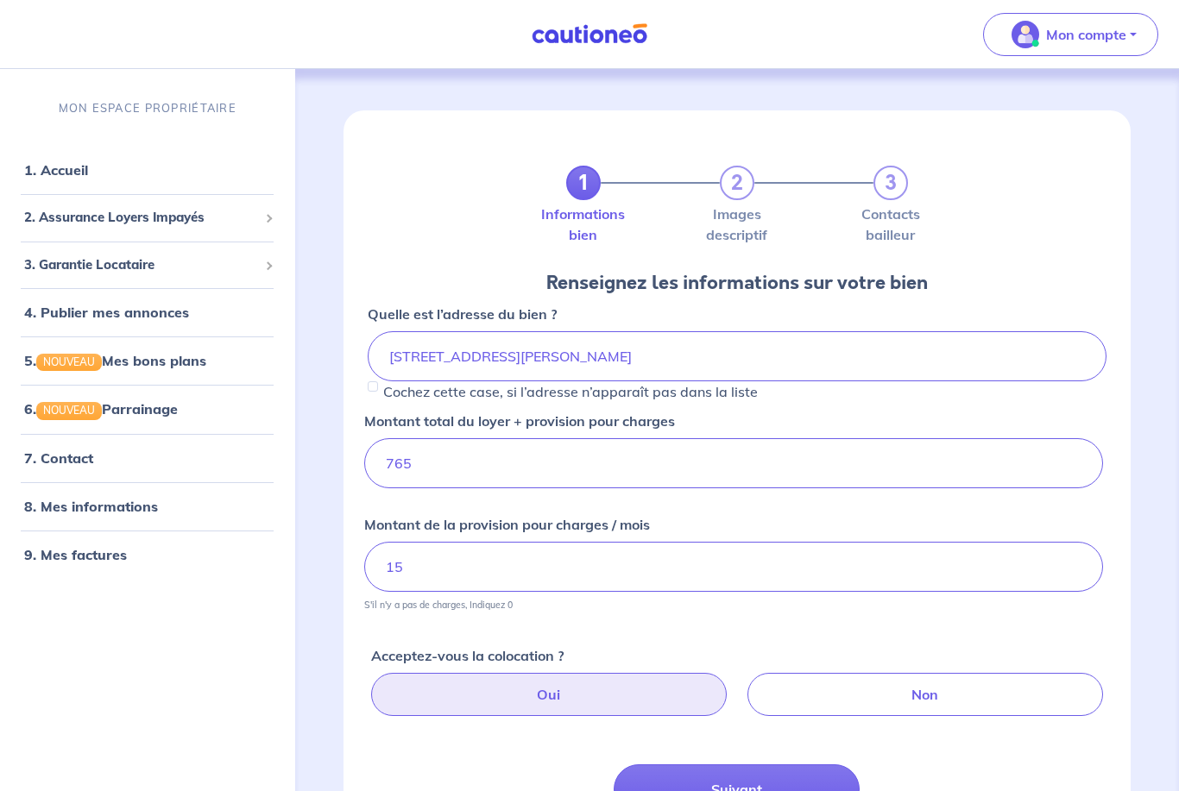
click at [737, 776] on button "Suivant" at bounding box center [737, 790] width 246 height 50
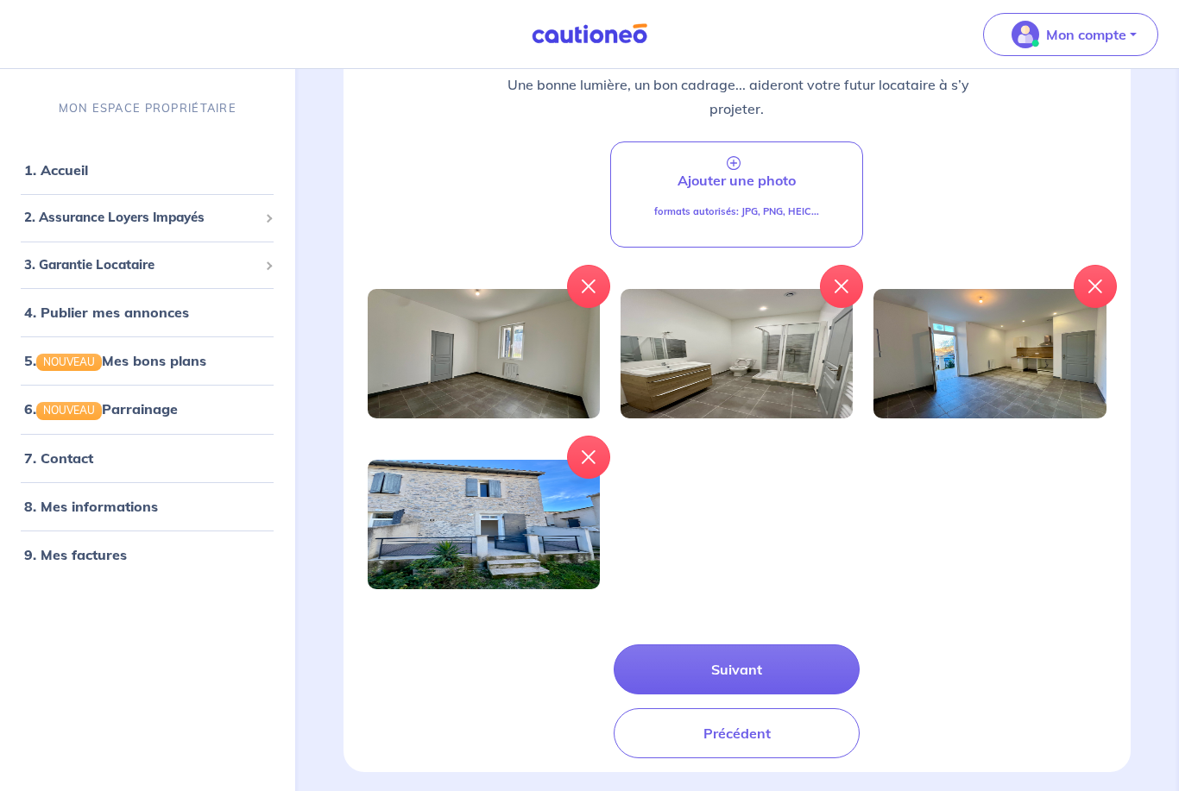
scroll to position [284, 0]
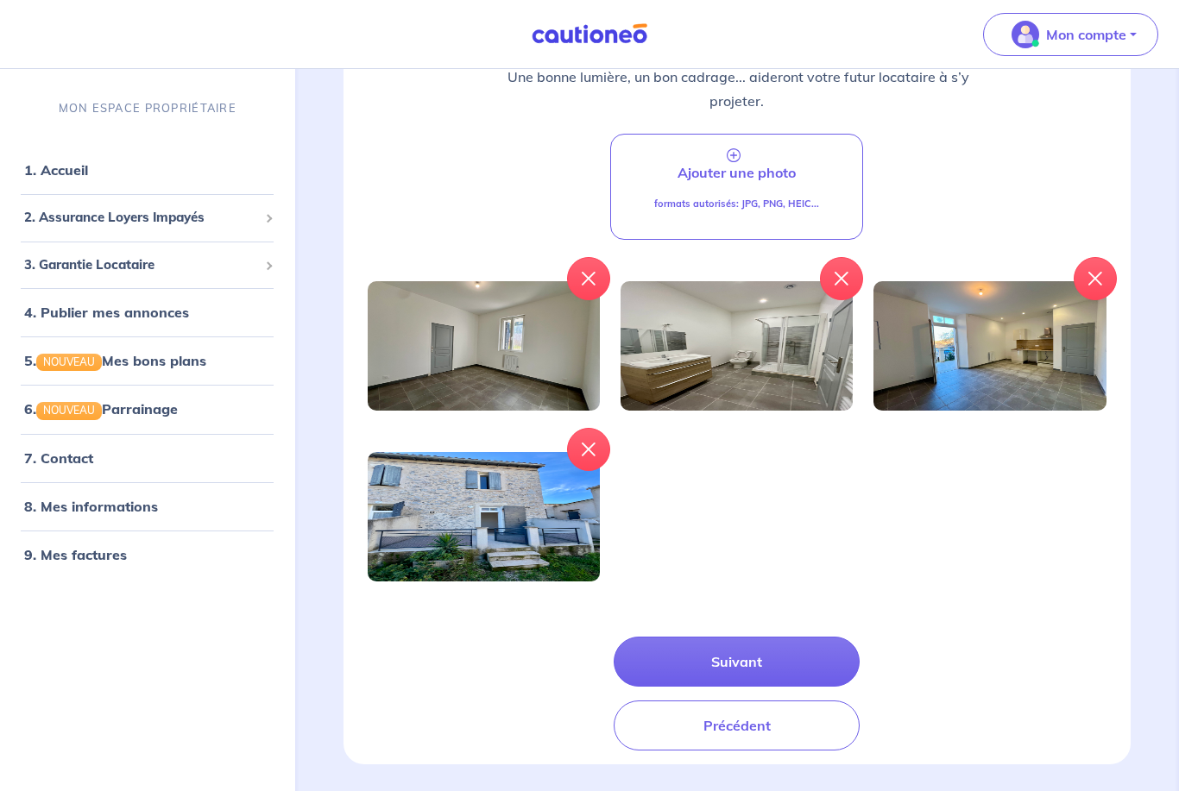
click at [789, 666] on button "Suivant" at bounding box center [737, 662] width 246 height 50
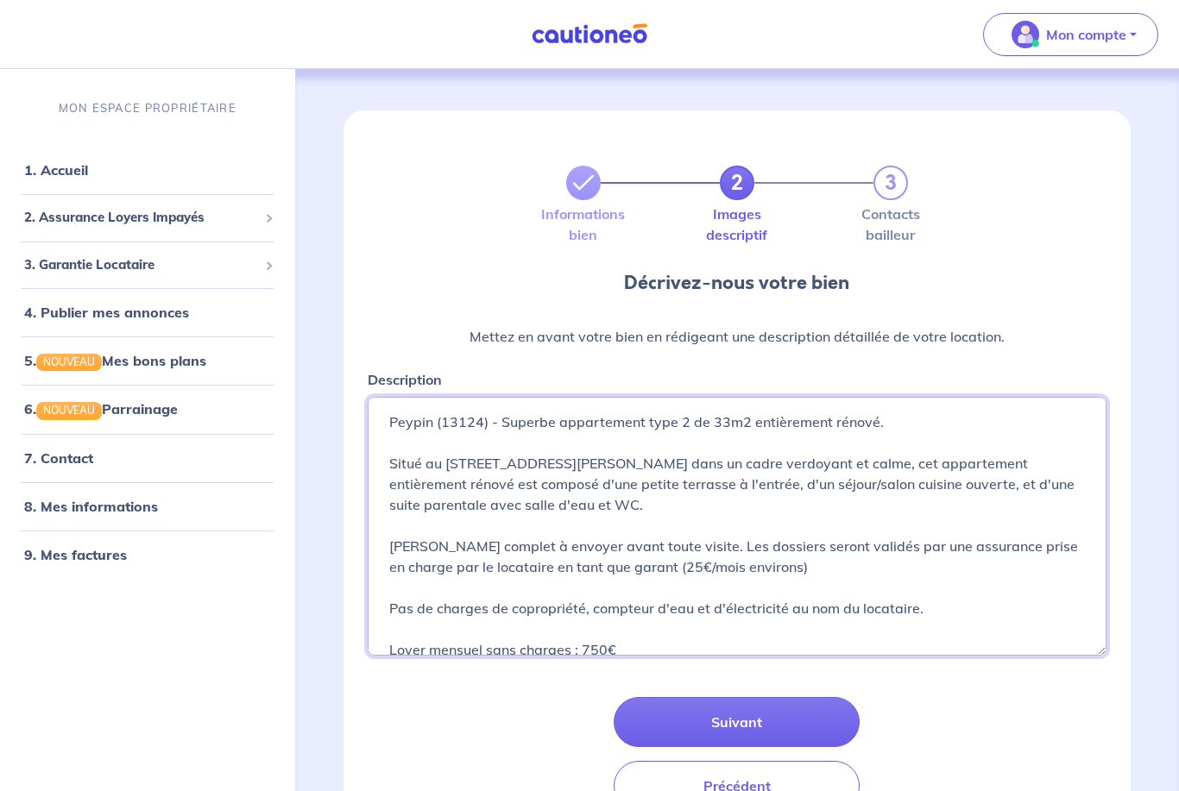
click at [404, 461] on textarea "Peypin (13124) - Superbe appartement type 2 de 33m2 entièrement rénové. Situé a…" at bounding box center [738, 526] width 740 height 259
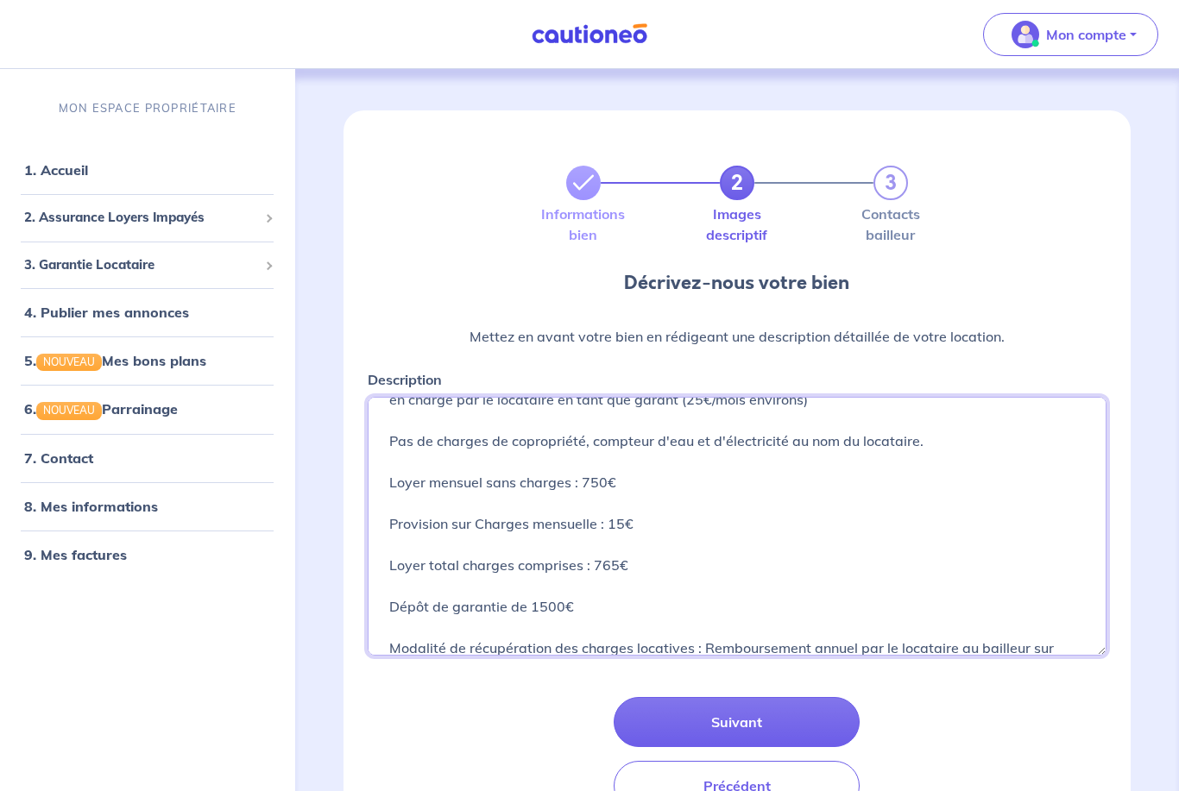
scroll to position [205, 0]
